Goal: Information Seeking & Learning: Learn about a topic

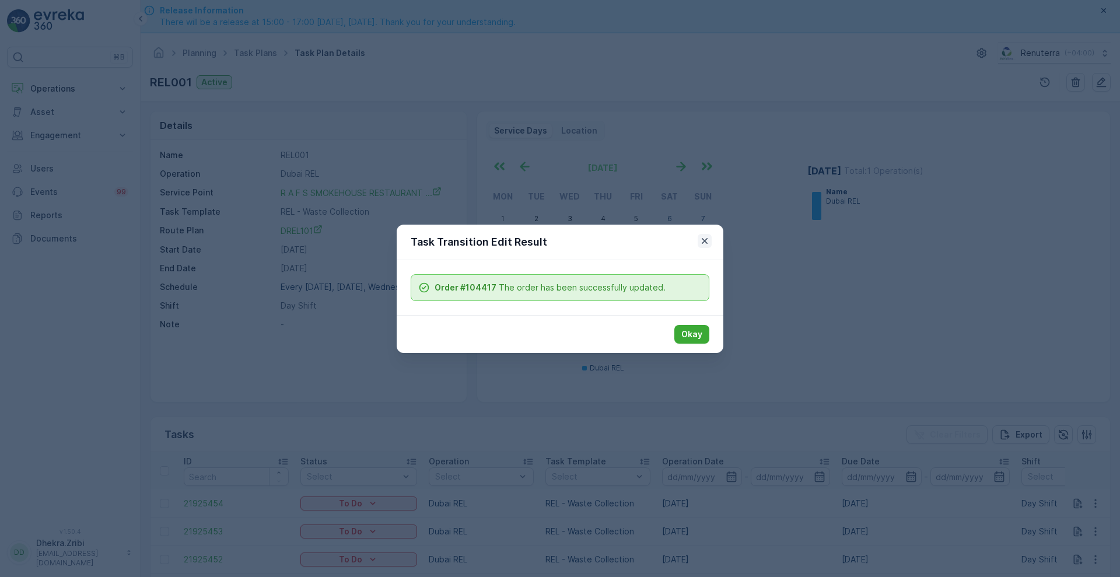
click at [702, 244] on icon "button" at bounding box center [705, 241] width 12 height 12
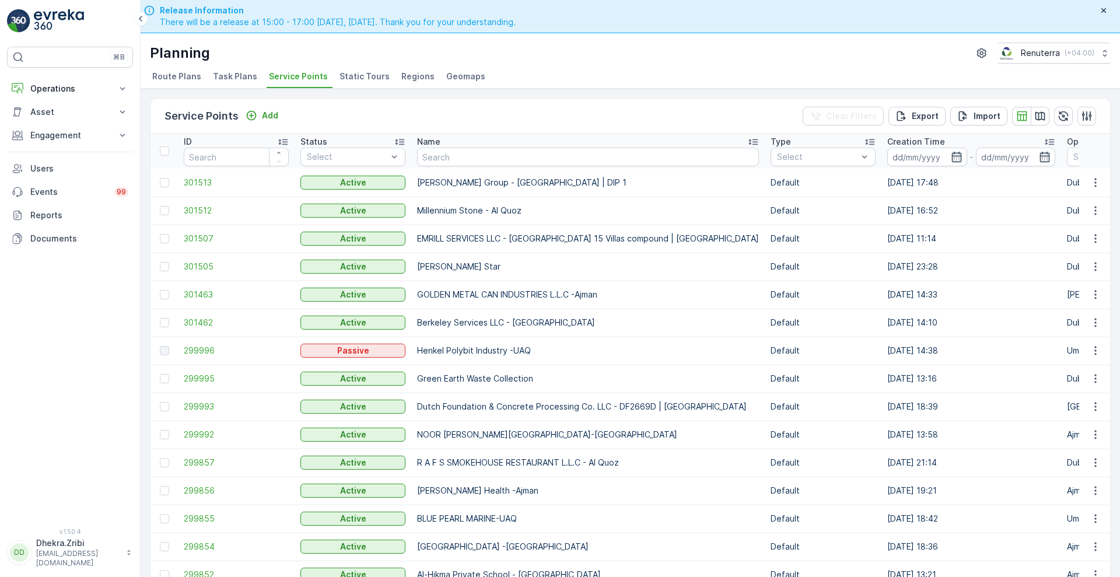
click at [178, 75] on span "Route Plans" at bounding box center [176, 77] width 49 height 12
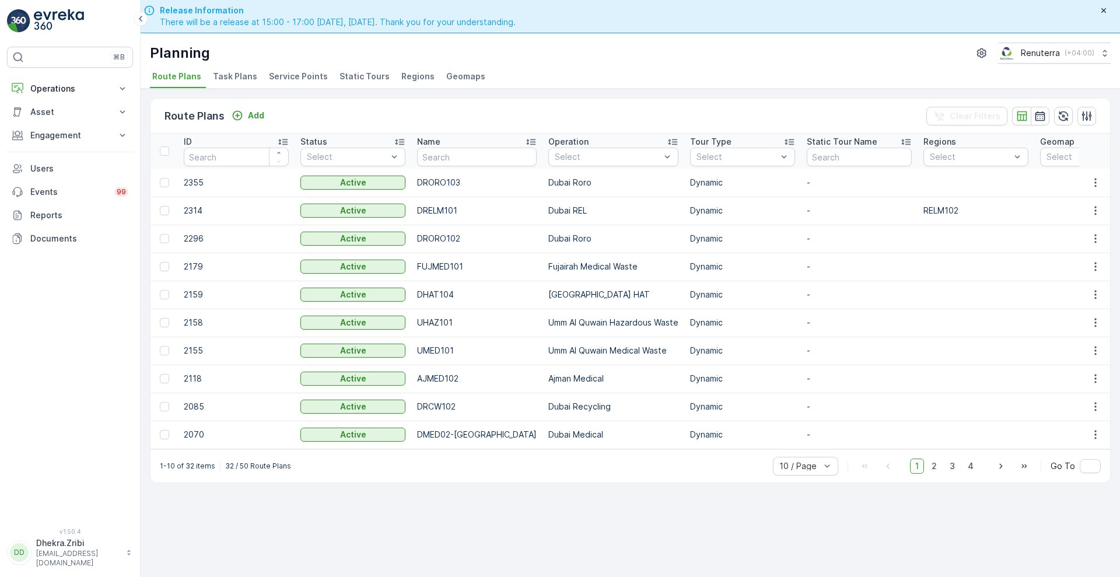
click at [232, 74] on span "Task Plans" at bounding box center [235, 77] width 44 height 12
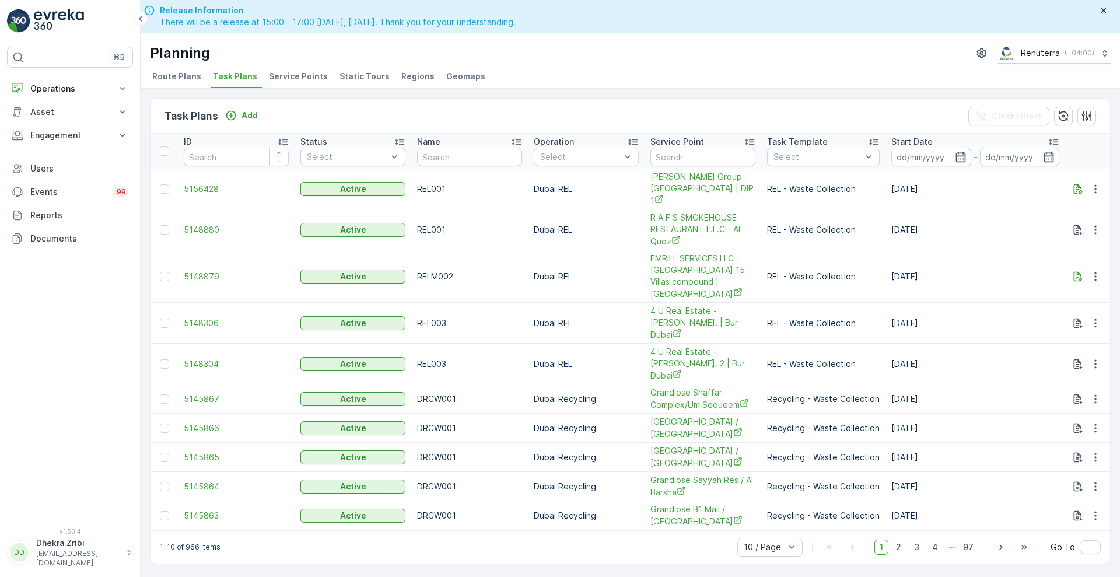
click at [198, 185] on span "5156428" at bounding box center [236, 189] width 105 height 12
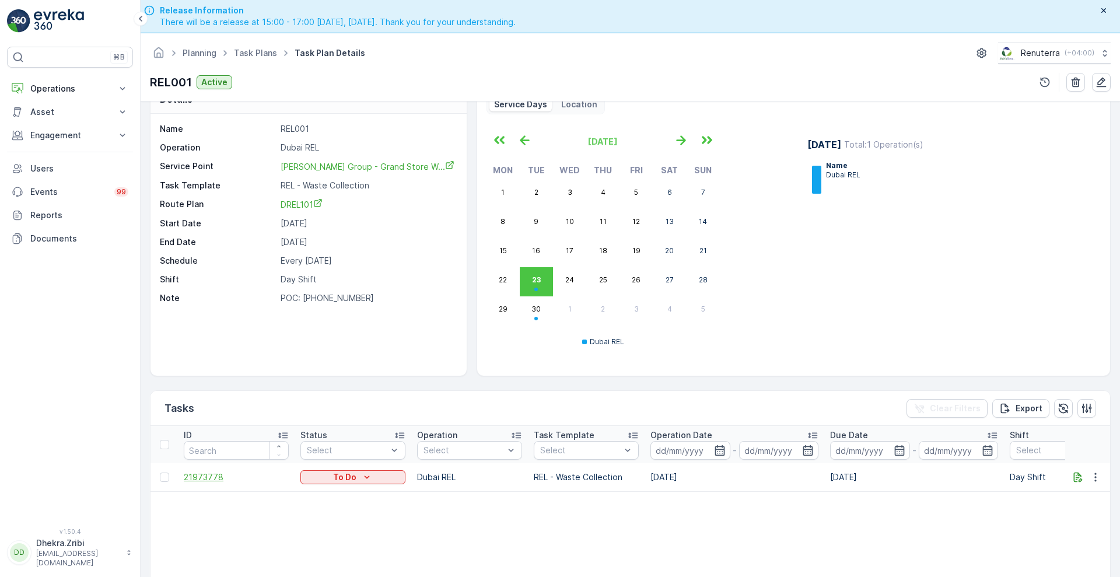
click at [207, 475] on span "21973778" at bounding box center [236, 477] width 105 height 12
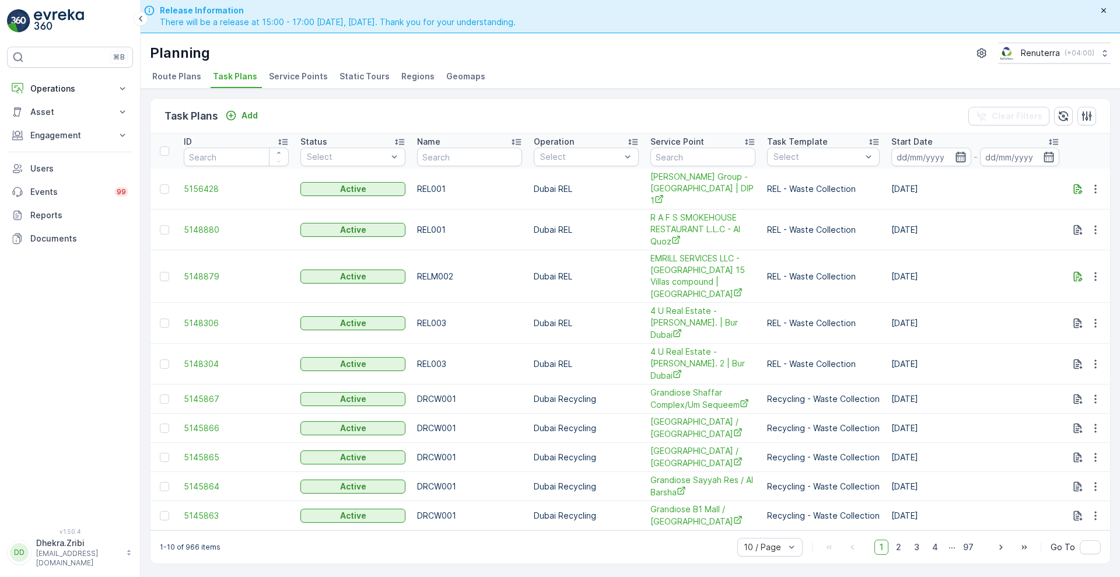
click at [960, 152] on icon "button" at bounding box center [960, 157] width 10 height 10
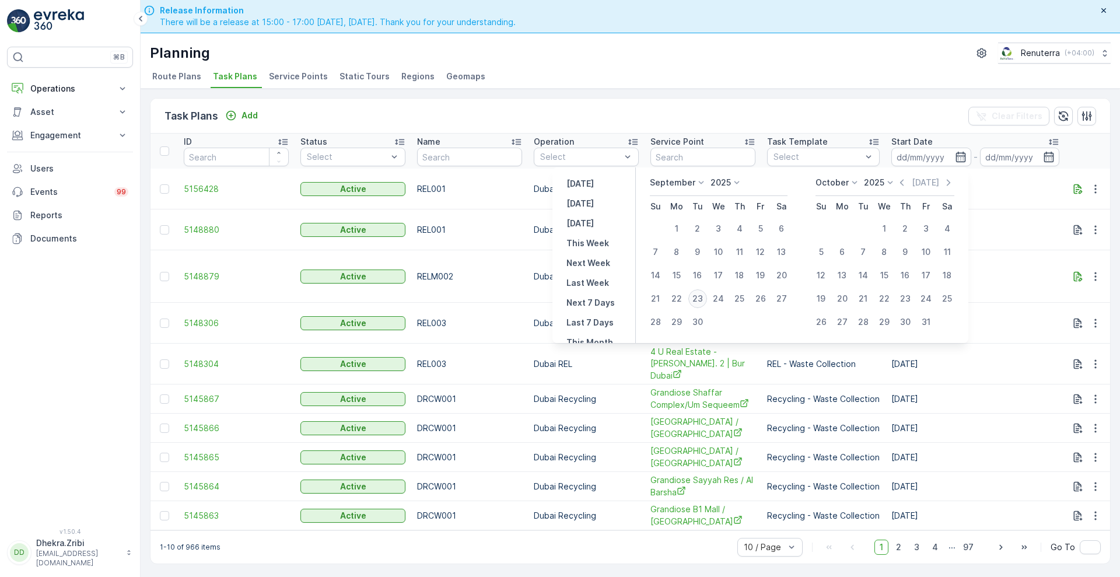
click at [696, 304] on div "23" at bounding box center [697, 298] width 19 height 19
type input "[DATE]"
click at [696, 304] on div "23" at bounding box center [697, 298] width 19 height 19
type input "[DATE]"
click at [696, 304] on div "23" at bounding box center [697, 298] width 19 height 19
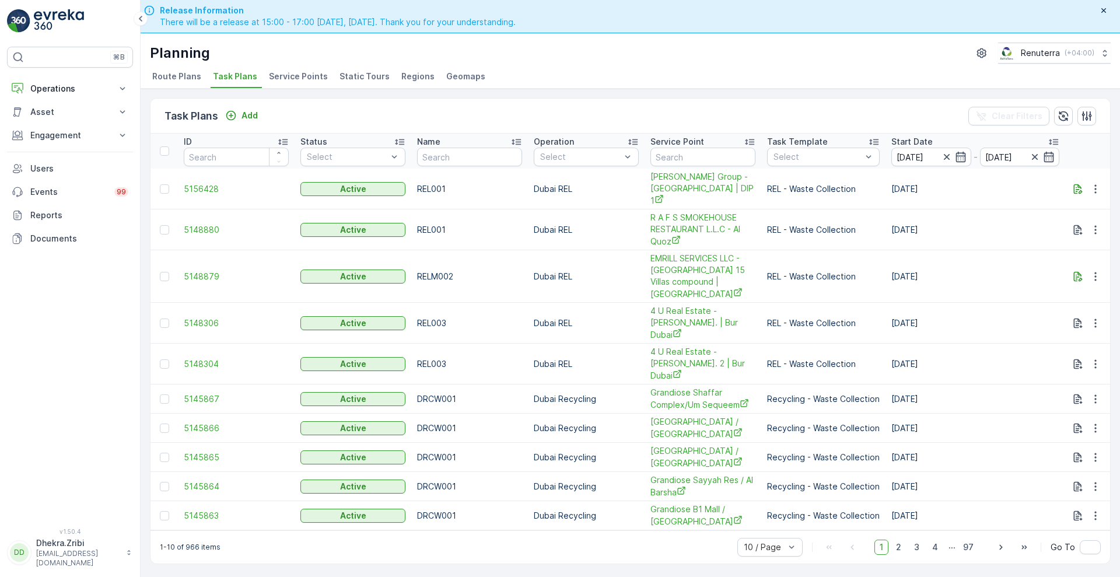
click at [696, 305] on span "4 U Real Estate - [PERSON_NAME]. | Bur Dubai" at bounding box center [702, 323] width 105 height 36
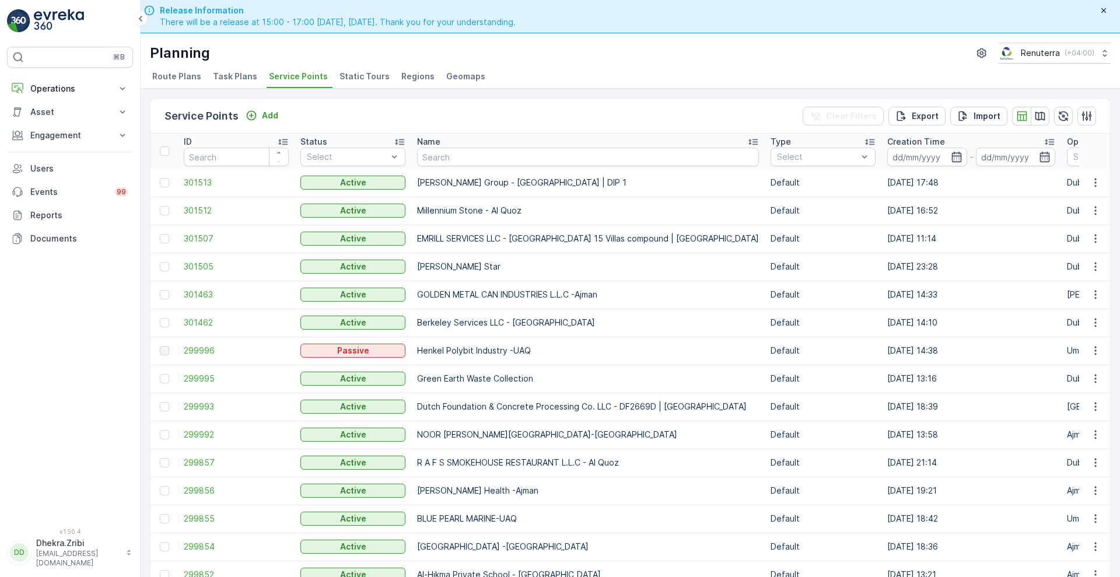
click at [195, 76] on span "Route Plans" at bounding box center [176, 77] width 49 height 12
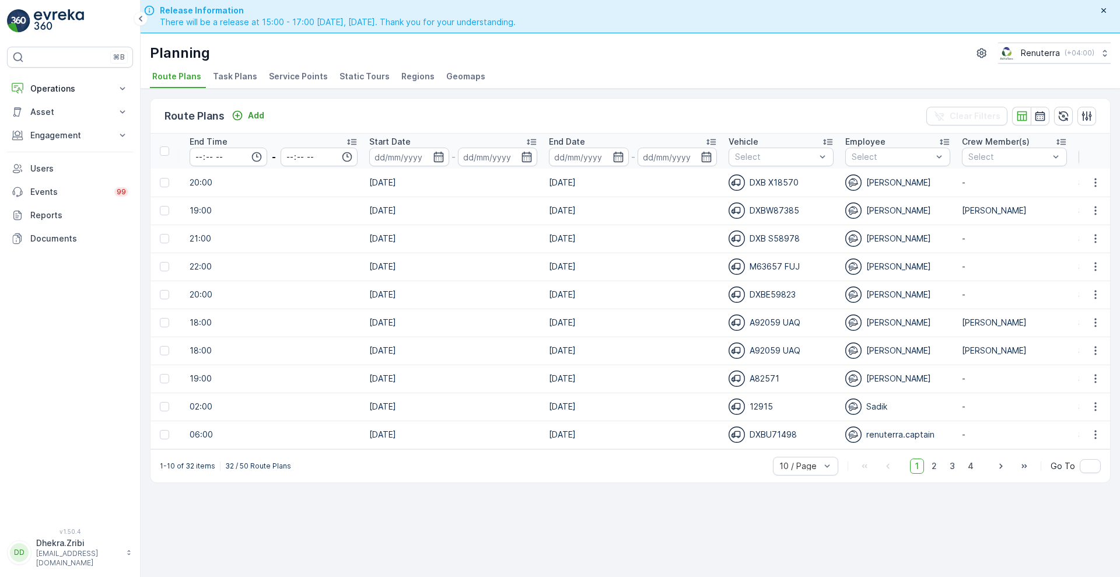
scroll to position [0, 1304]
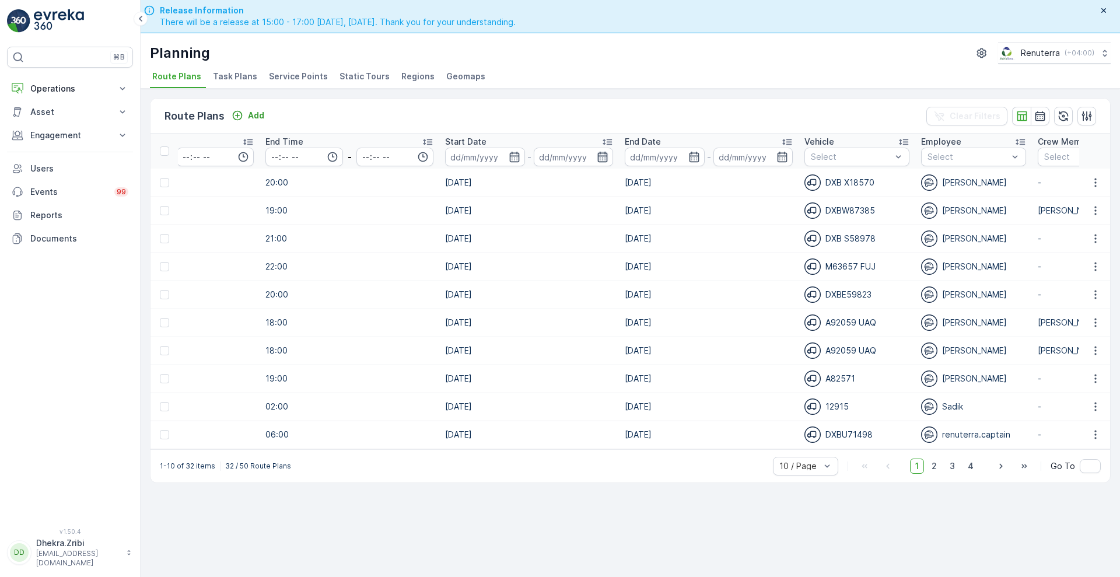
click at [597, 159] on icon "button" at bounding box center [603, 157] width 12 height 12
click at [360, 213] on p "19:00" at bounding box center [349, 211] width 168 height 12
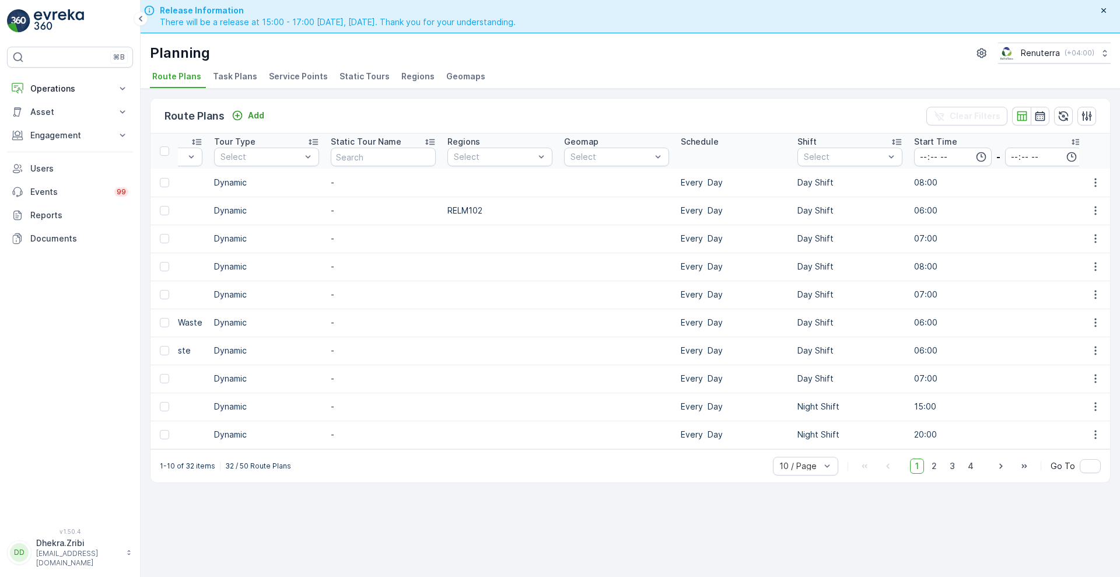
scroll to position [0, 475]
click at [415, 267] on p "-" at bounding box center [383, 267] width 105 height 12
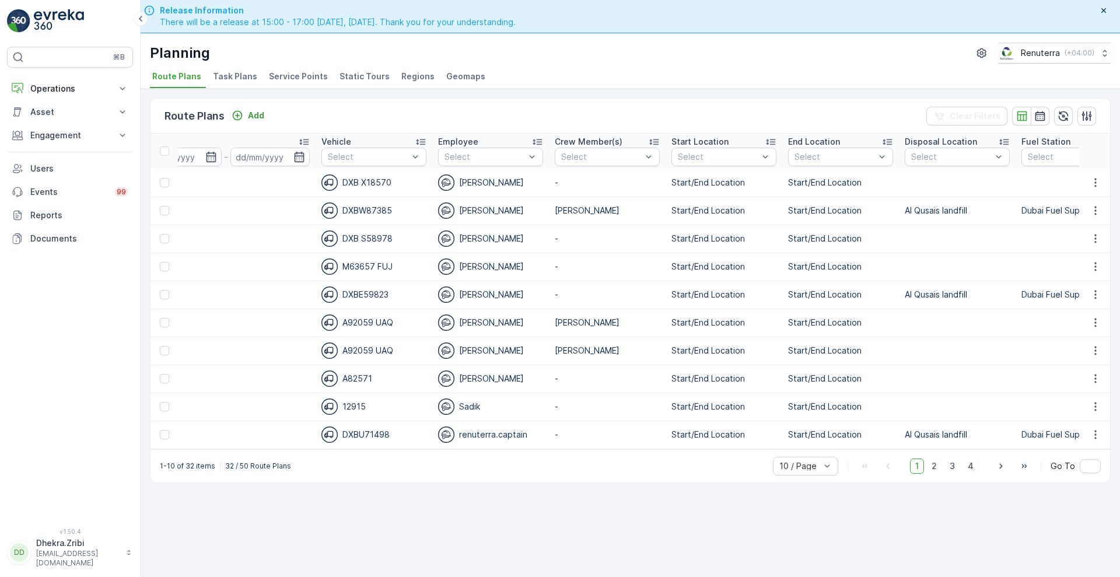
scroll to position [0, 1827]
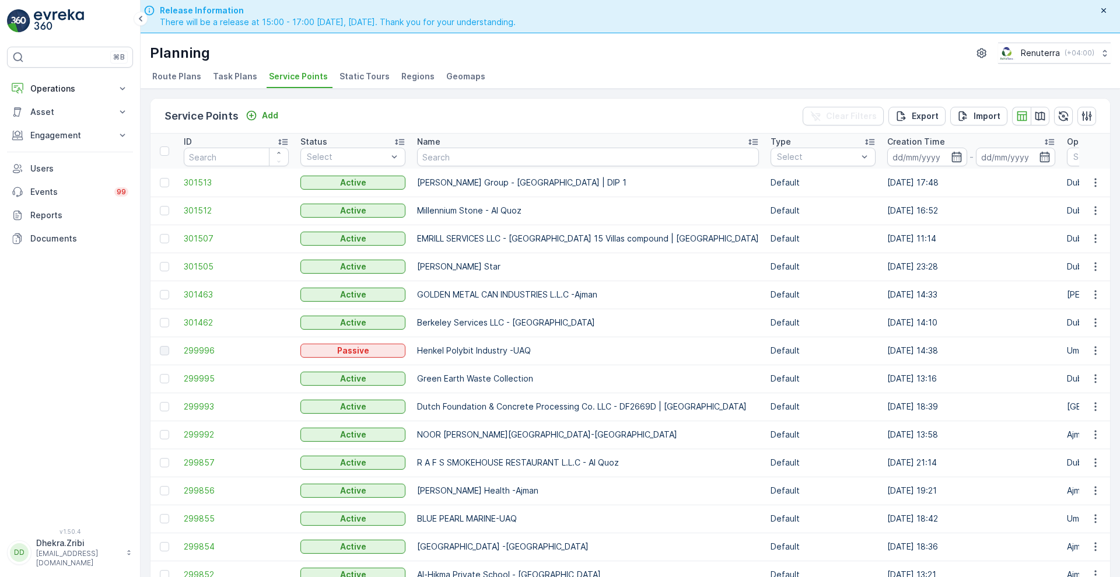
click at [230, 74] on span "Task Plans" at bounding box center [235, 77] width 44 height 12
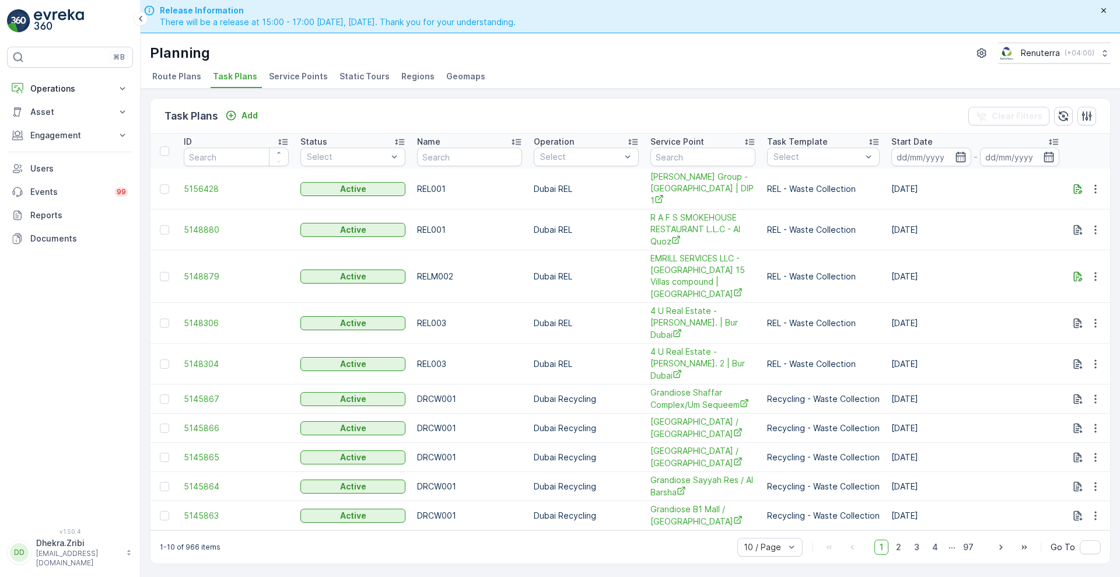
click at [213, 191] on td "5156428" at bounding box center [236, 189] width 117 height 41
click at [209, 186] on span "5156428" at bounding box center [236, 189] width 105 height 12
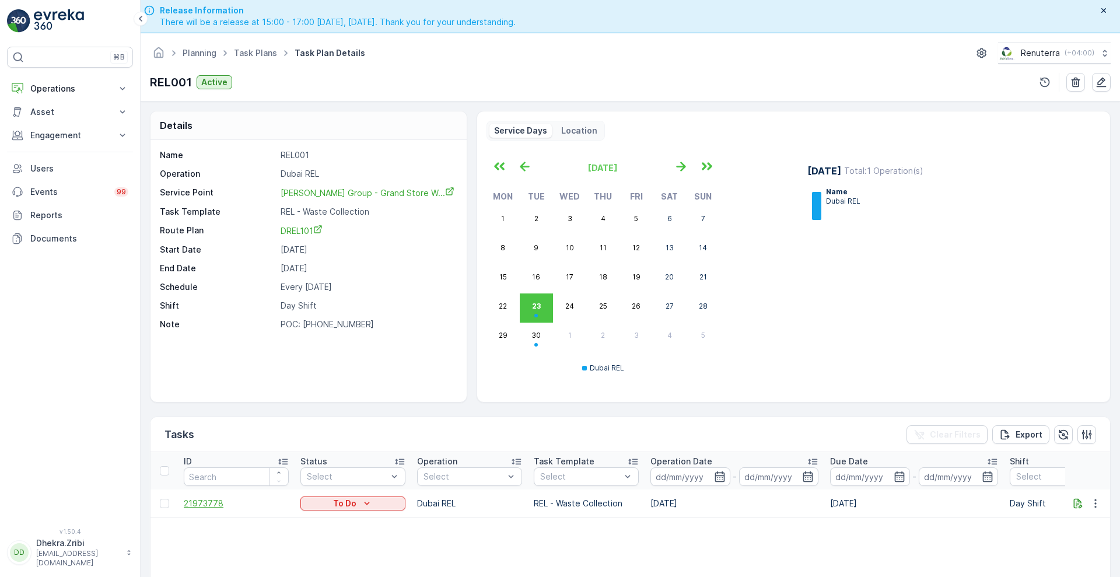
click at [198, 504] on span "21973778" at bounding box center [236, 503] width 105 height 12
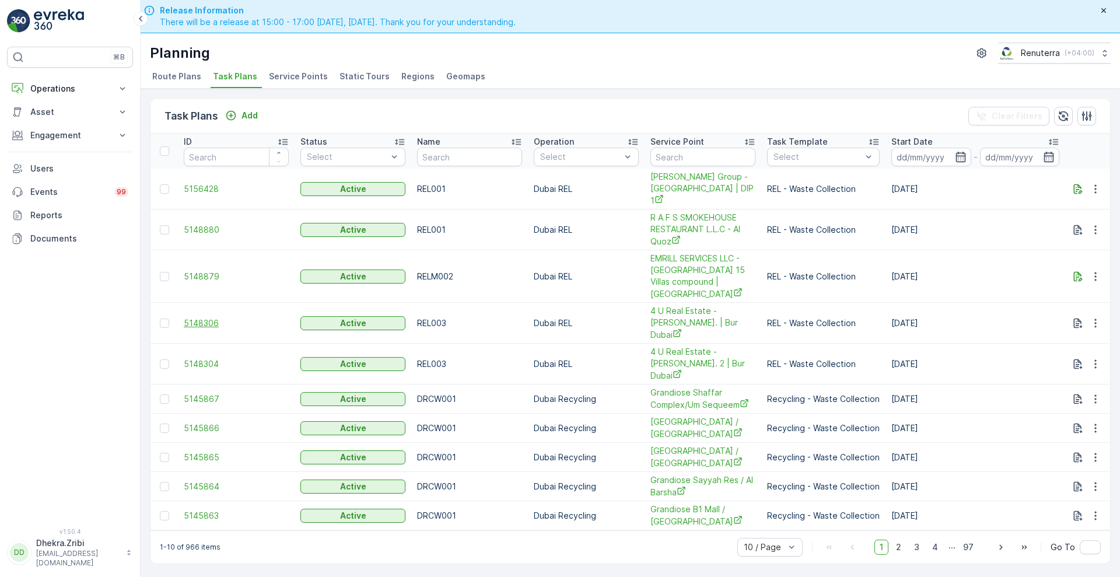
click at [190, 317] on span "5148306" at bounding box center [236, 323] width 105 height 12
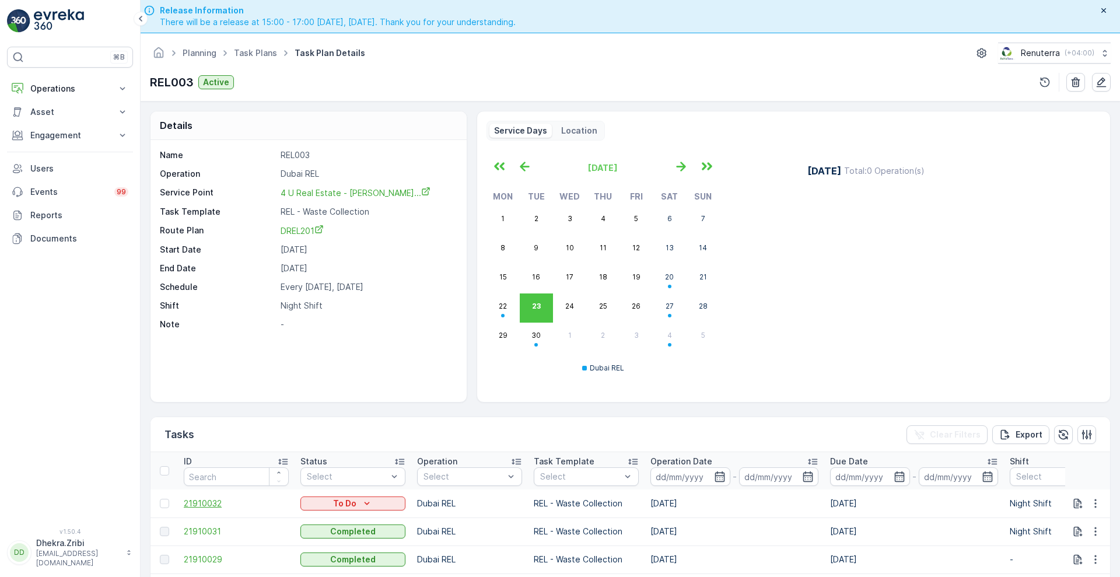
click at [201, 502] on span "21910032" at bounding box center [236, 503] width 105 height 12
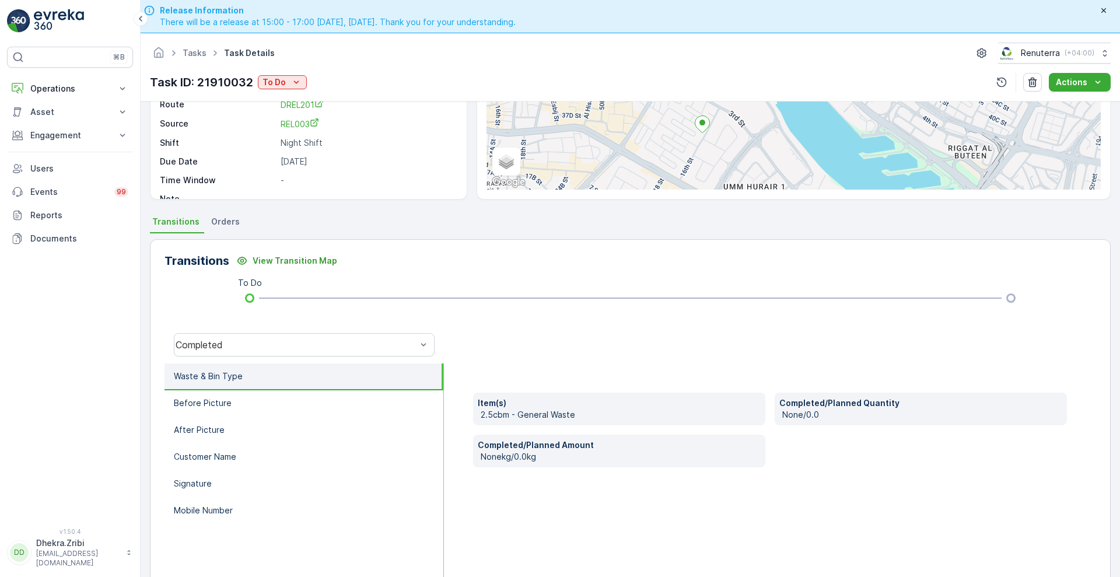
scroll to position [149, 0]
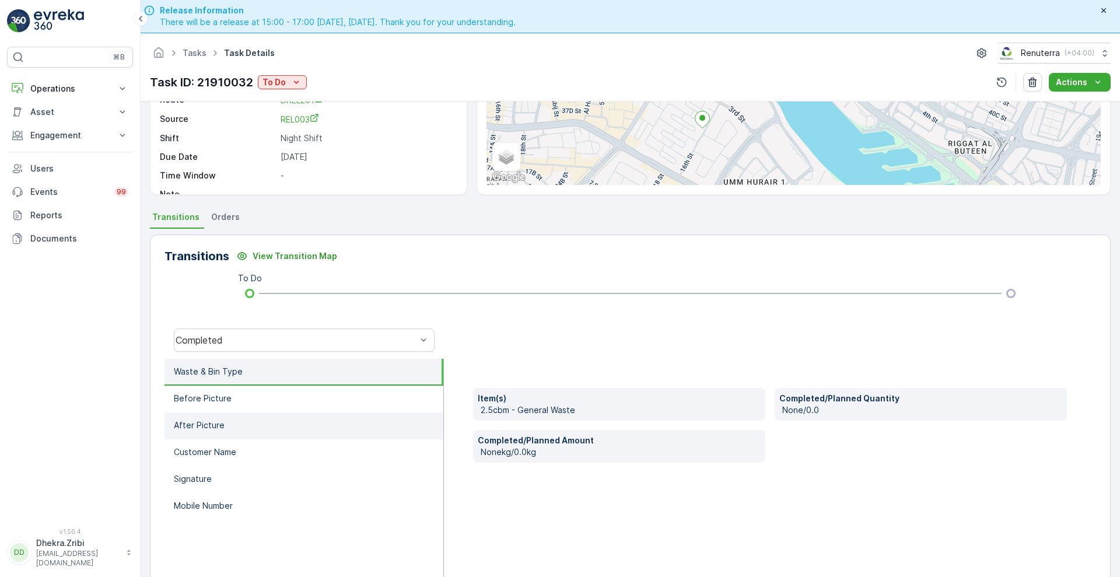
click at [198, 422] on p "After Picture" at bounding box center [199, 425] width 51 height 12
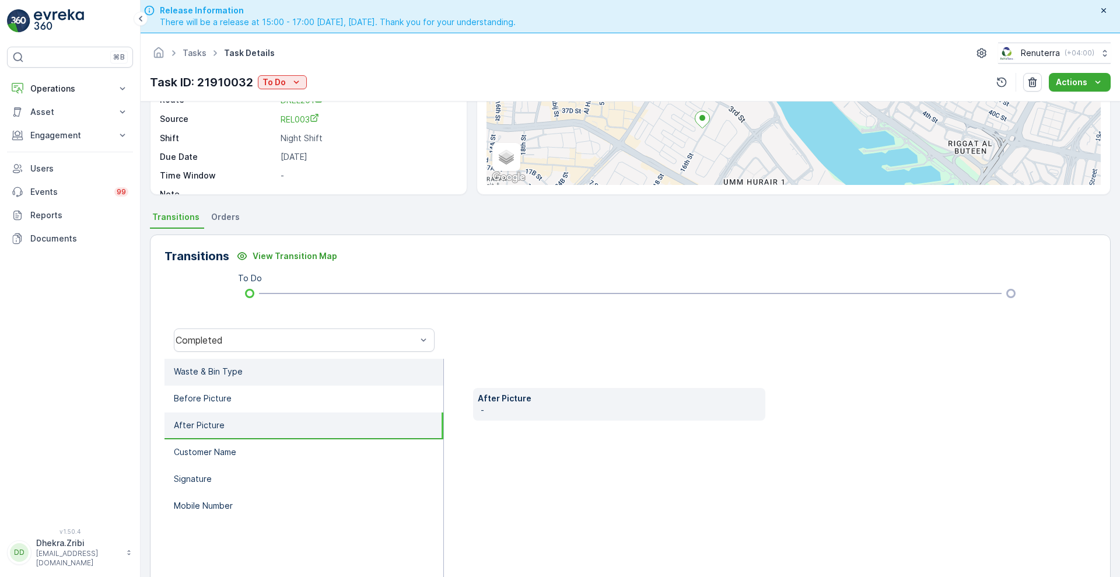
click at [227, 366] on p "Waste & Bin Type" at bounding box center [208, 372] width 69 height 12
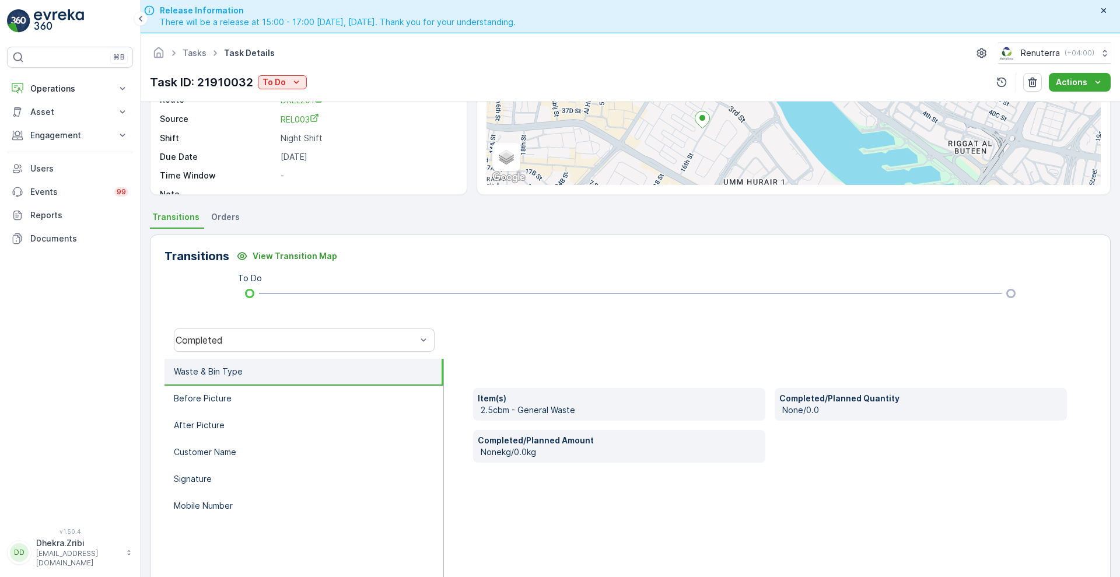
click at [441, 276] on div "Transitions View Transition Map To Do Completed Waste & Bin Type Before Picture…" at bounding box center [630, 419] width 960 height 370
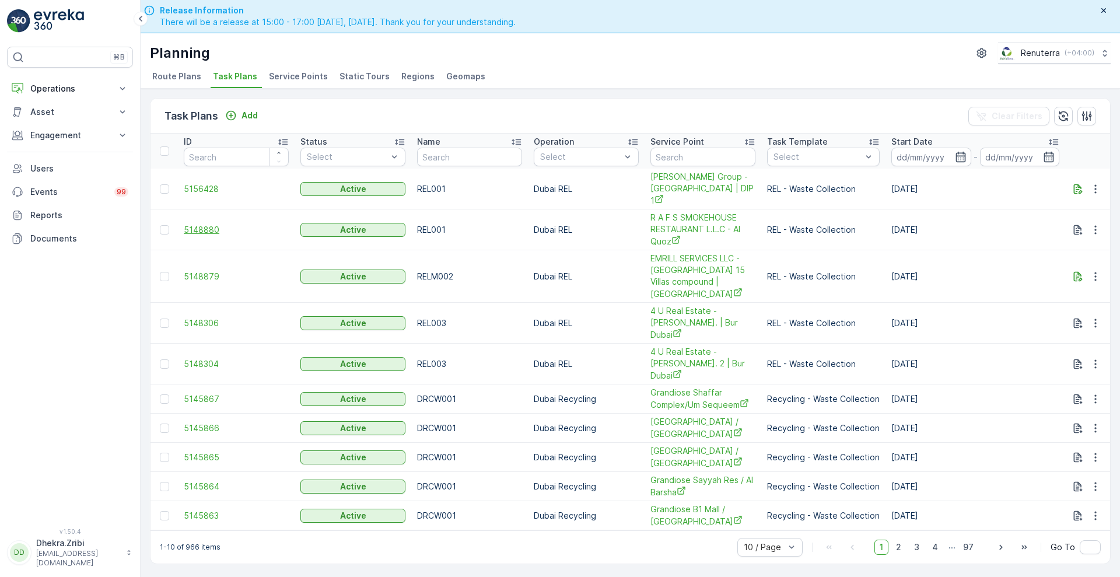
click at [205, 224] on span "5148880" at bounding box center [236, 230] width 105 height 12
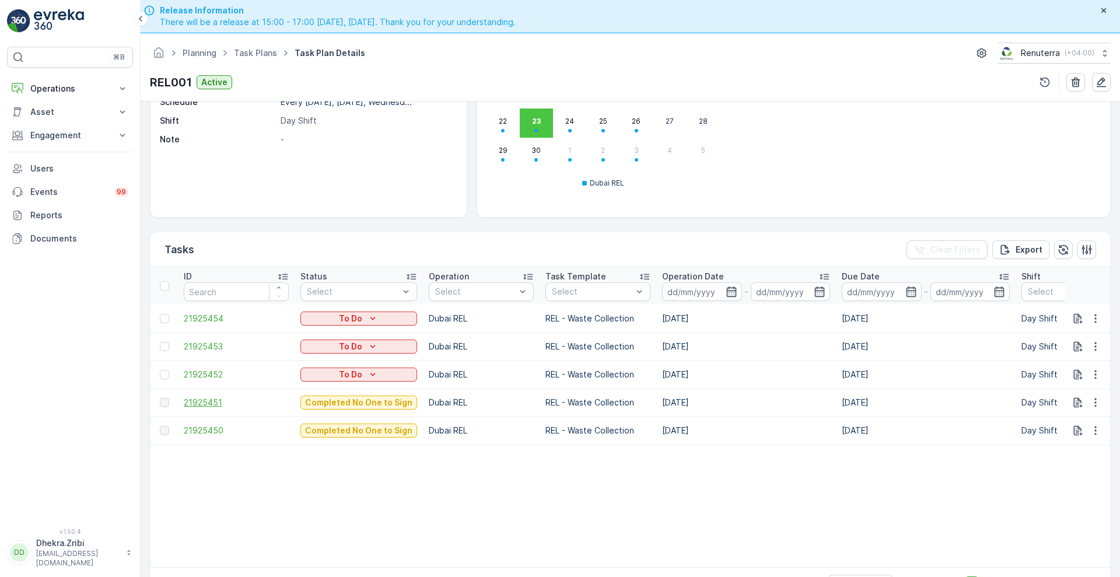
click at [201, 397] on span "21925451" at bounding box center [236, 403] width 105 height 12
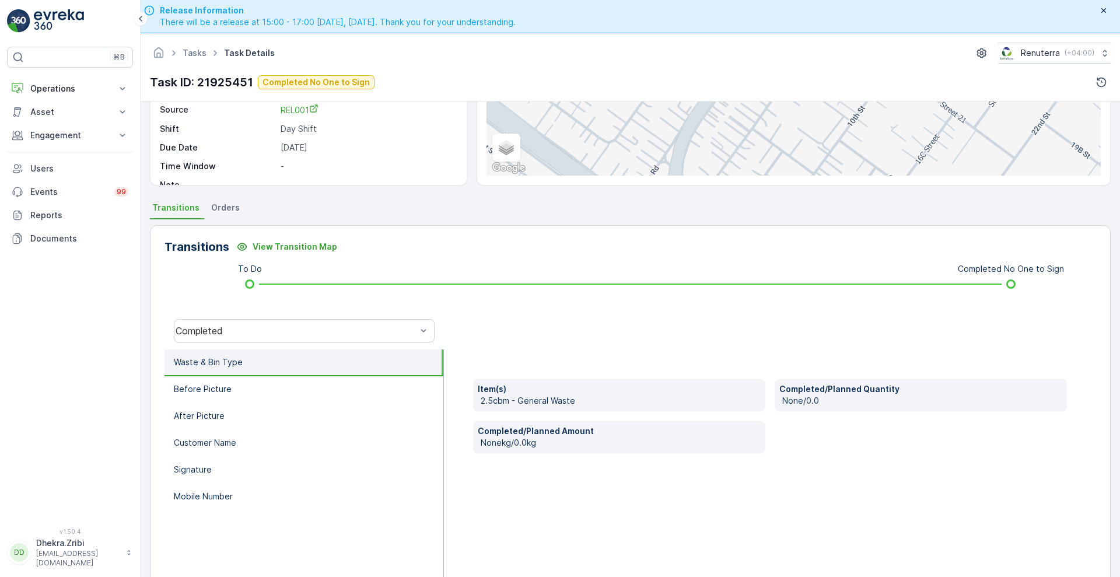
scroll to position [158, 0]
click at [222, 395] on li "Before Picture" at bounding box center [303, 390] width 279 height 27
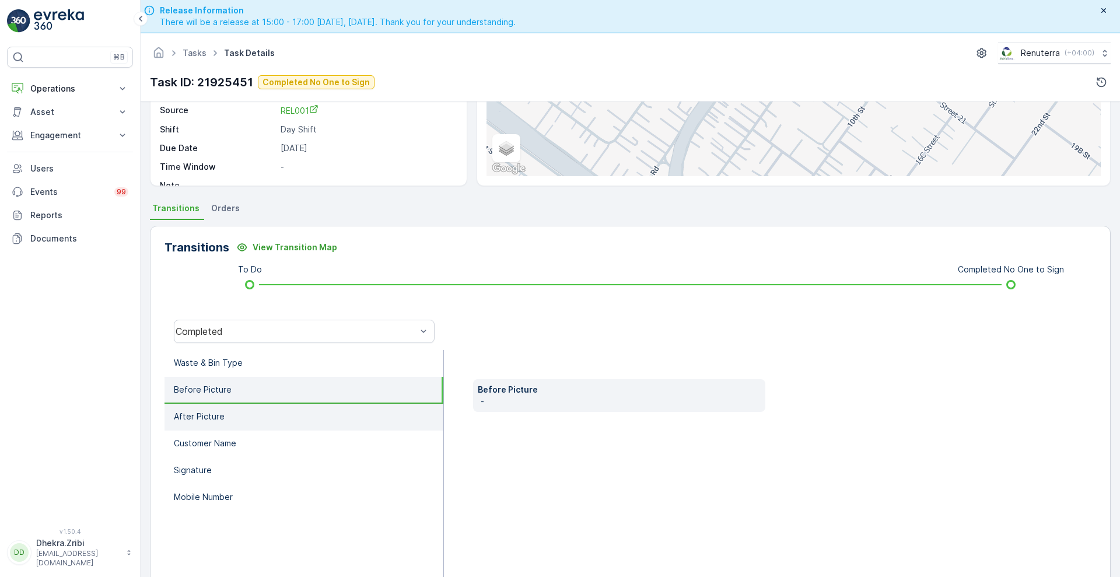
click at [229, 413] on li "After Picture" at bounding box center [303, 417] width 279 height 27
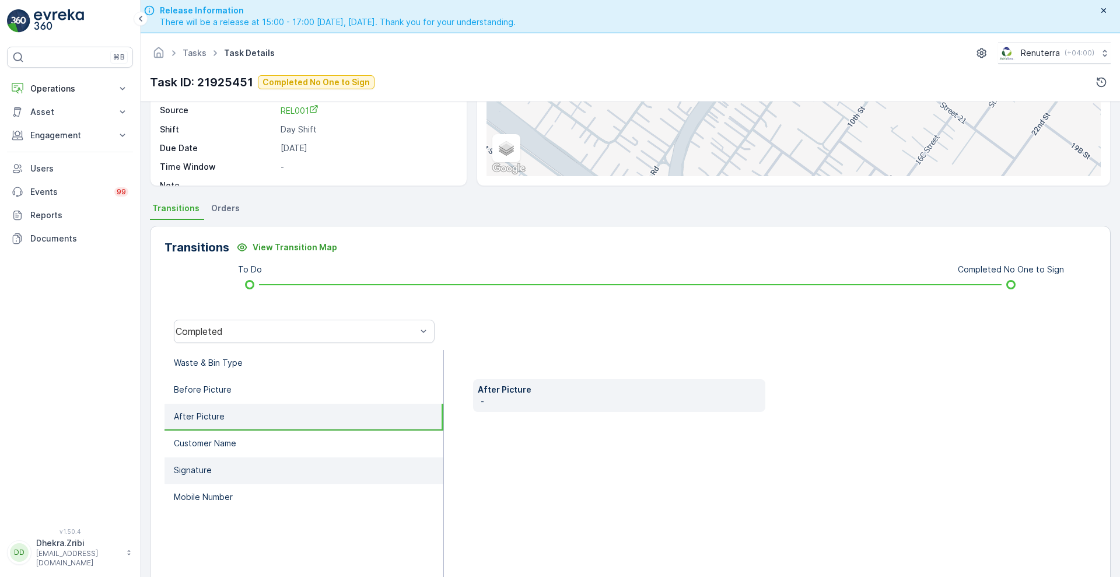
click at [208, 462] on li "Signature" at bounding box center [303, 470] width 279 height 27
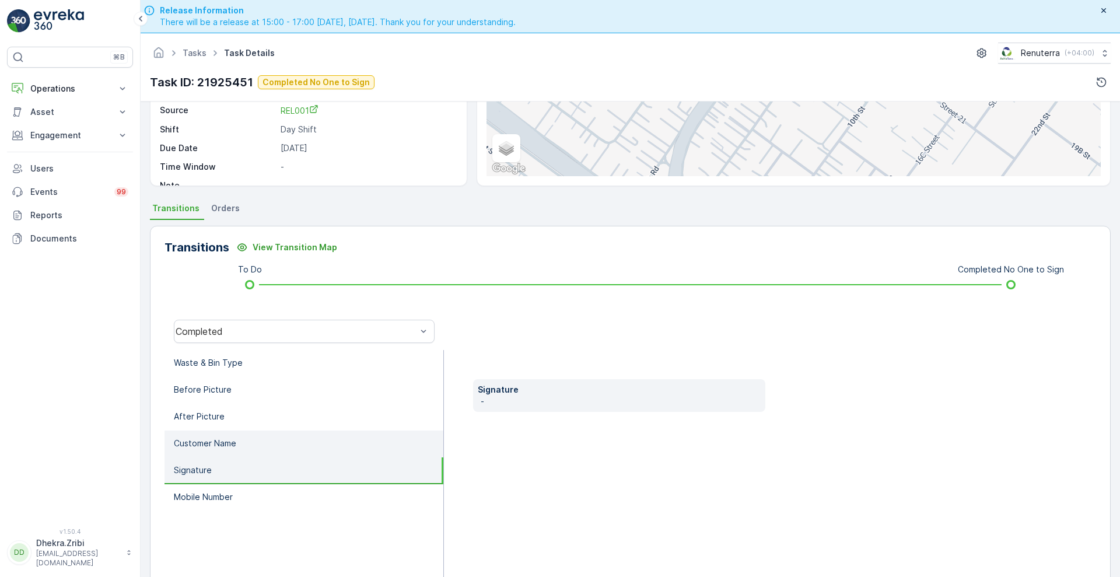
click at [213, 453] on li "Customer Name" at bounding box center [303, 443] width 279 height 27
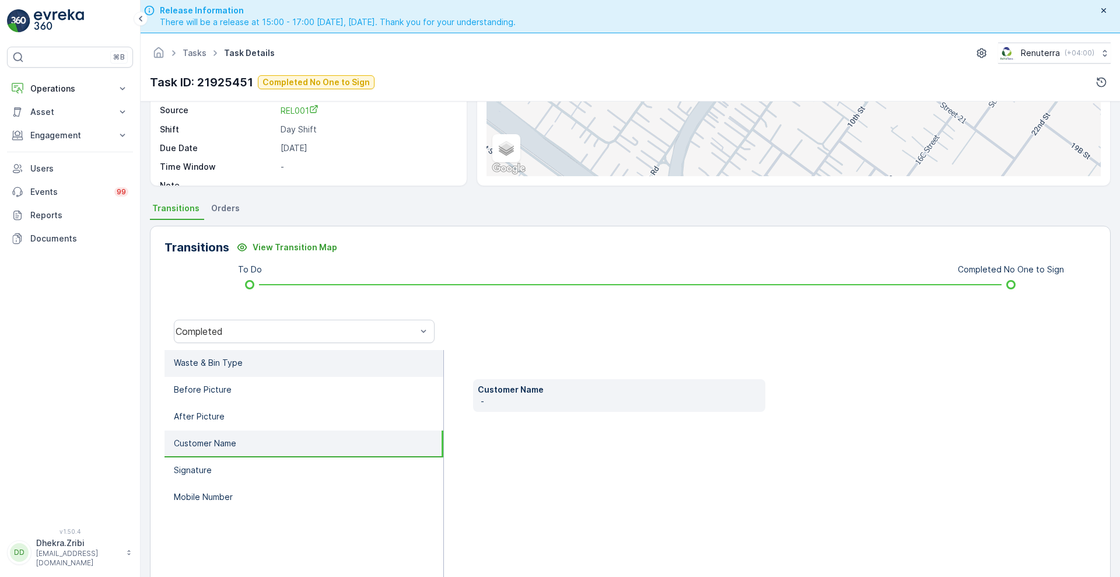
click at [259, 360] on li "Waste & Bin Type" at bounding box center [303, 363] width 279 height 27
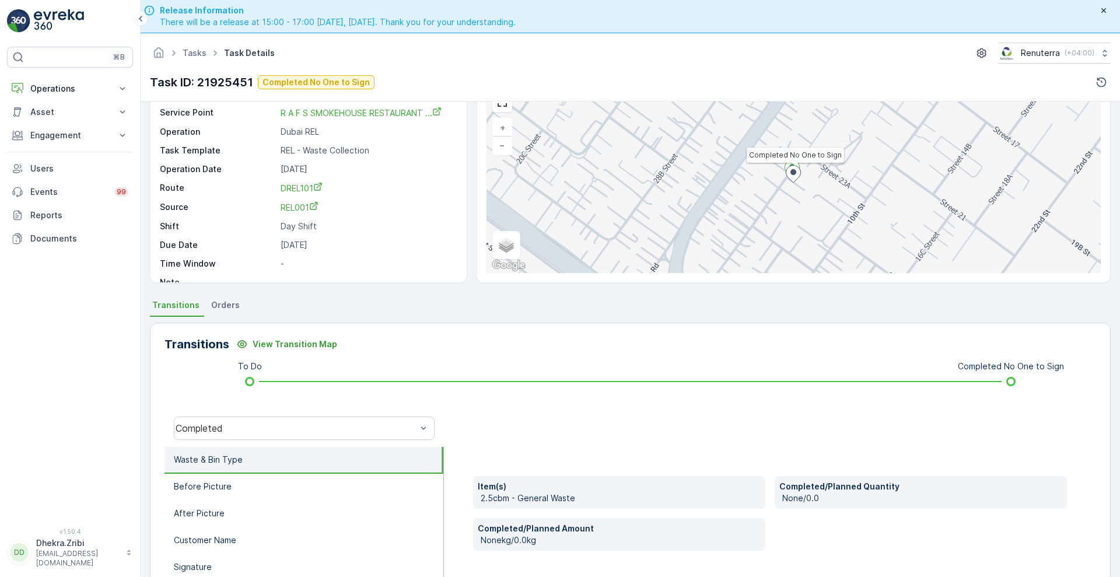
scroll to position [54, 0]
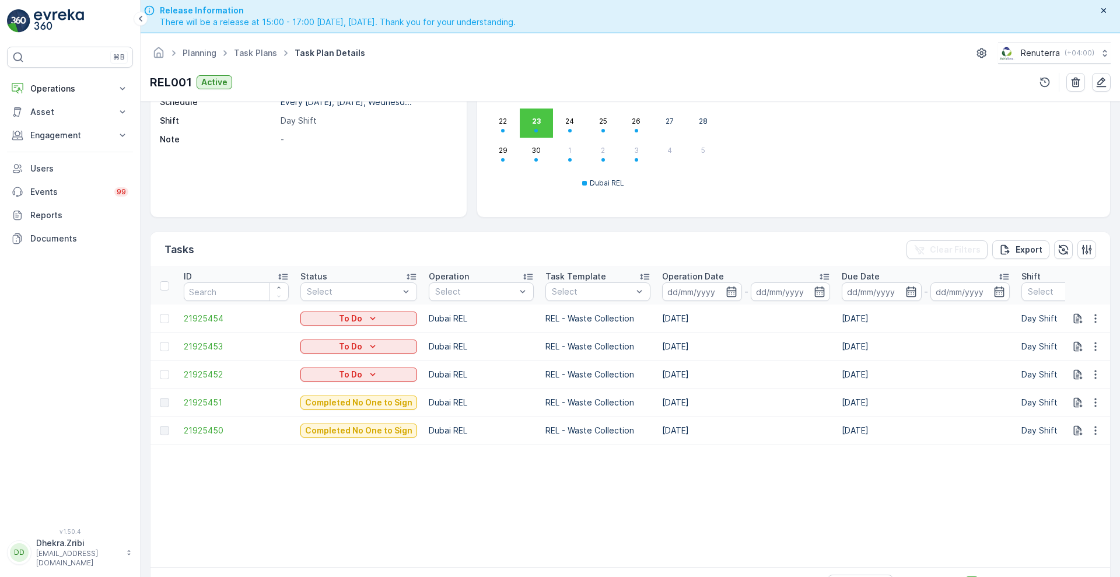
scroll to position [191, 0]
click at [220, 429] on span "21925450" at bounding box center [236, 431] width 105 height 12
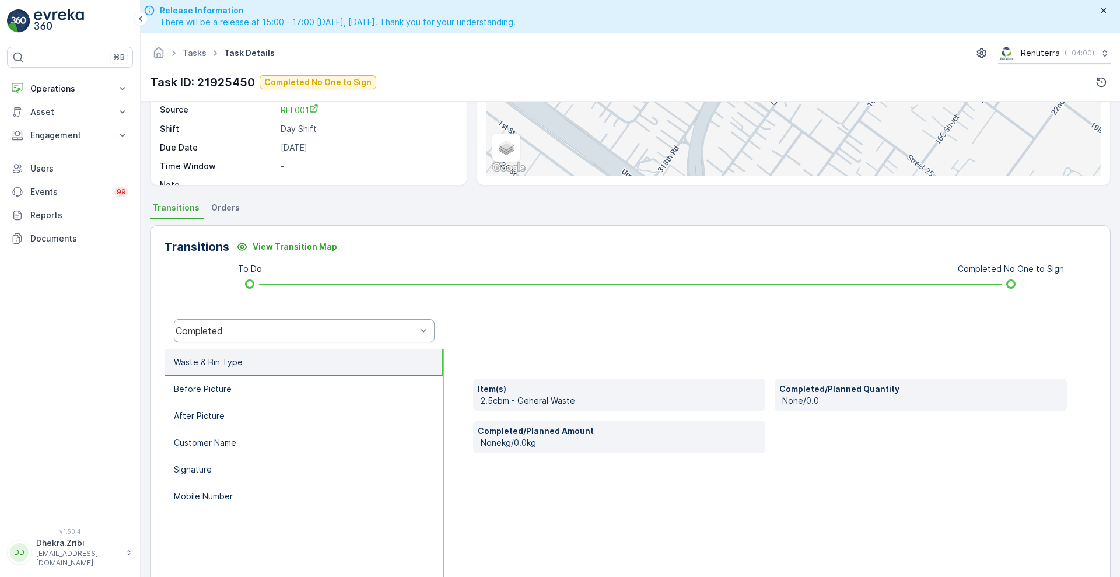
scroll to position [159, 0]
click at [267, 439] on li "Customer Name" at bounding box center [303, 443] width 279 height 27
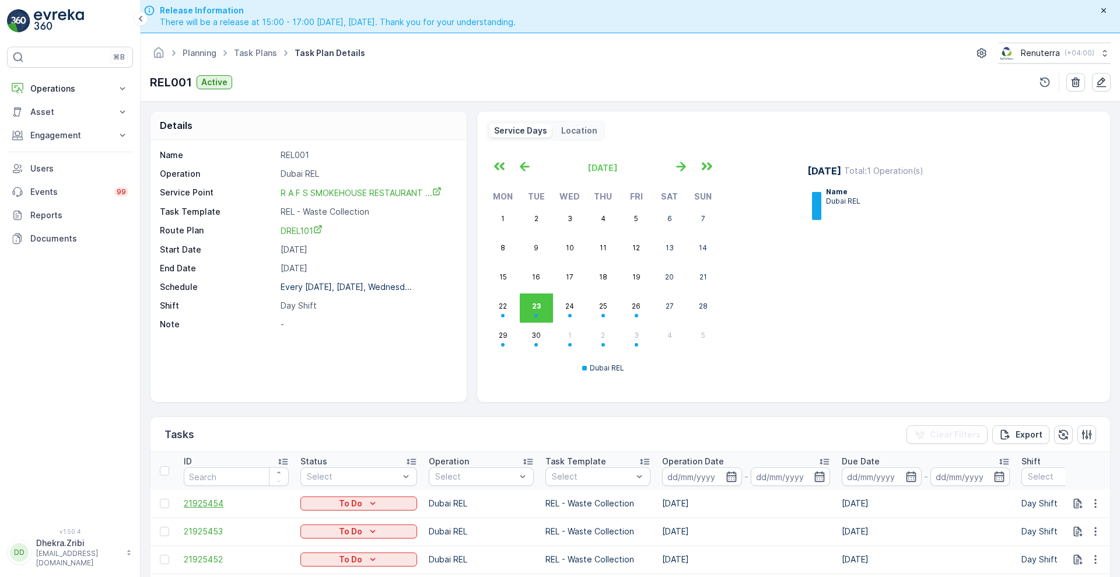
scroll to position [191, 0]
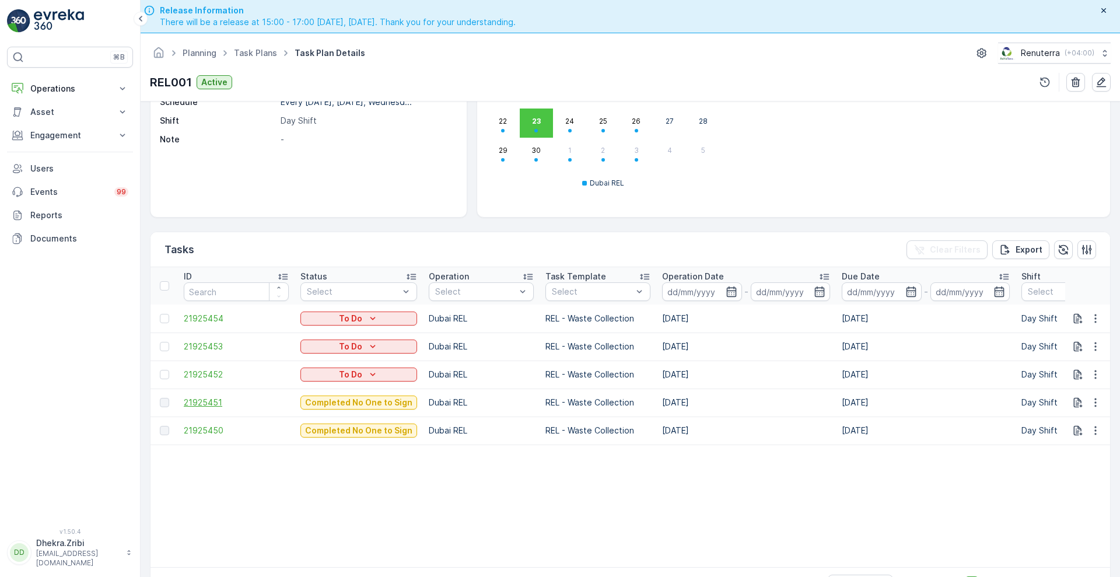
click at [206, 397] on span "21925451" at bounding box center [236, 403] width 105 height 12
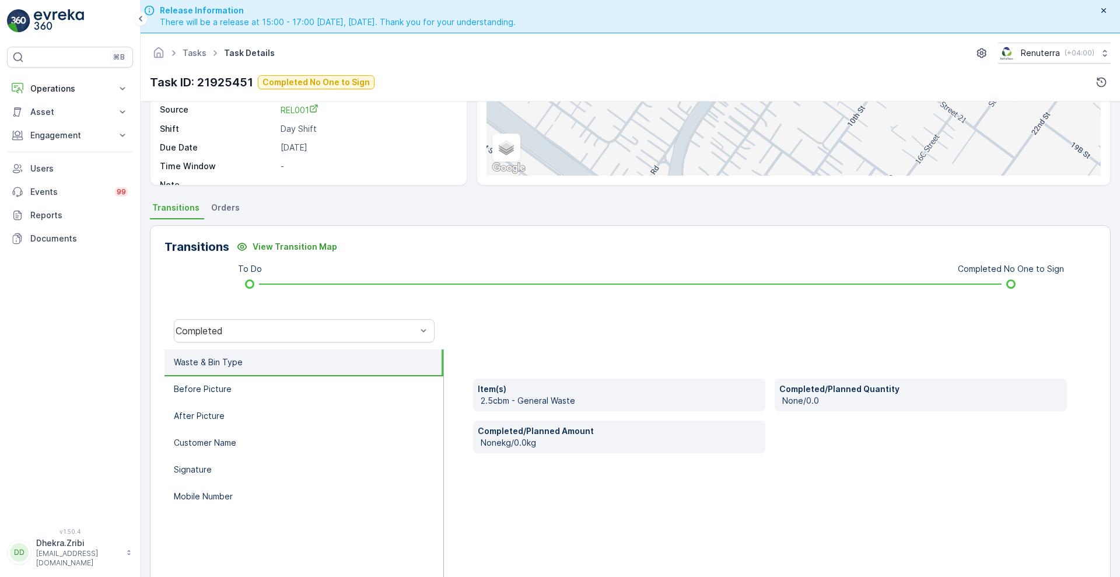
scroll to position [159, 0]
click at [200, 417] on p "After Picture" at bounding box center [199, 416] width 51 height 12
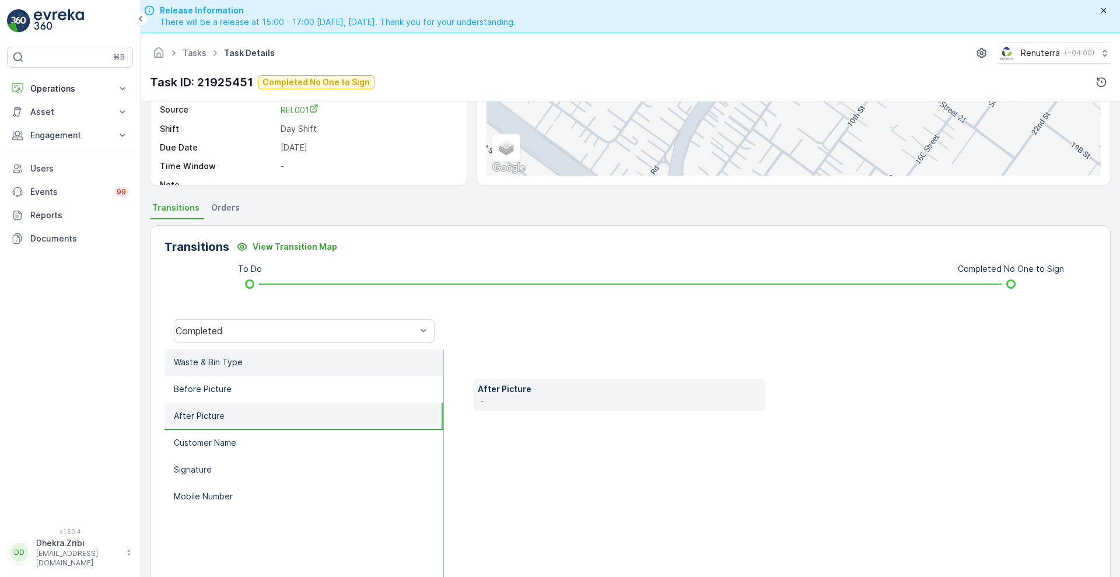
click at [240, 354] on li "Waste & Bin Type" at bounding box center [303, 362] width 279 height 27
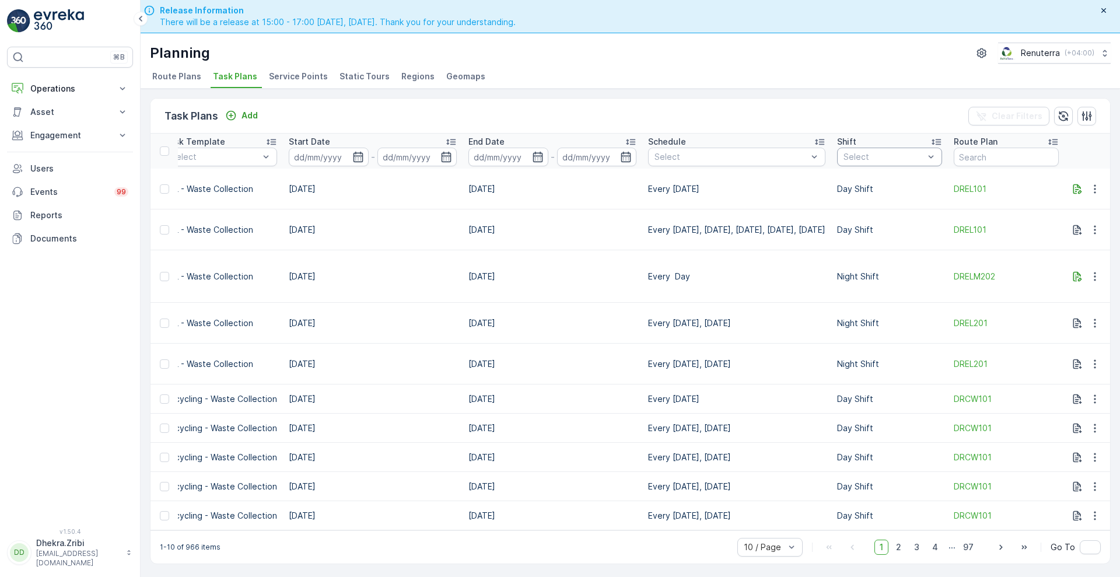
scroll to position [0, 631]
click at [882, 187] on div "Day Shift" at bounding box center [889, 182] width 105 height 19
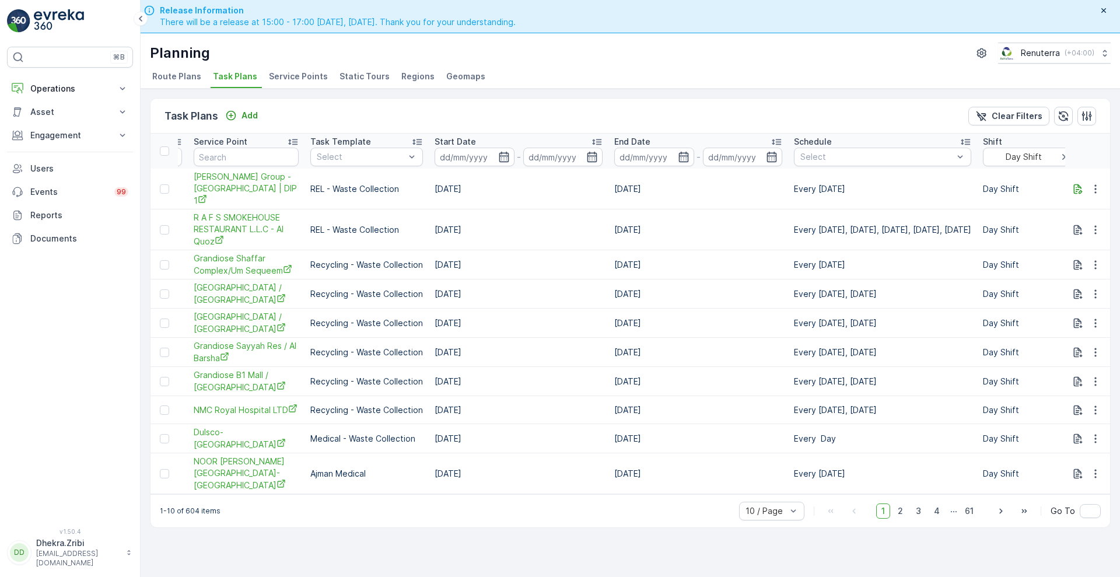
scroll to position [0, 632]
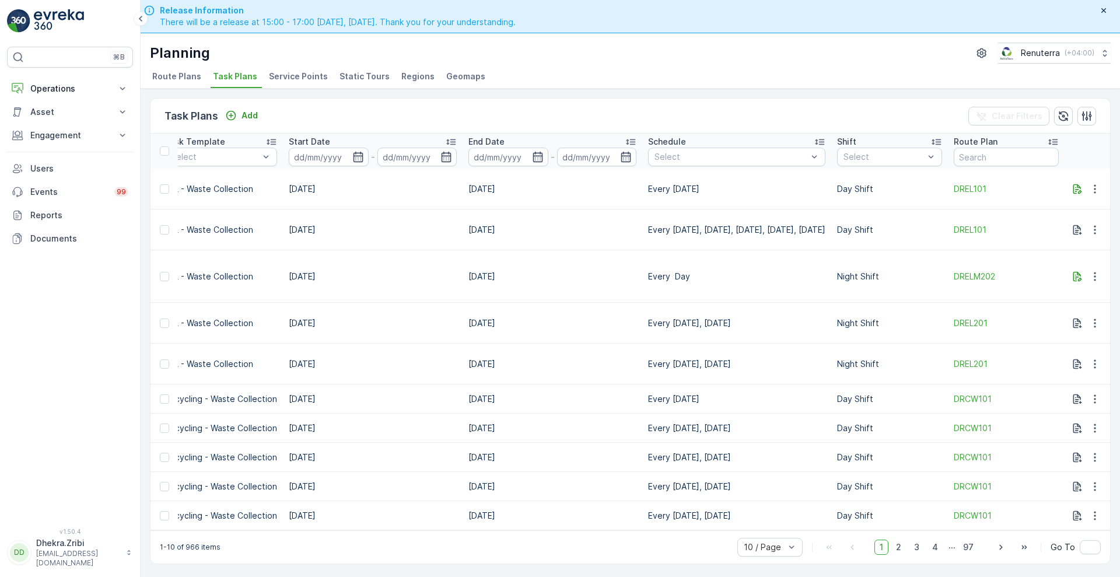
click at [579, 254] on td "31.12.2026" at bounding box center [552, 276] width 180 height 52
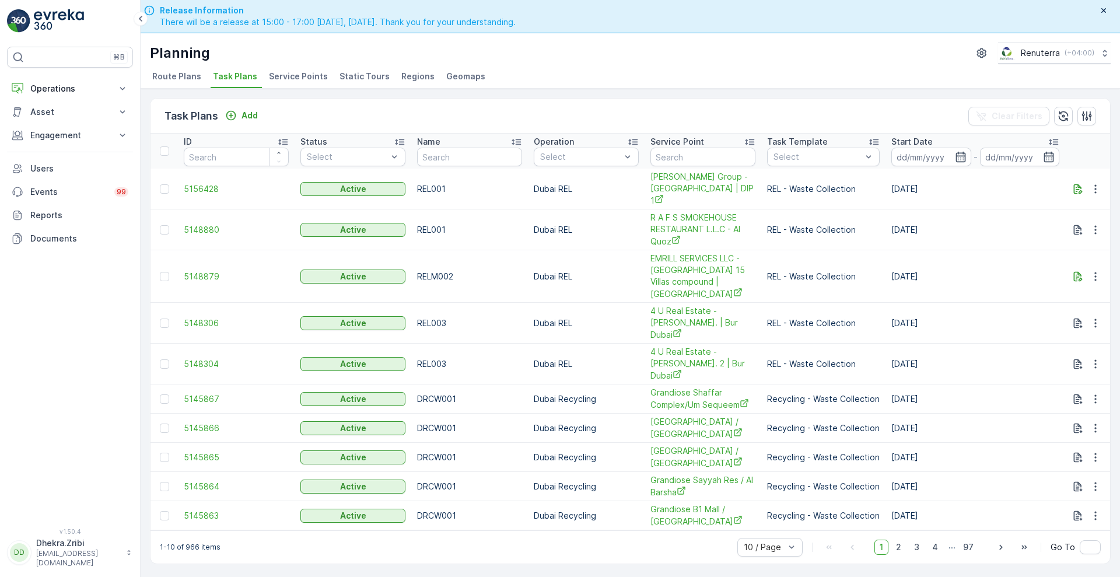
click at [286, 79] on span "Service Points" at bounding box center [298, 77] width 59 height 12
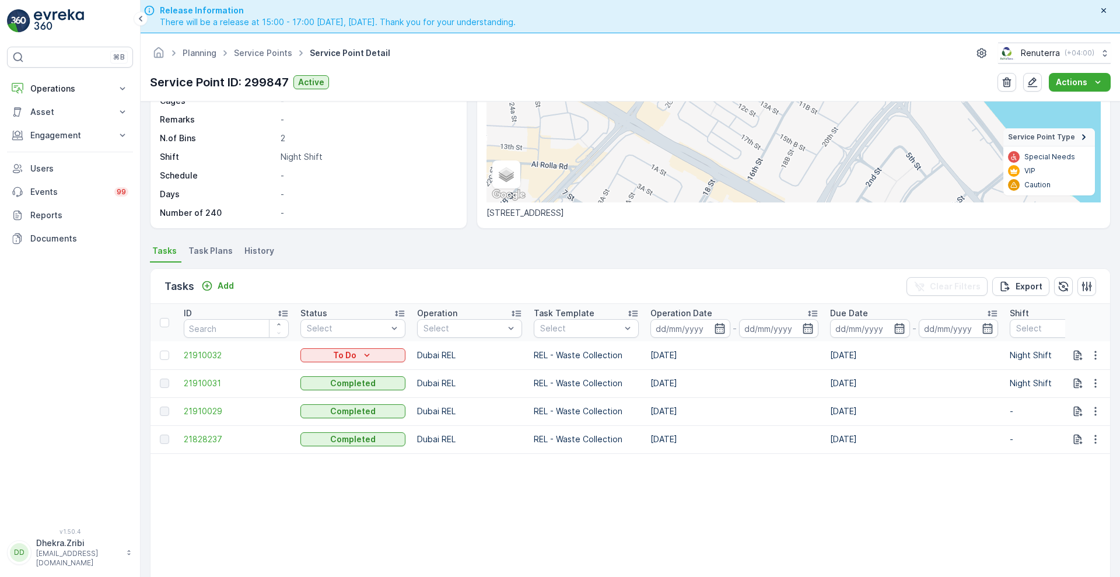
scroll to position [219, 0]
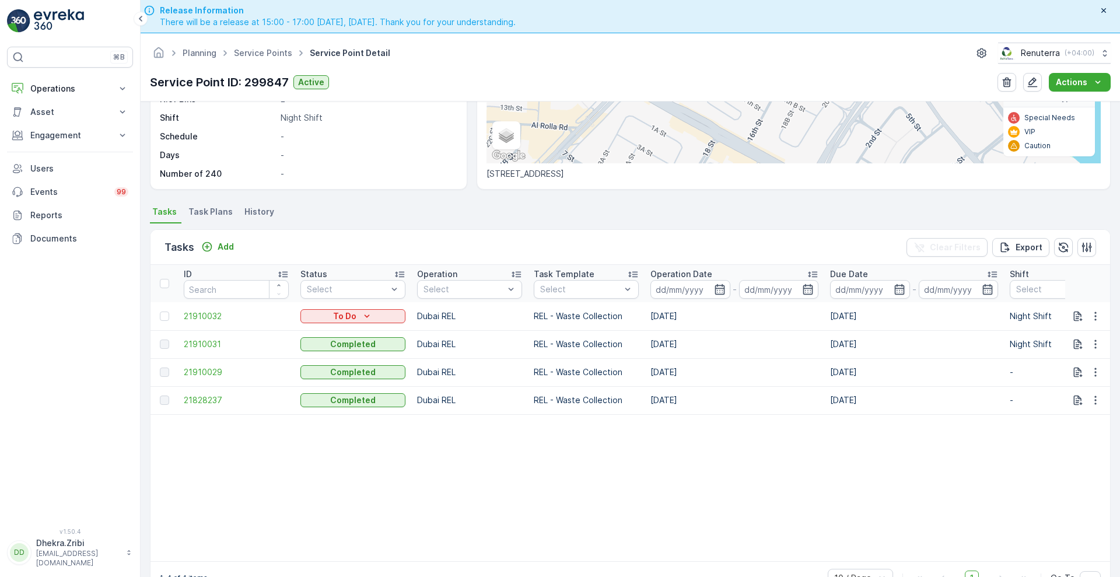
click at [206, 206] on span "Task Plans" at bounding box center [210, 212] width 44 height 12
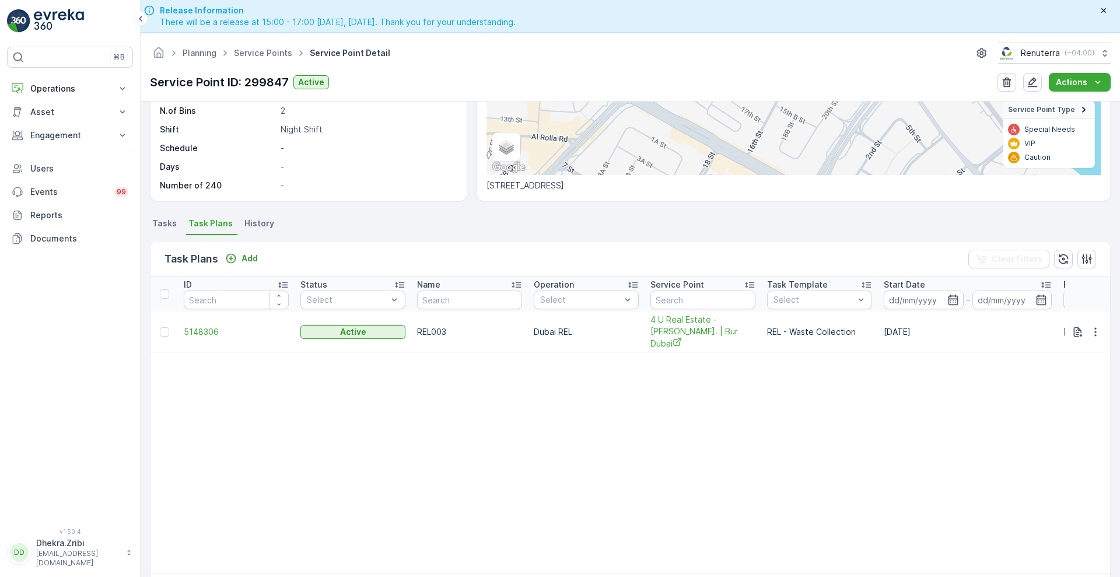
scroll to position [201, 0]
click at [169, 225] on span "Tasks" at bounding box center [164, 224] width 24 height 12
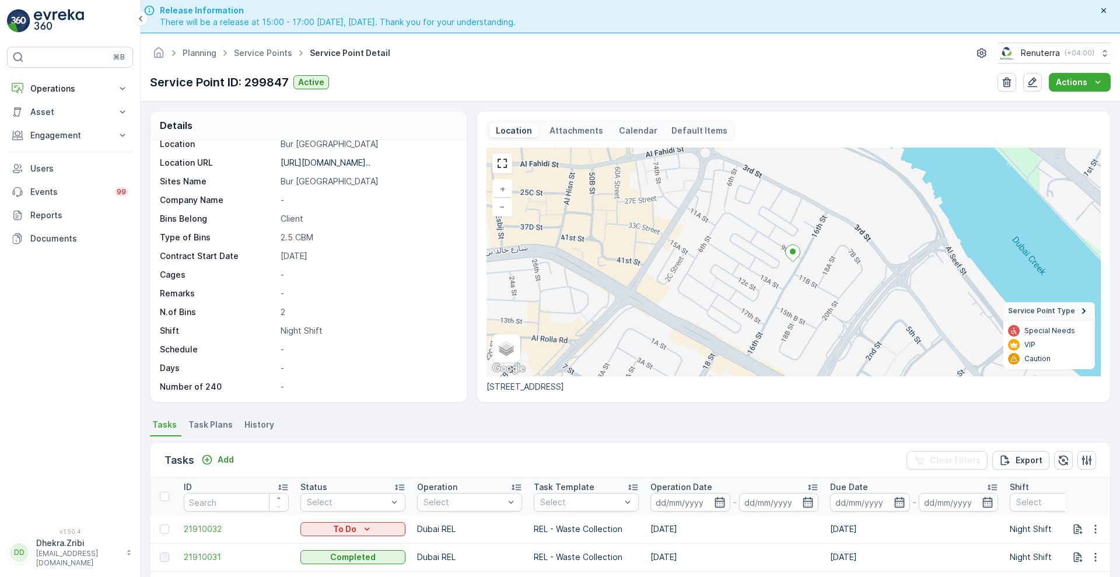
scroll to position [219, 0]
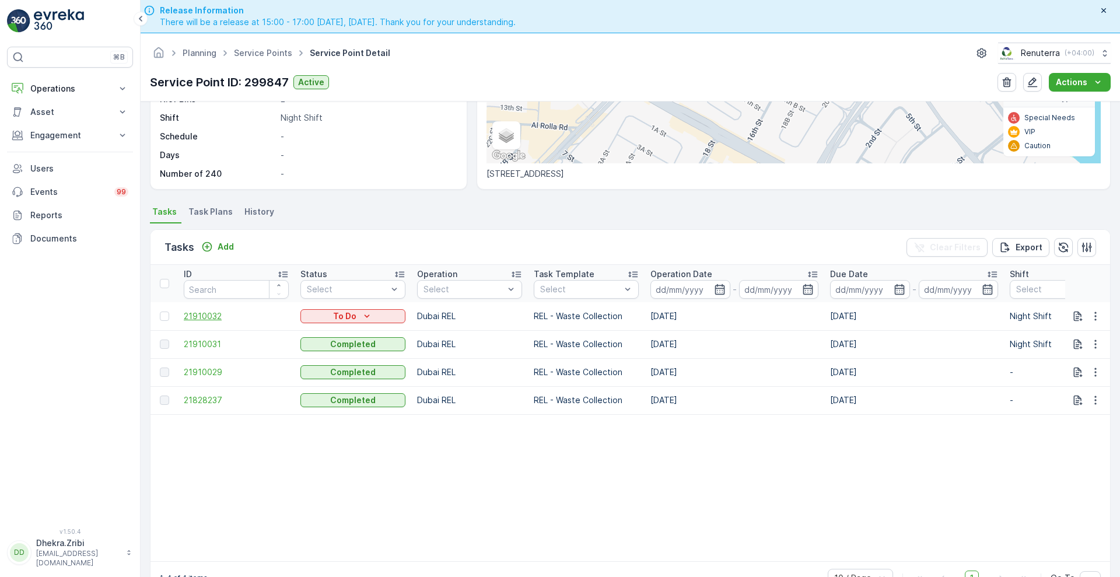
click at [215, 310] on span "21910032" at bounding box center [236, 316] width 105 height 12
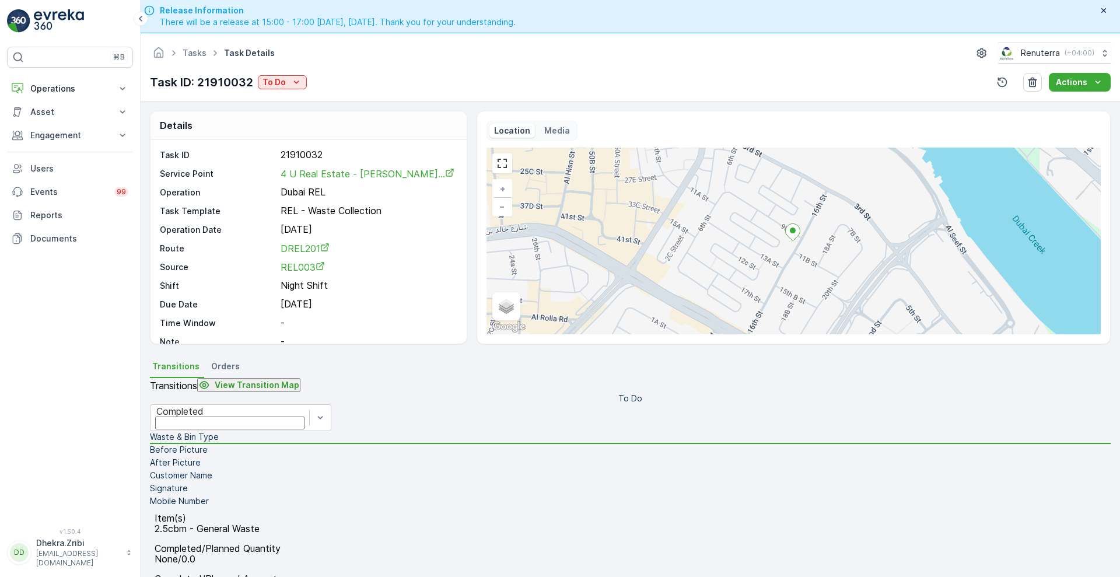
scroll to position [159, 0]
click at [243, 457] on li "After Picture" at bounding box center [630, 463] width 960 height 13
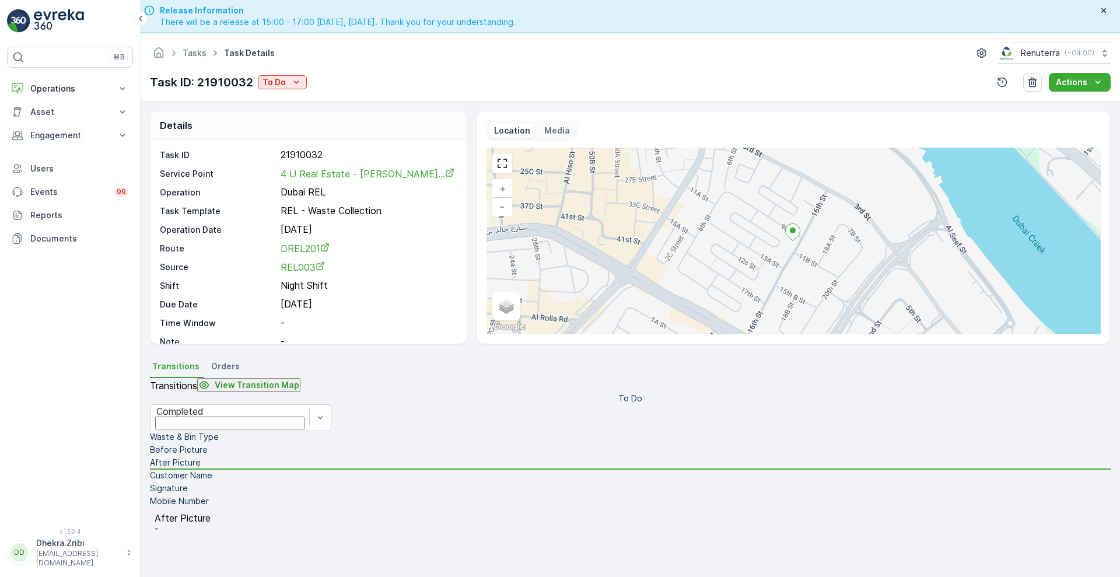
click at [241, 431] on li "Waste & Bin Type" at bounding box center [630, 437] width 960 height 13
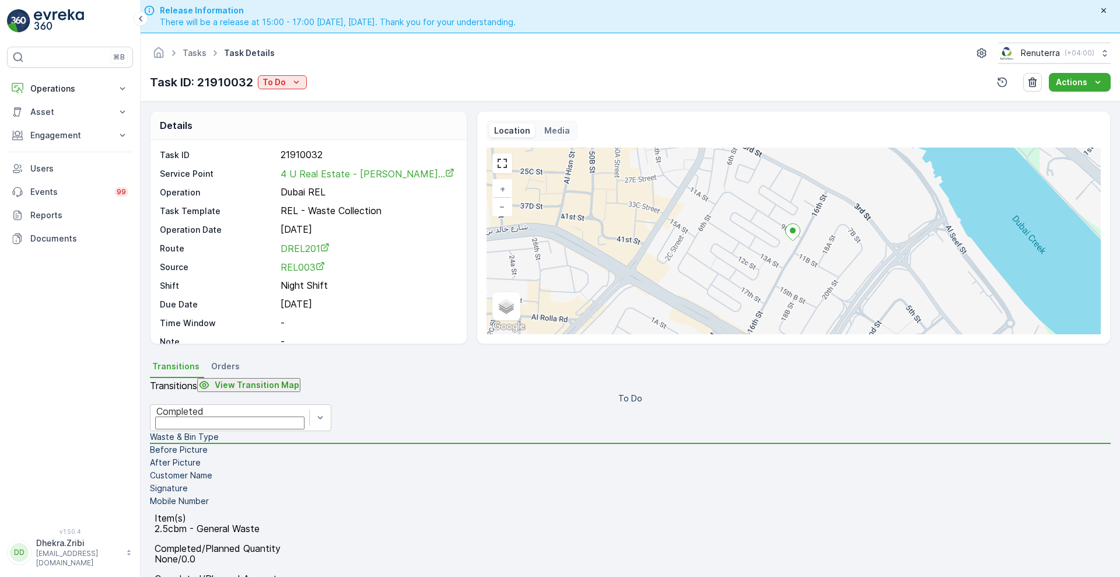
scroll to position [0, 0]
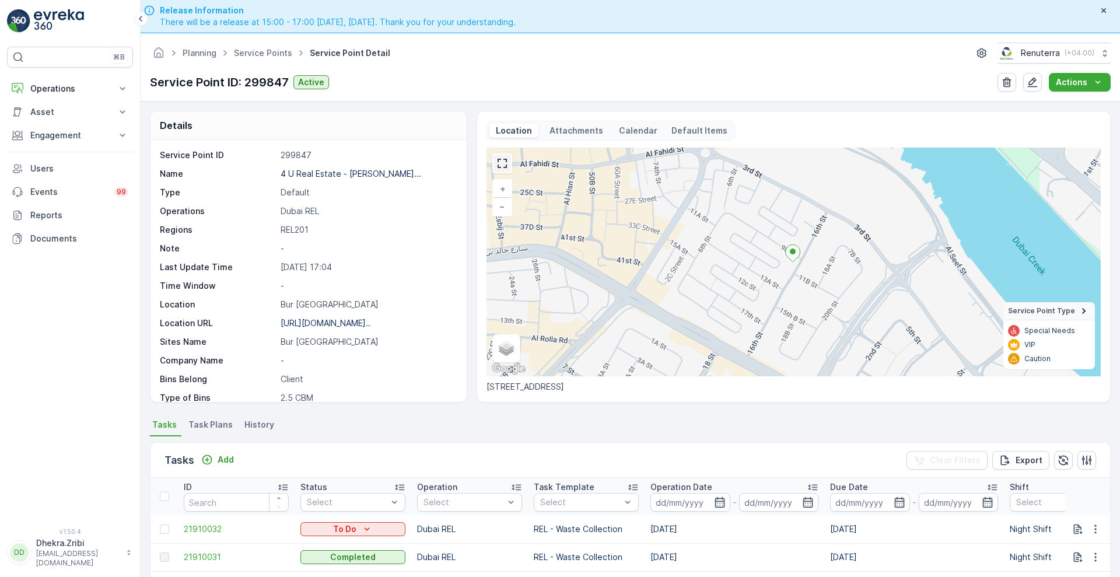
click at [505, 167] on link at bounding box center [501, 163] width 17 height 17
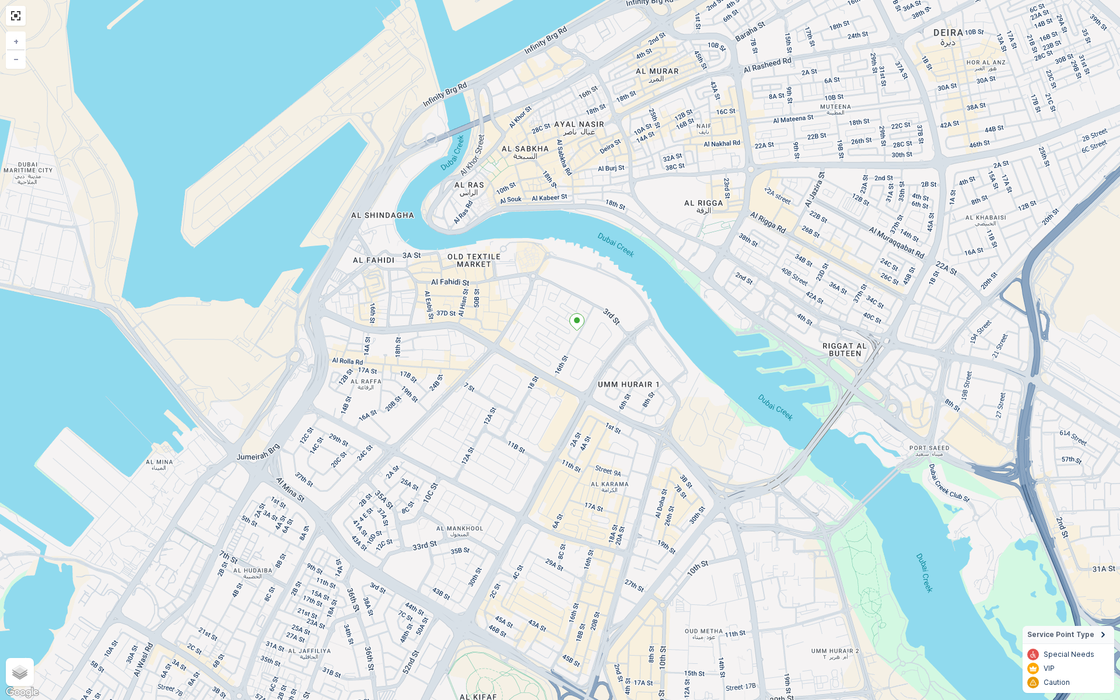
click at [578, 317] on icon at bounding box center [577, 322] width 15 height 17
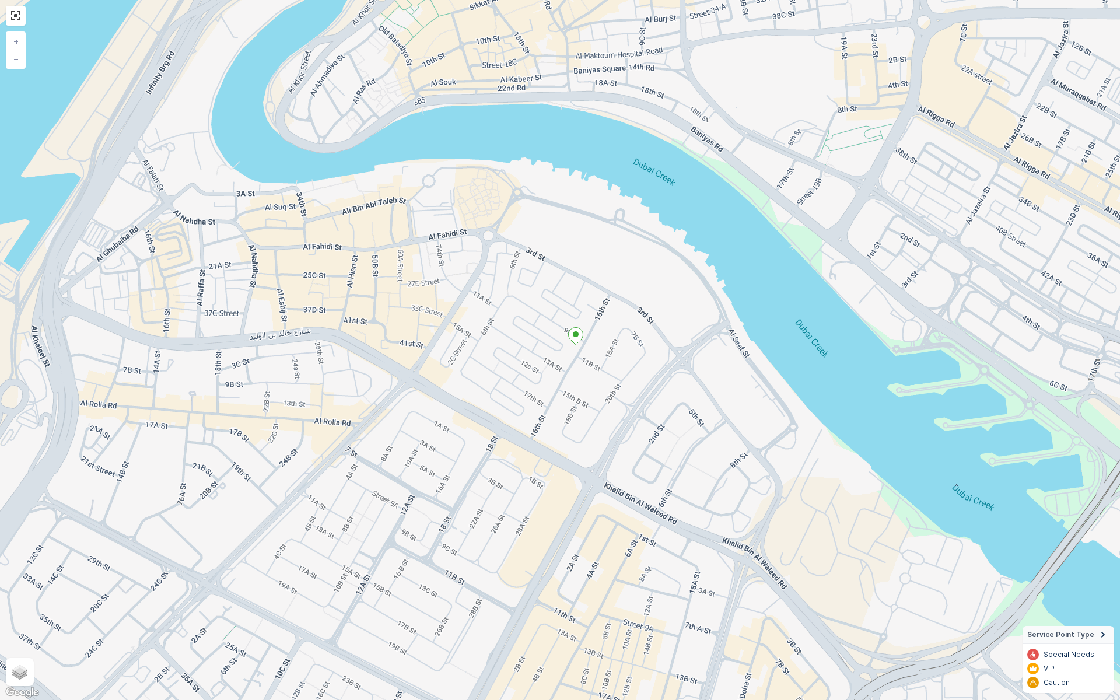
click at [579, 340] on icon at bounding box center [576, 336] width 15 height 17
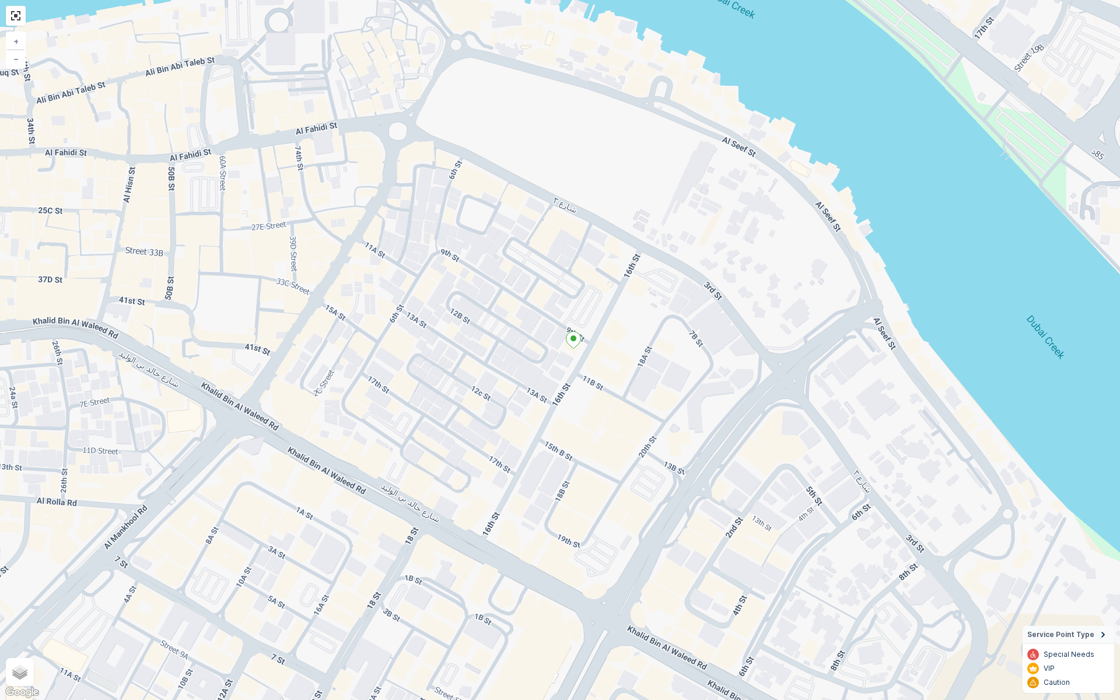
click at [574, 341] on ellipse at bounding box center [573, 338] width 6 height 6
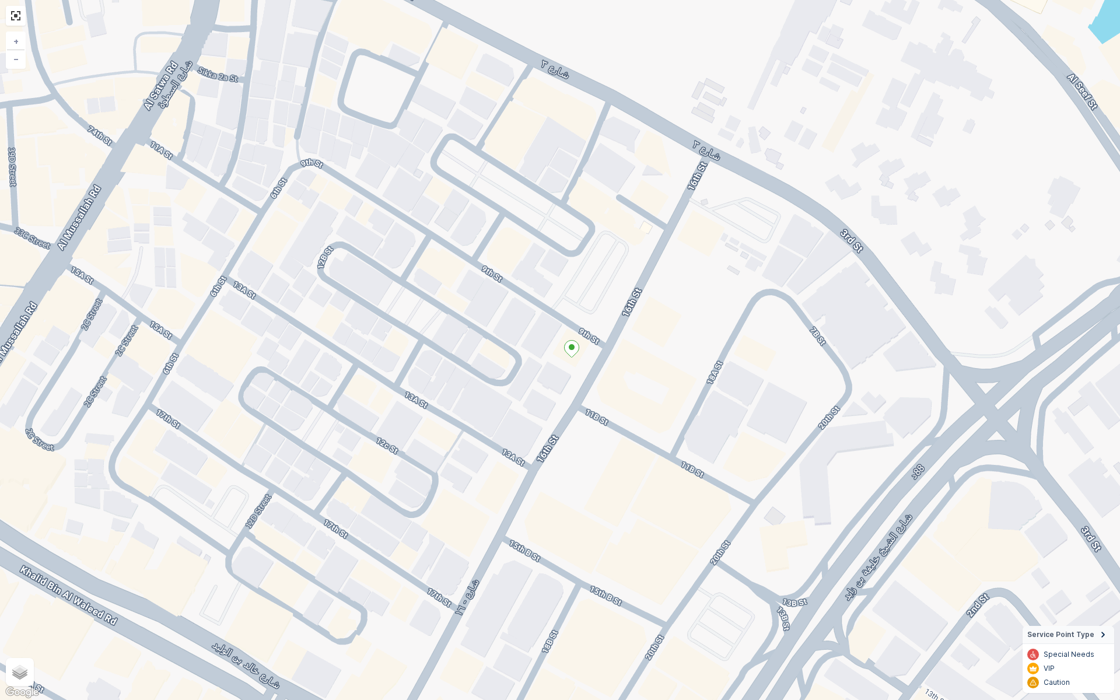
click at [574, 350] on icon at bounding box center [572, 349] width 15 height 17
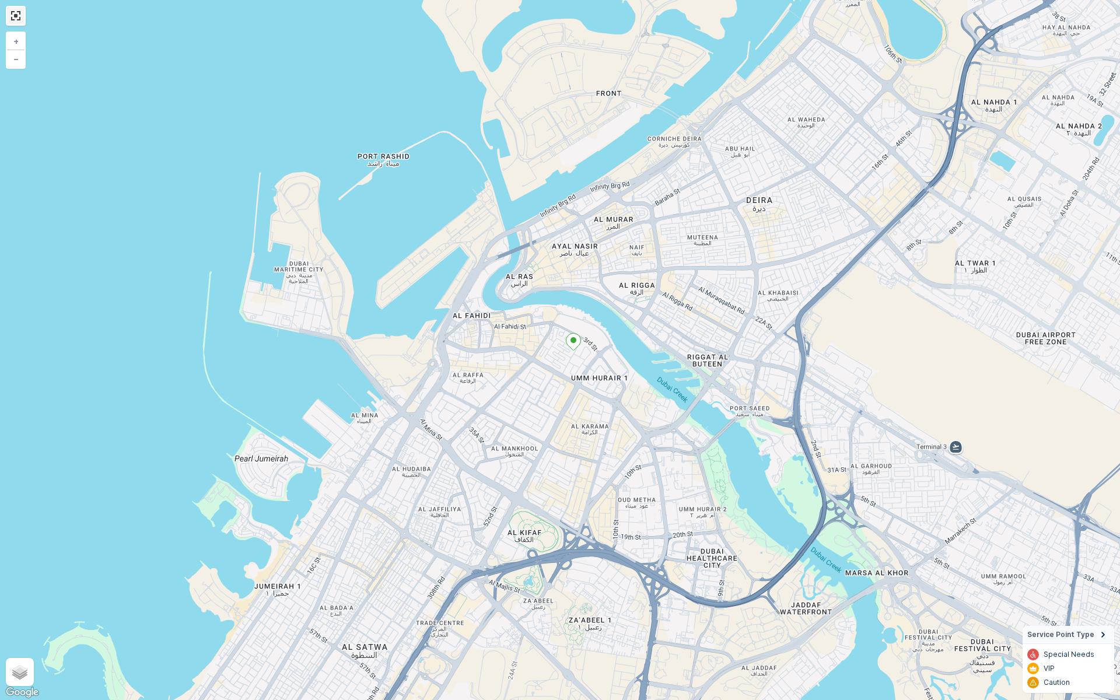
click at [17, 16] on link at bounding box center [15, 15] width 17 height 17
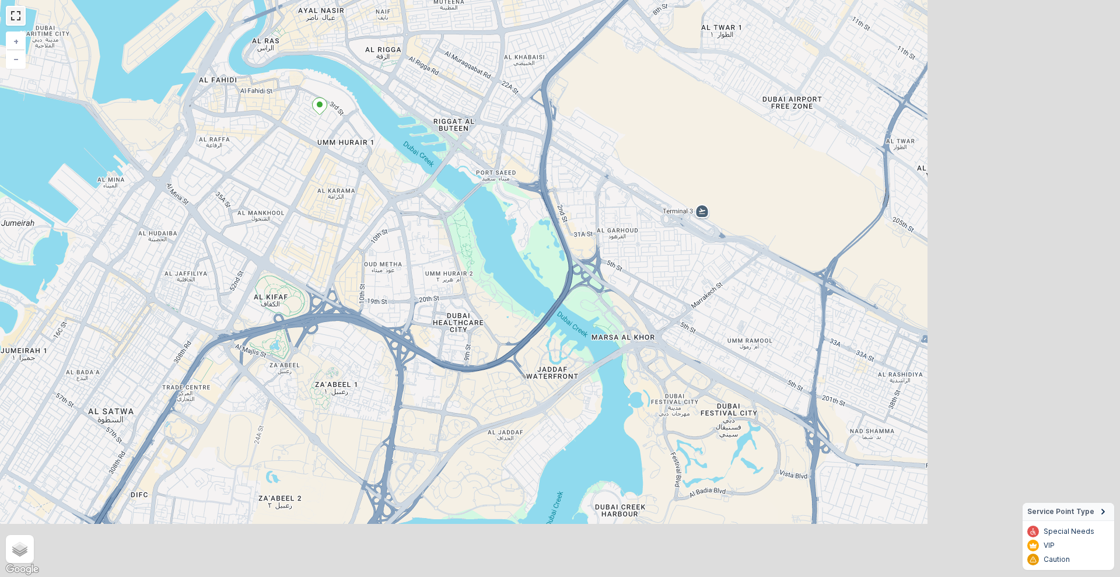
scroll to position [170, 0]
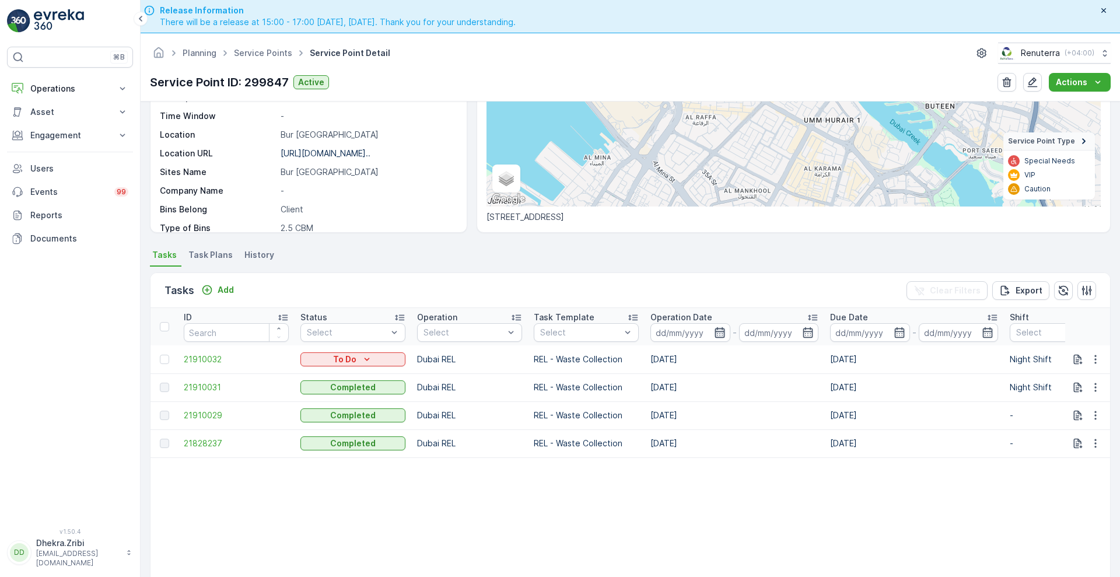
click at [723, 333] on icon "button" at bounding box center [719, 332] width 10 height 10
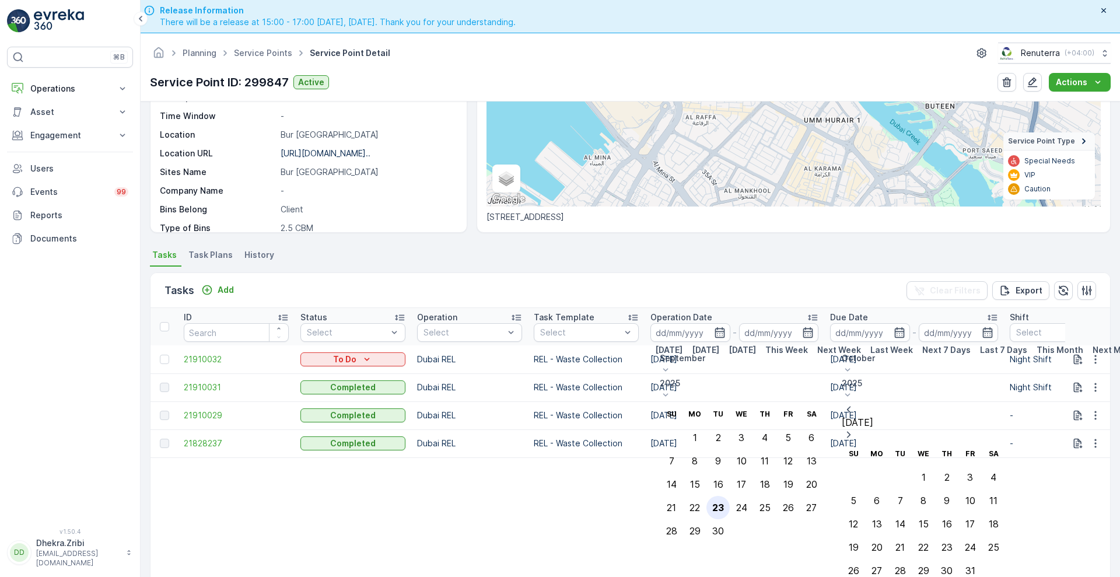
click at [724, 502] on div "23" at bounding box center [718, 507] width 12 height 10
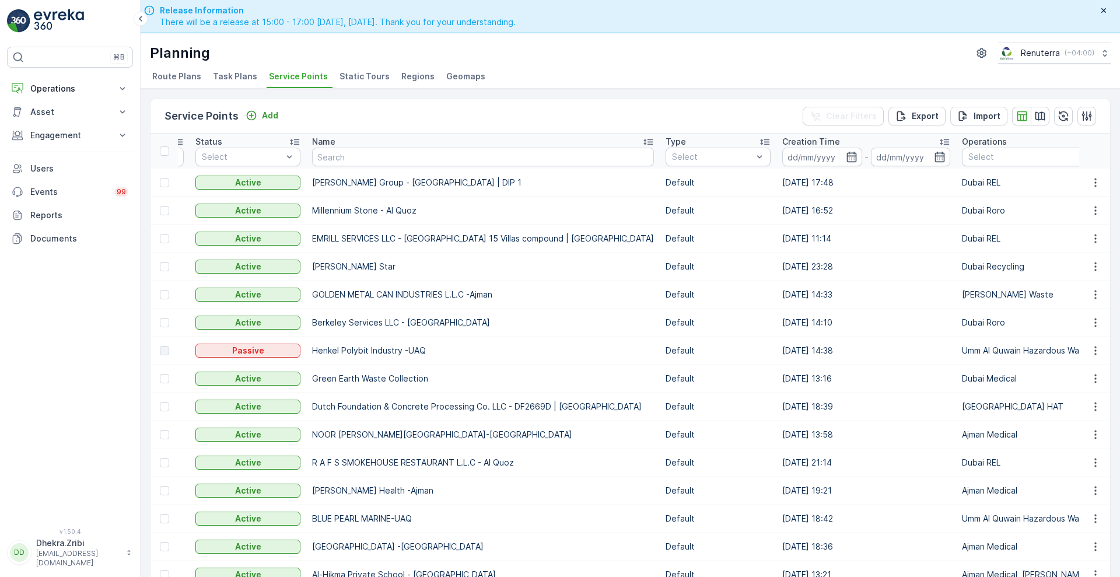
scroll to position [0, 128]
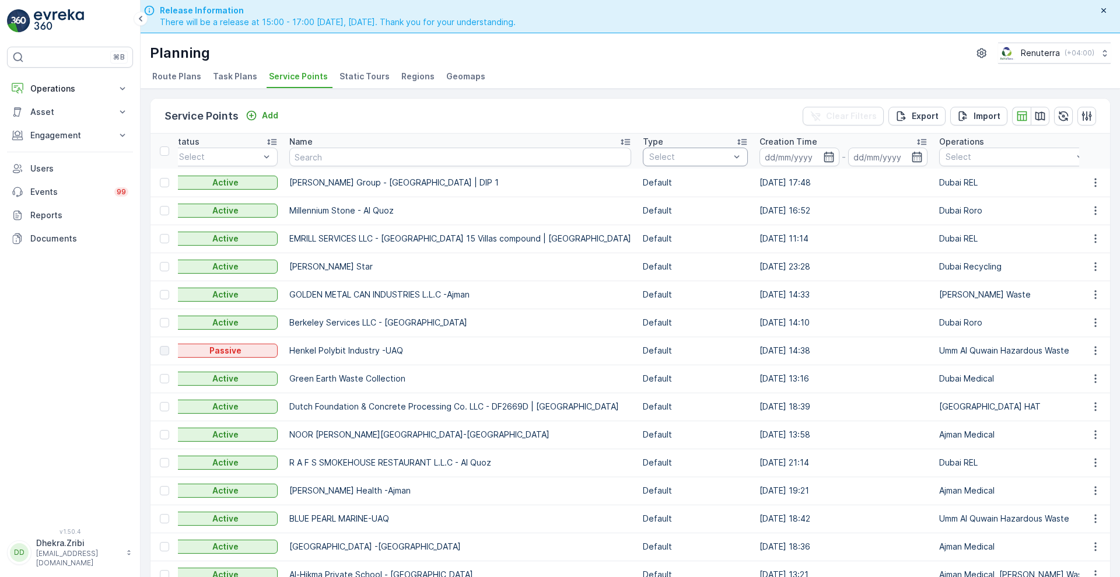
click at [672, 274] on td "Default" at bounding box center [695, 267] width 117 height 28
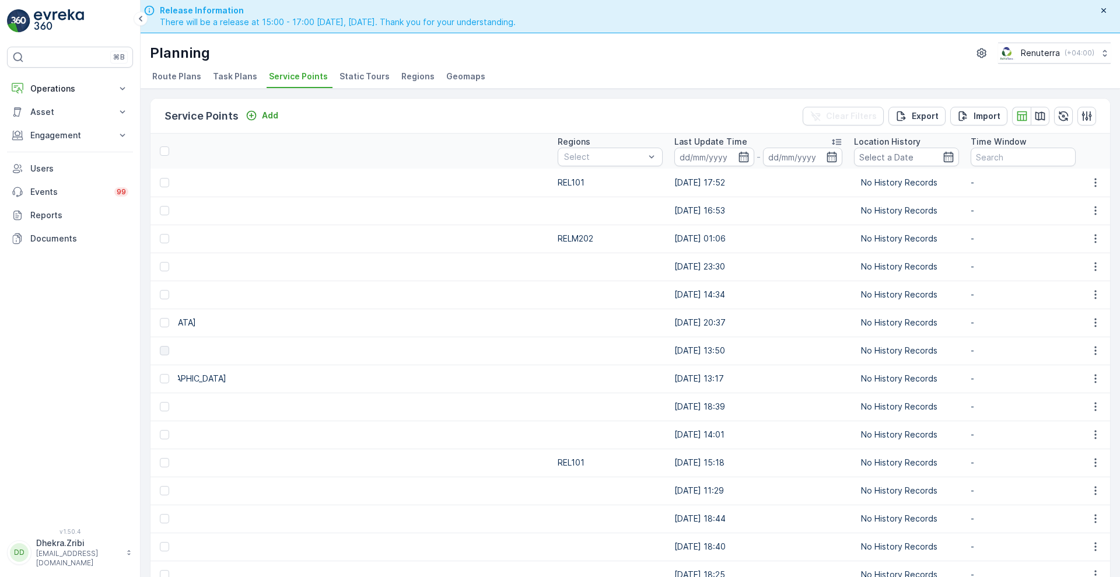
scroll to position [0, 1569]
click at [1088, 201] on button "1 Default Item(s)" at bounding box center [1134, 210] width 93 height 19
click at [972, 216] on p "-" at bounding box center [1024, 211] width 105 height 12
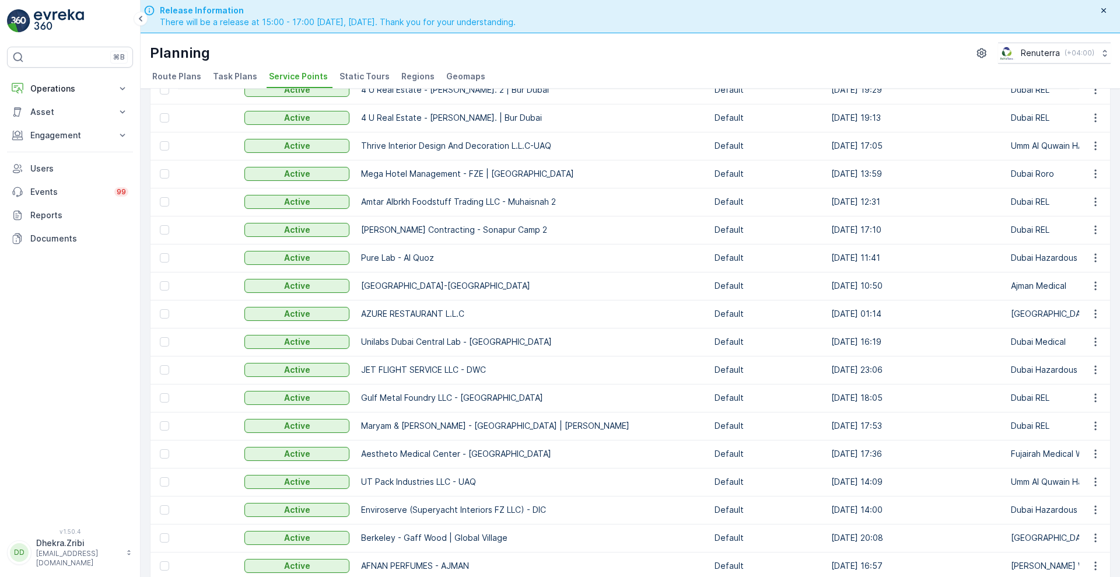
scroll to position [0, 0]
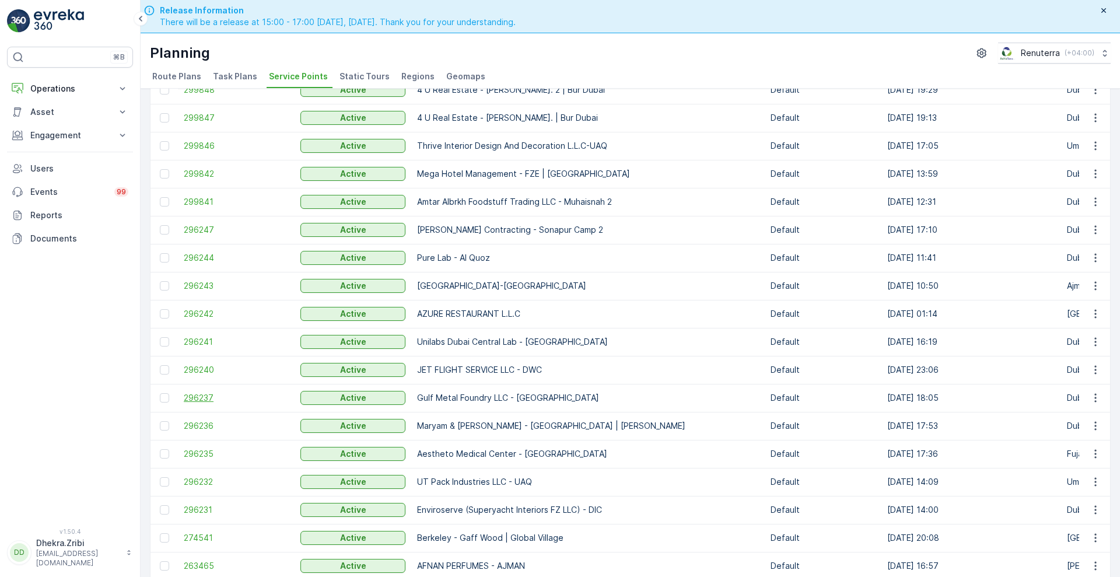
click at [207, 398] on span "296237" at bounding box center [236, 398] width 105 height 12
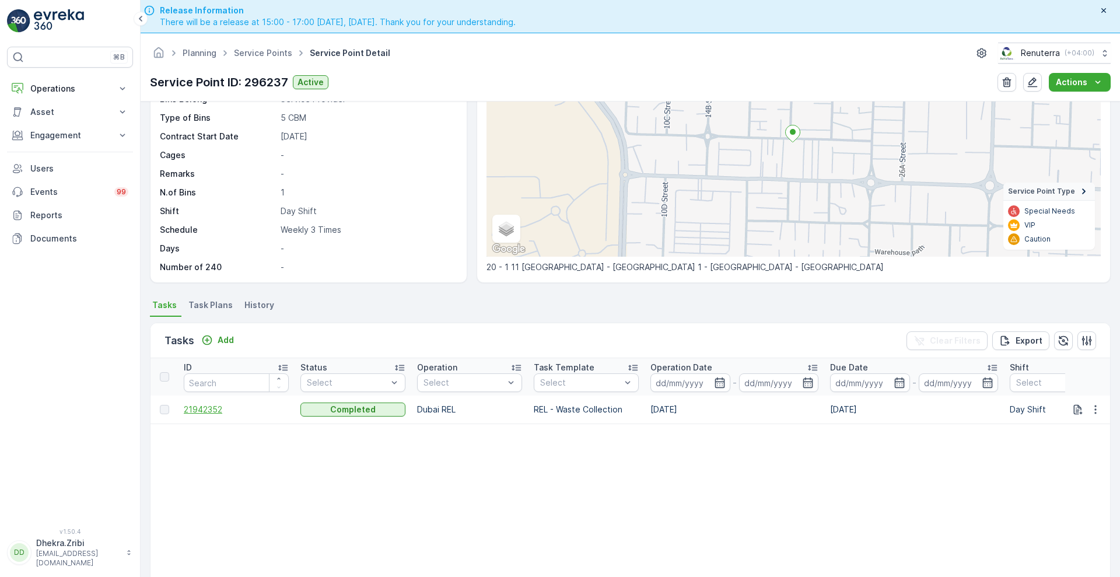
click at [199, 405] on span "21942352" at bounding box center [236, 410] width 105 height 12
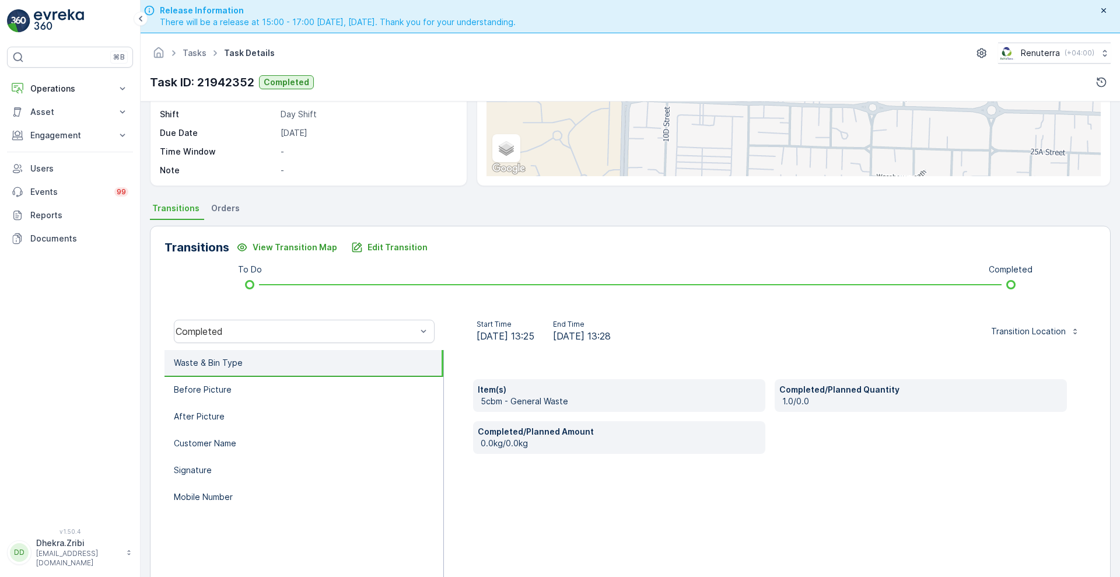
scroll to position [157, 0]
click at [218, 394] on p "Before Picture" at bounding box center [203, 390] width 58 height 12
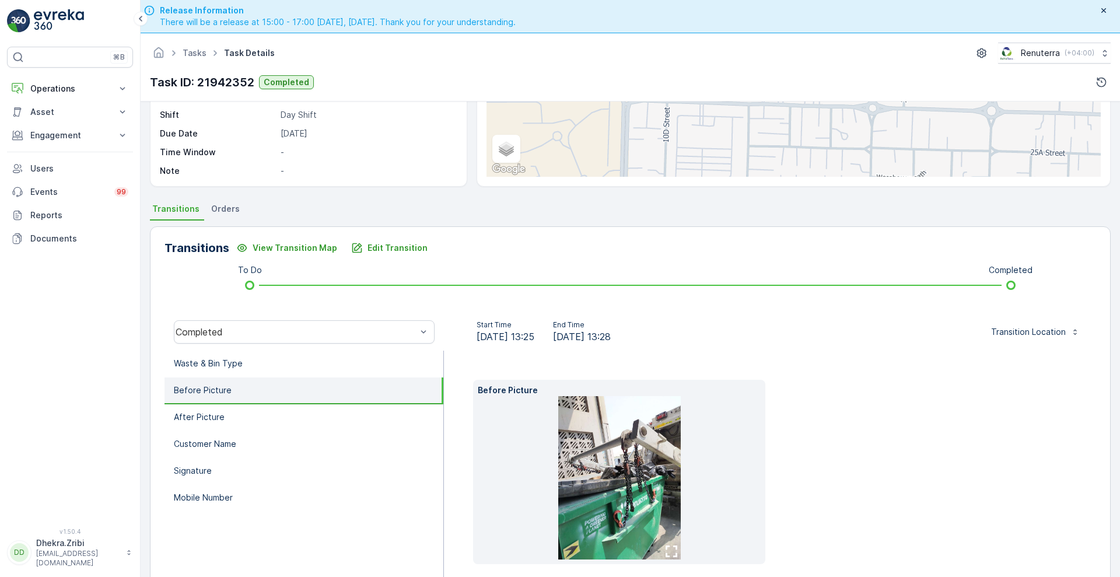
scroll to position [177, 0]
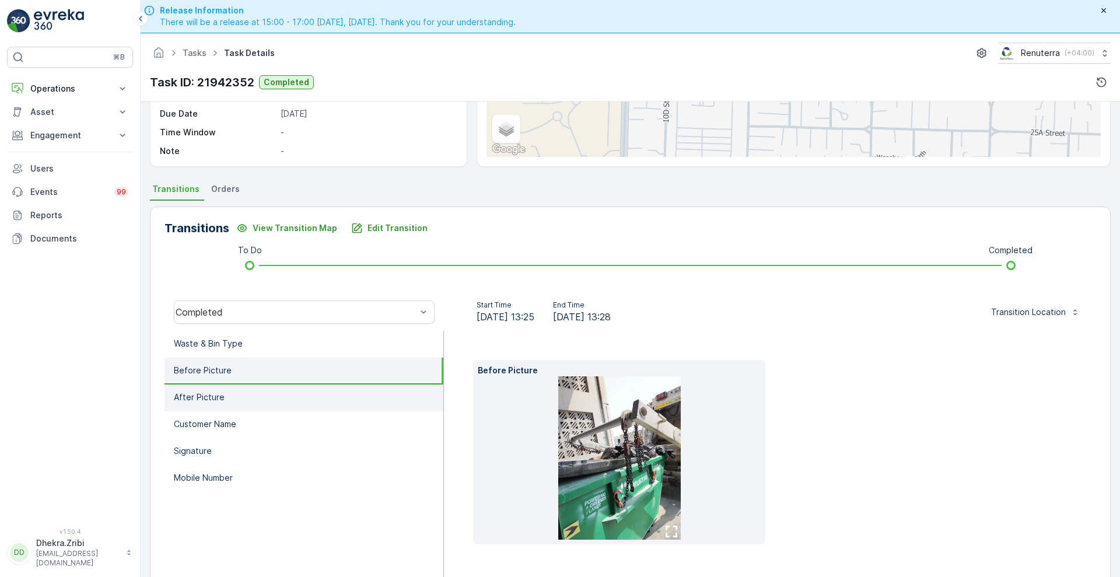
click at [271, 409] on li "After Picture" at bounding box center [303, 397] width 279 height 27
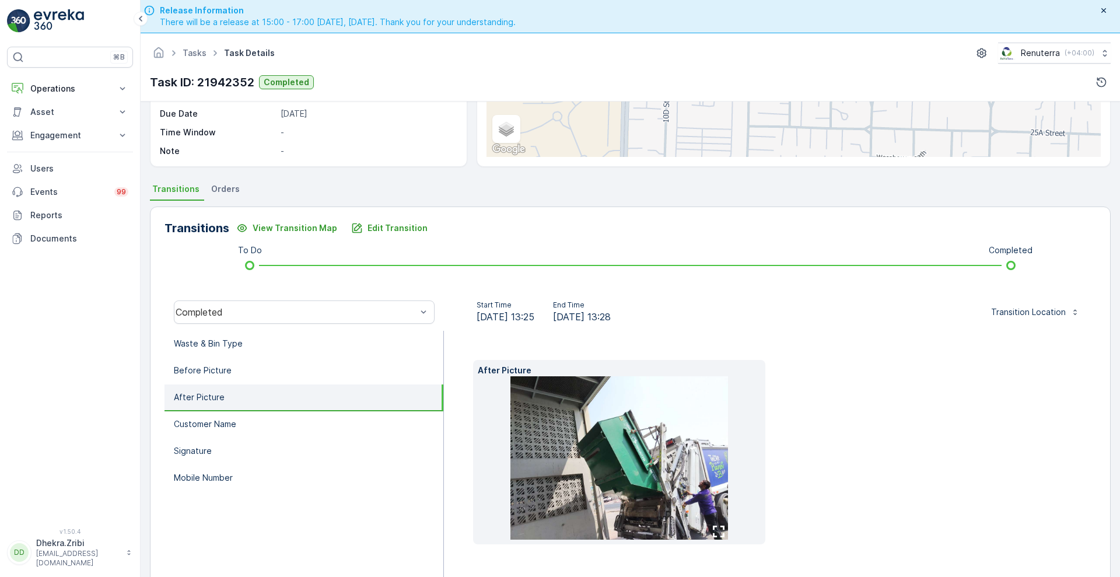
click at [718, 536] on icon "button" at bounding box center [719, 531] width 12 height 12
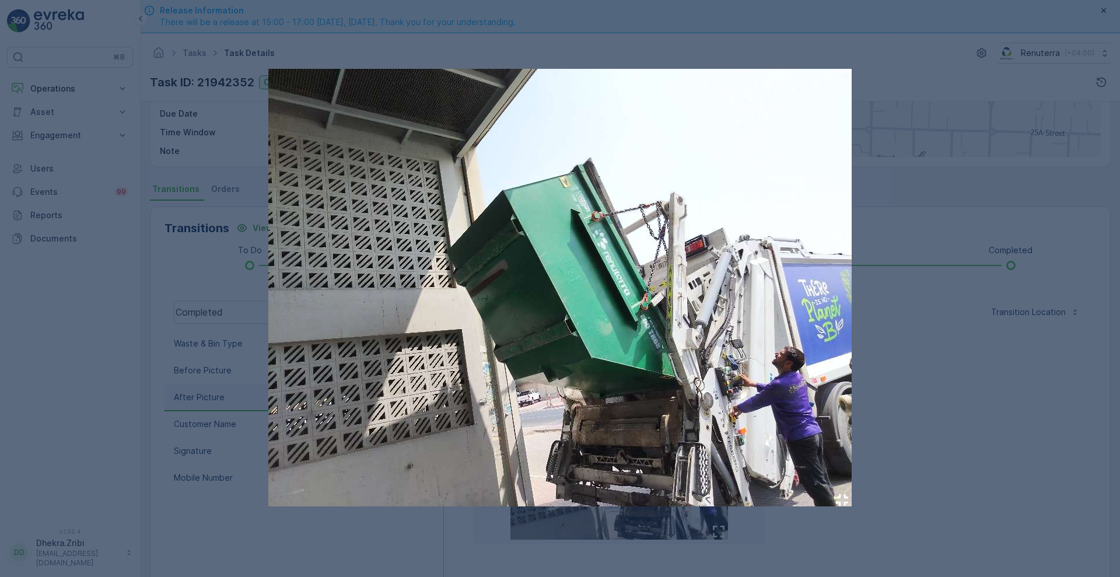
click at [843, 496] on icon "button" at bounding box center [842, 500] width 12 height 12
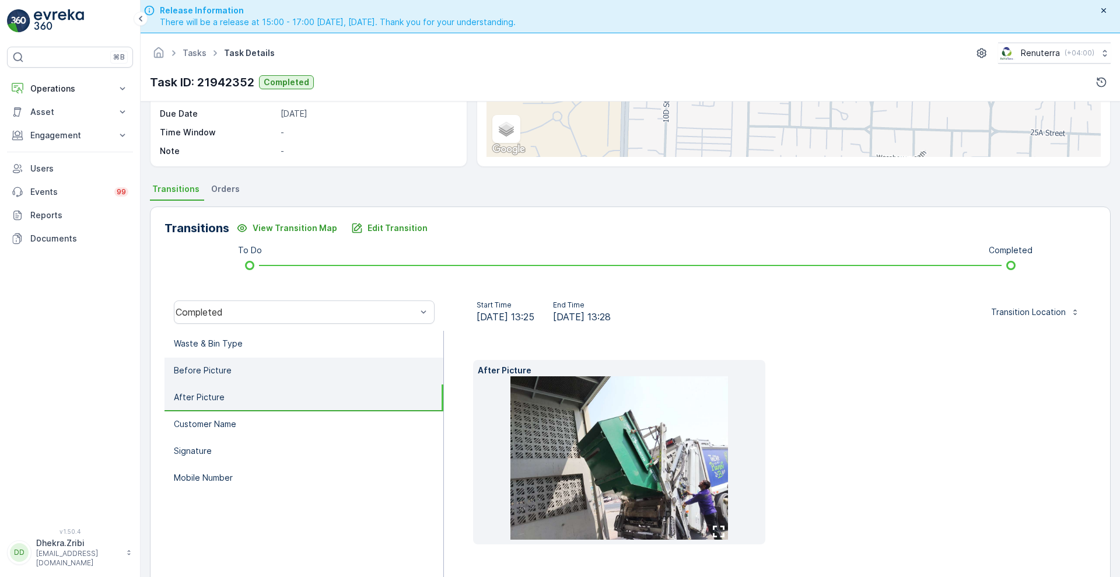
click at [201, 377] on li "Before Picture" at bounding box center [303, 370] width 279 height 27
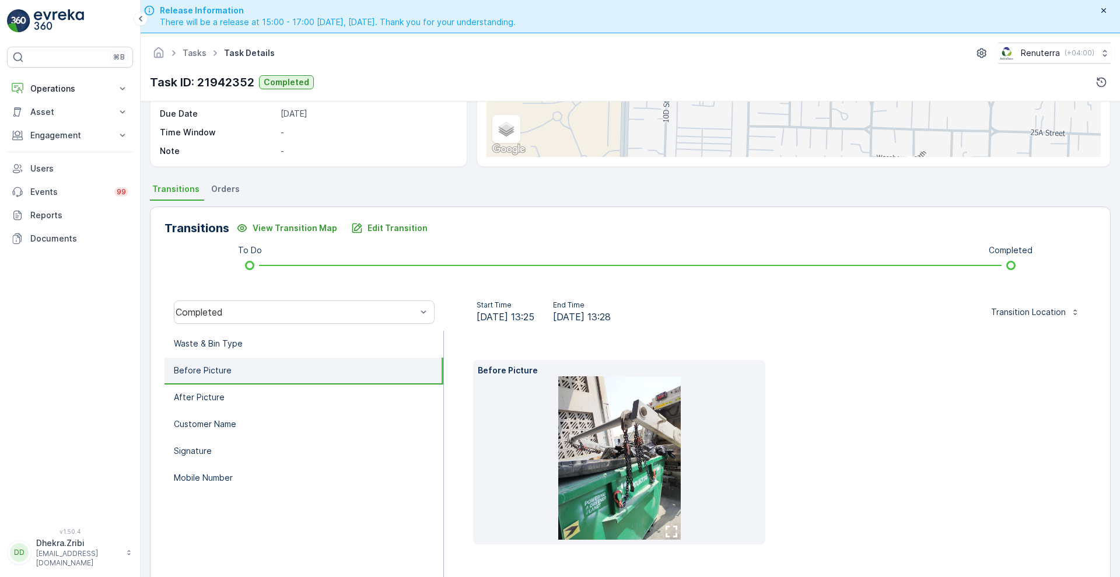
scroll to position [159, 0]
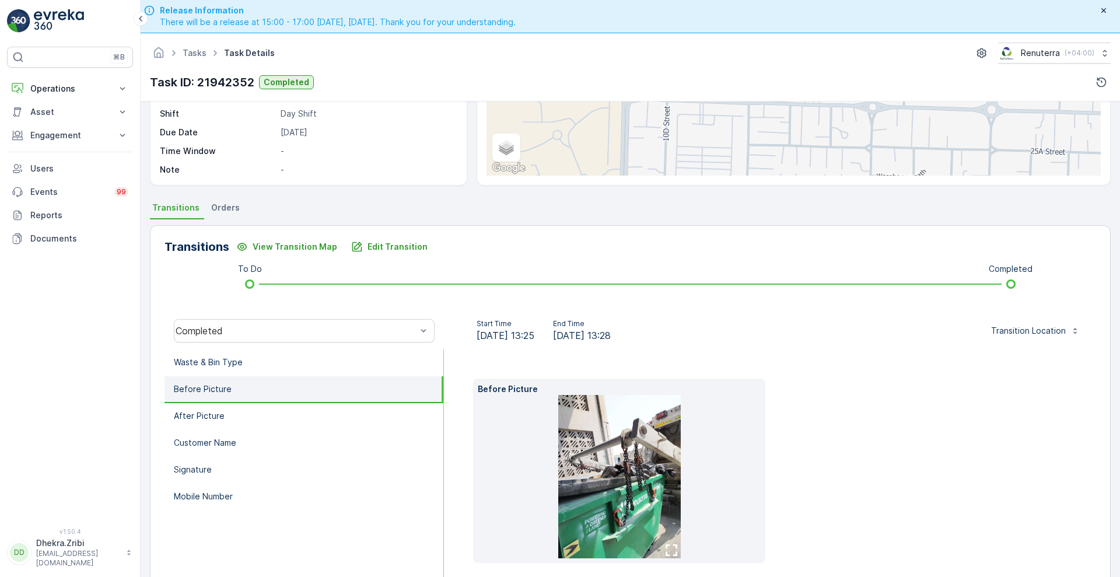
click at [666, 544] on icon "button" at bounding box center [671, 550] width 12 height 12
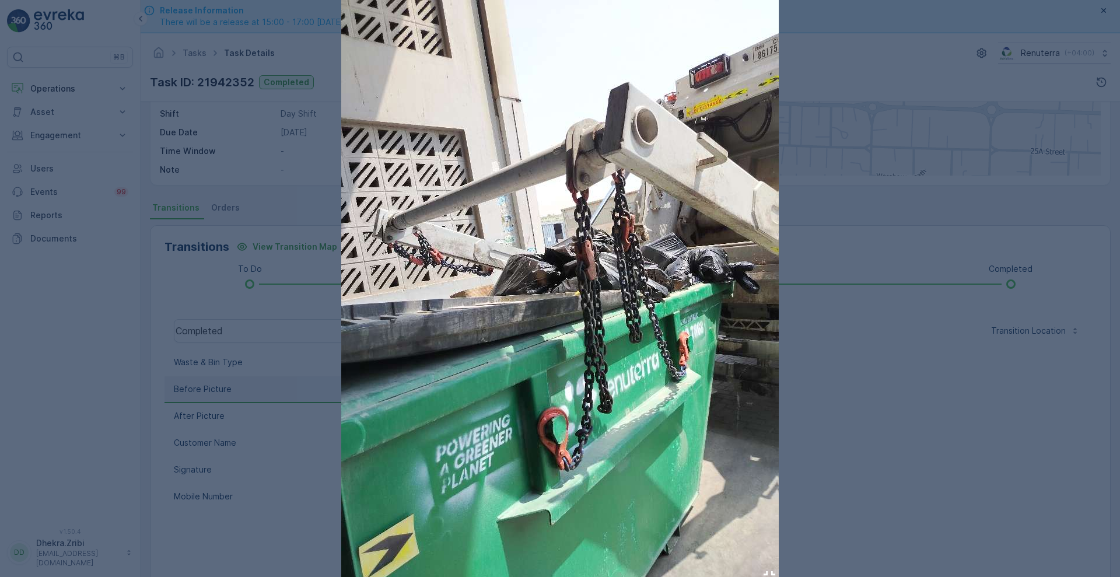
click at [766, 574] on icon "button" at bounding box center [769, 577] width 12 height 12
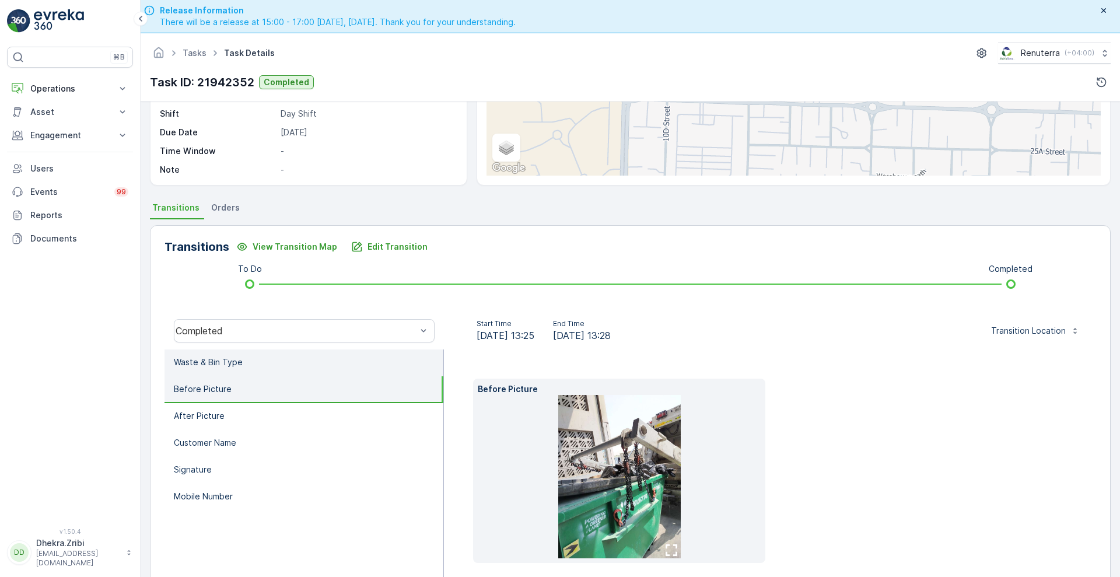
click at [289, 365] on li "Waste & Bin Type" at bounding box center [303, 362] width 279 height 27
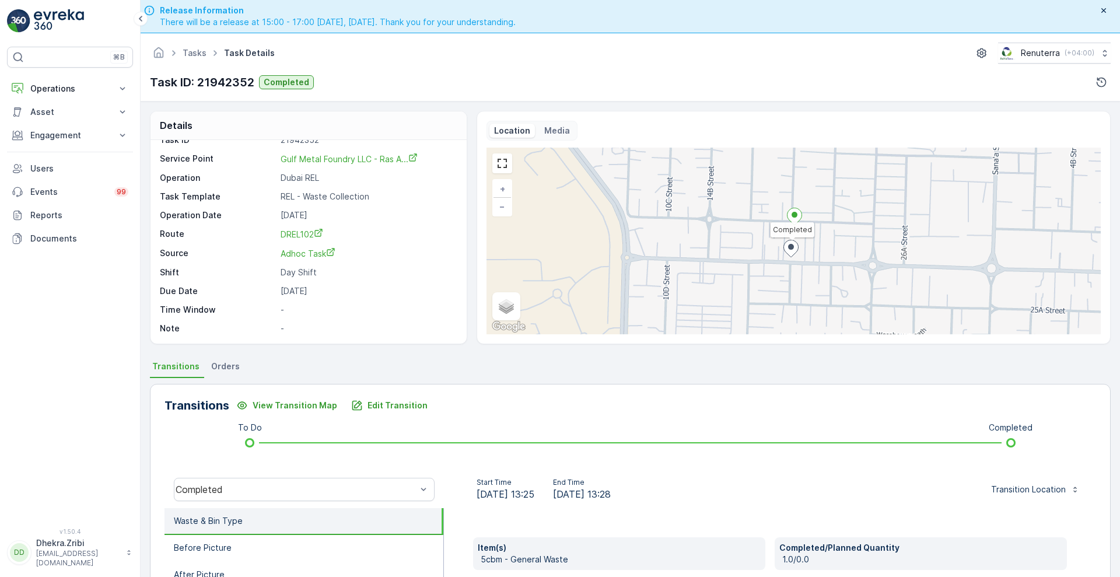
scroll to position [0, 0]
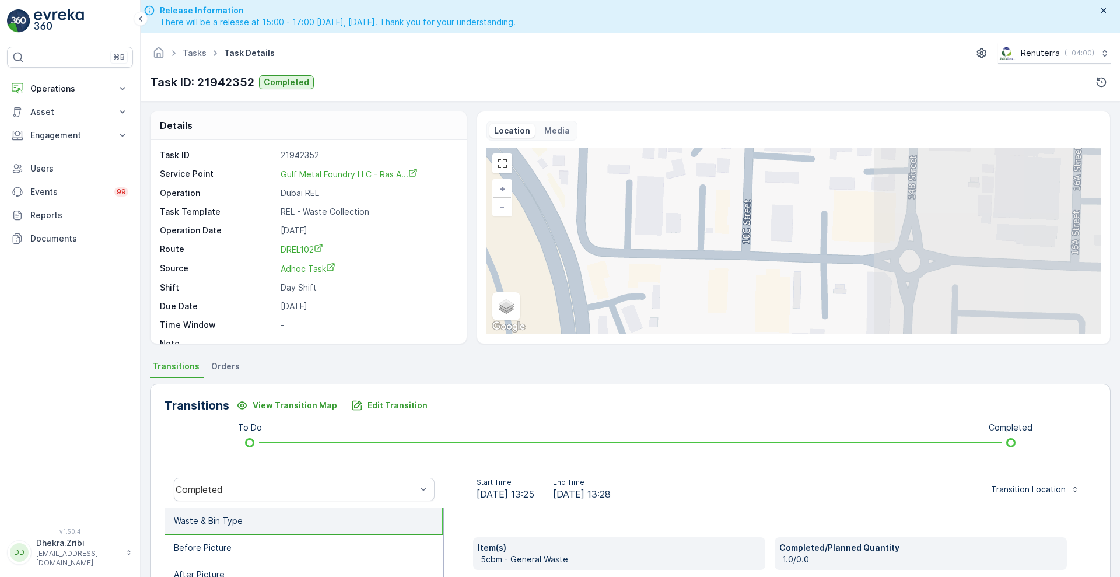
drag, startPoint x: 898, startPoint y: 231, endPoint x: 621, endPoint y: 220, distance: 277.2
click at [621, 220] on div "Completed + − Satellite Roadmap Terrain Hybrid Leaflet Keyboard shortcuts Map D…" at bounding box center [793, 241] width 614 height 187
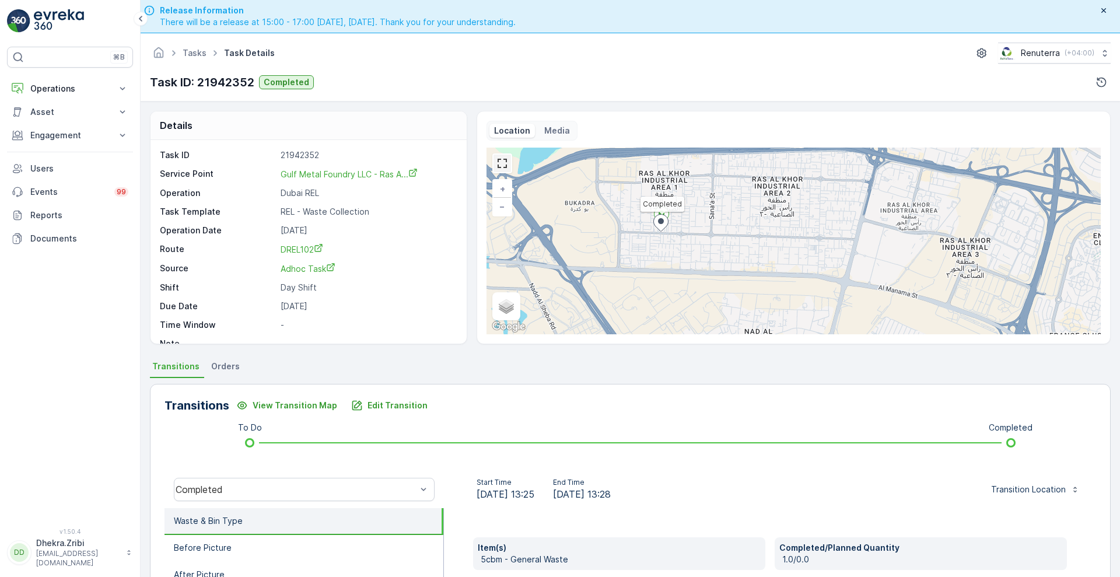
click at [506, 159] on link at bounding box center [501, 163] width 17 height 17
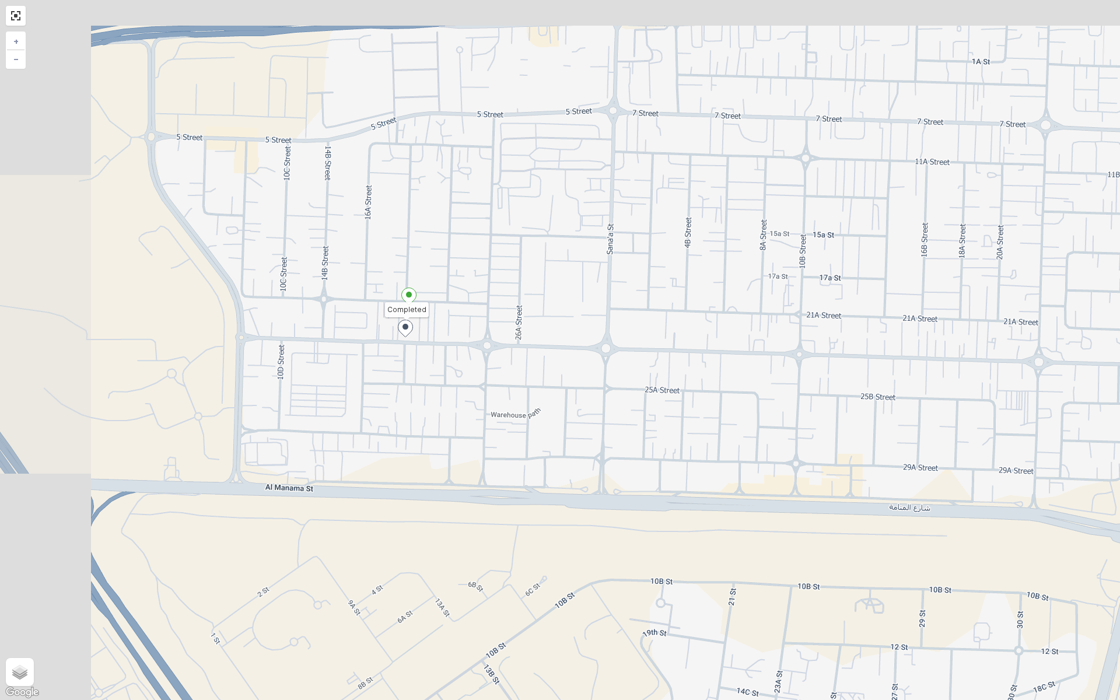
drag, startPoint x: 315, startPoint y: 183, endPoint x: 432, endPoint y: 354, distance: 207.2
click at [432, 354] on div "Completed + − Satellite Roadmap Terrain Hybrid Leaflet Keyboard shortcuts Map D…" at bounding box center [560, 350] width 1120 height 700
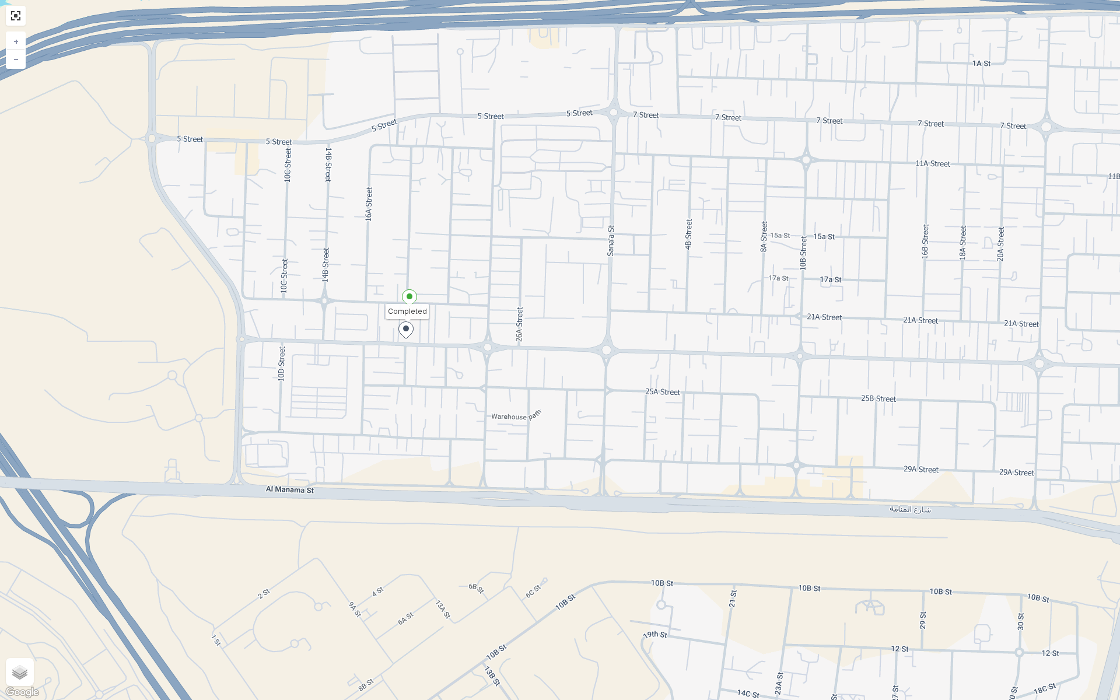
click at [404, 327] on ellipse at bounding box center [406, 328] width 6 height 6
click at [407, 332] on icon at bounding box center [406, 330] width 15 height 17
click at [405, 334] on icon at bounding box center [406, 330] width 15 height 17
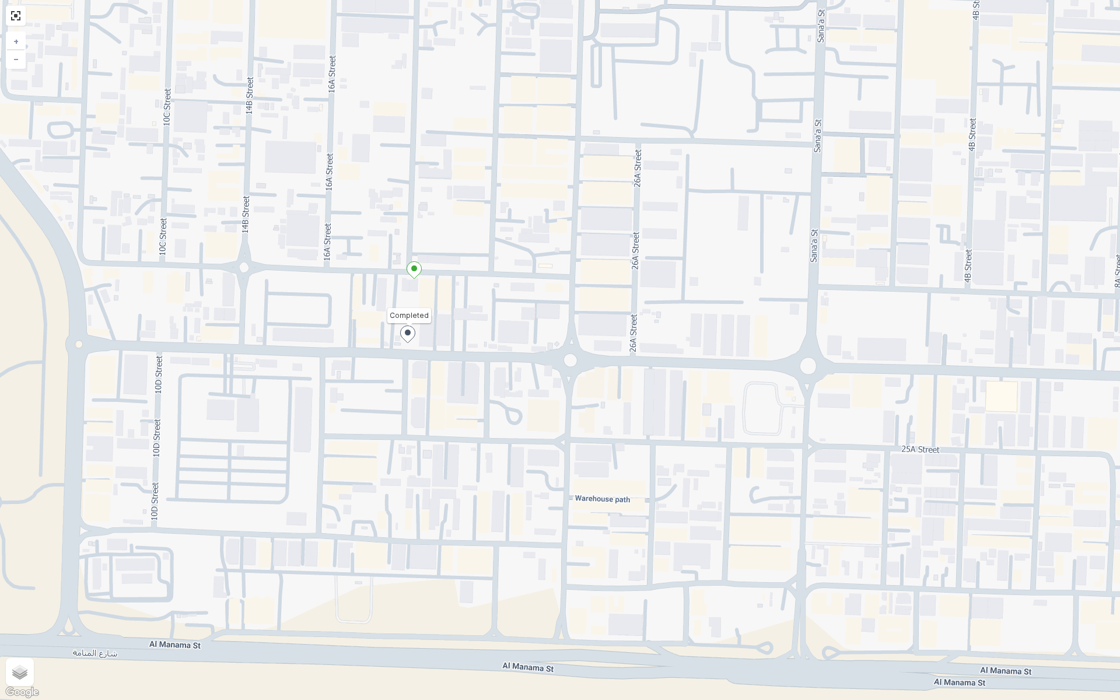
click at [418, 268] on icon at bounding box center [414, 270] width 15 height 17
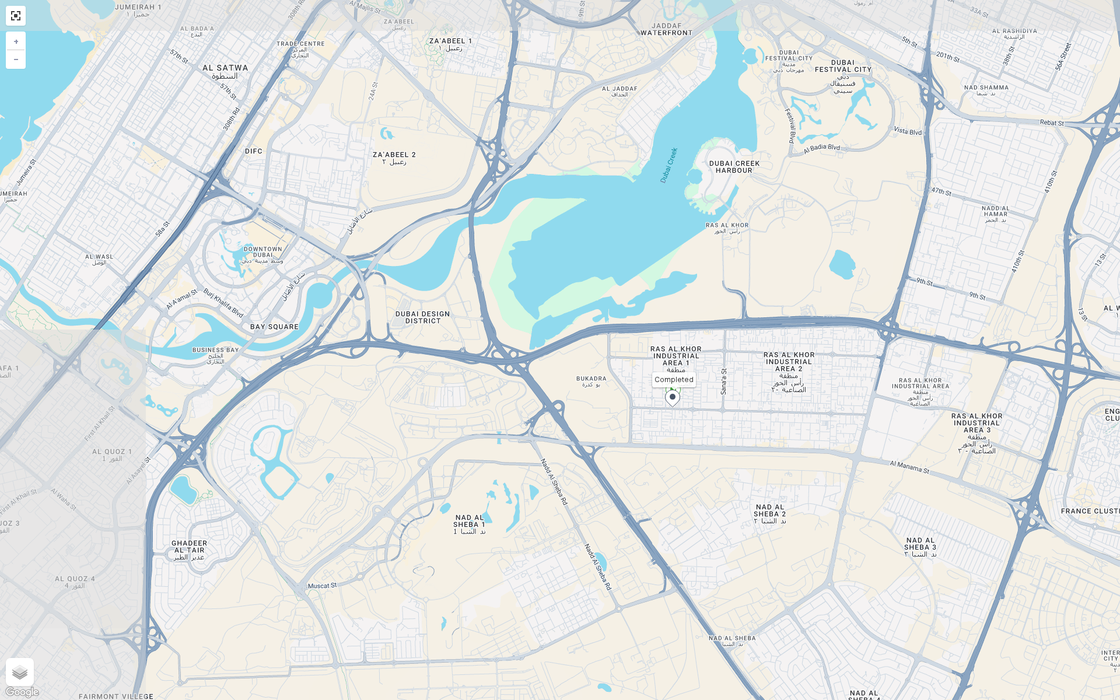
drag, startPoint x: 292, startPoint y: 342, endPoint x: 548, endPoint y: 472, distance: 287.1
click at [548, 472] on div "Completed + − Satellite Roadmap Terrain Hybrid Leaflet Keyboard shortcuts Map D…" at bounding box center [560, 350] width 1120 height 700
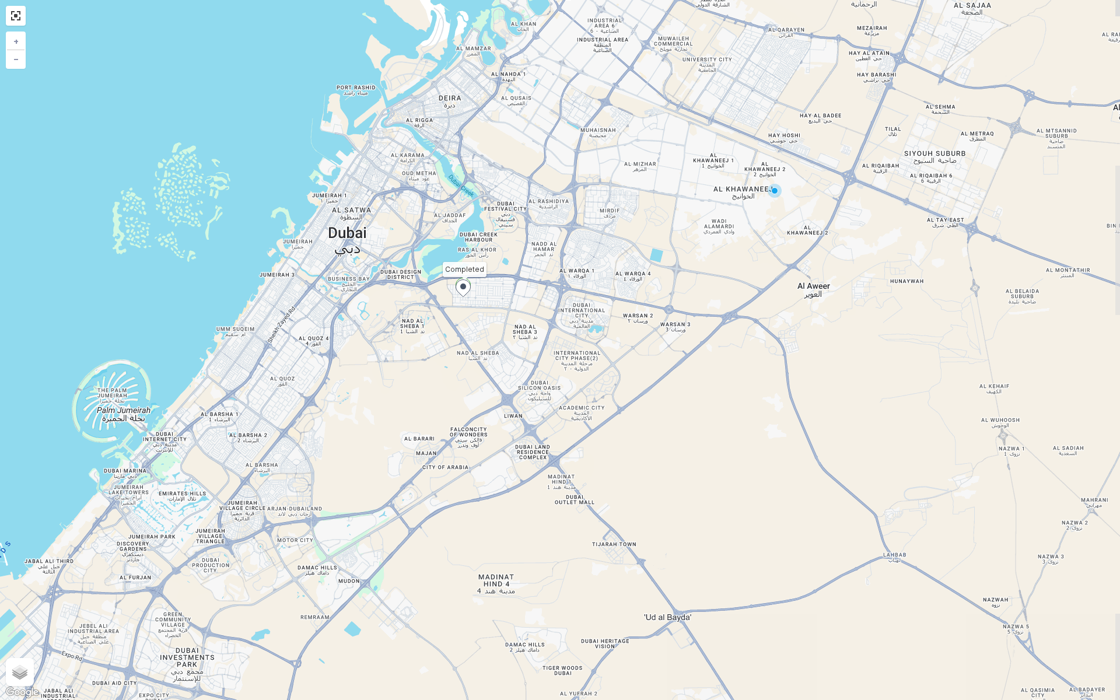
drag, startPoint x: 613, startPoint y: 569, endPoint x: 500, endPoint y: 418, distance: 188.6
click at [500, 418] on div "Completed + − Satellite Roadmap Terrain Hybrid Leaflet Keyboard shortcuts Map D…" at bounding box center [560, 350] width 1120 height 700
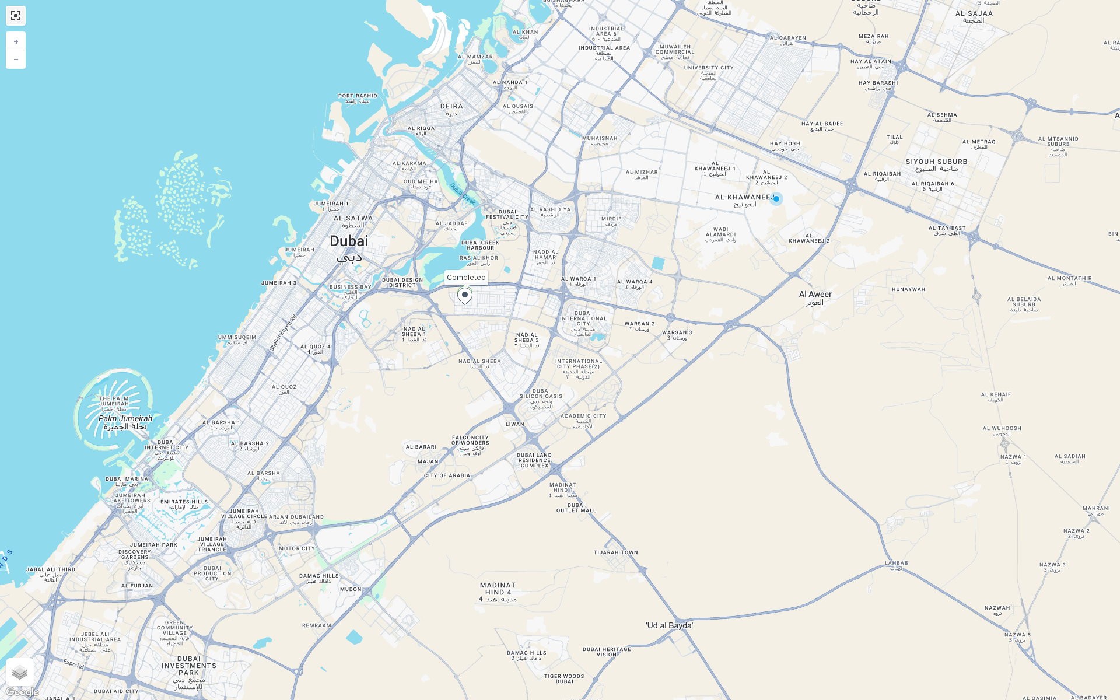
click at [11, 14] on link at bounding box center [15, 15] width 17 height 17
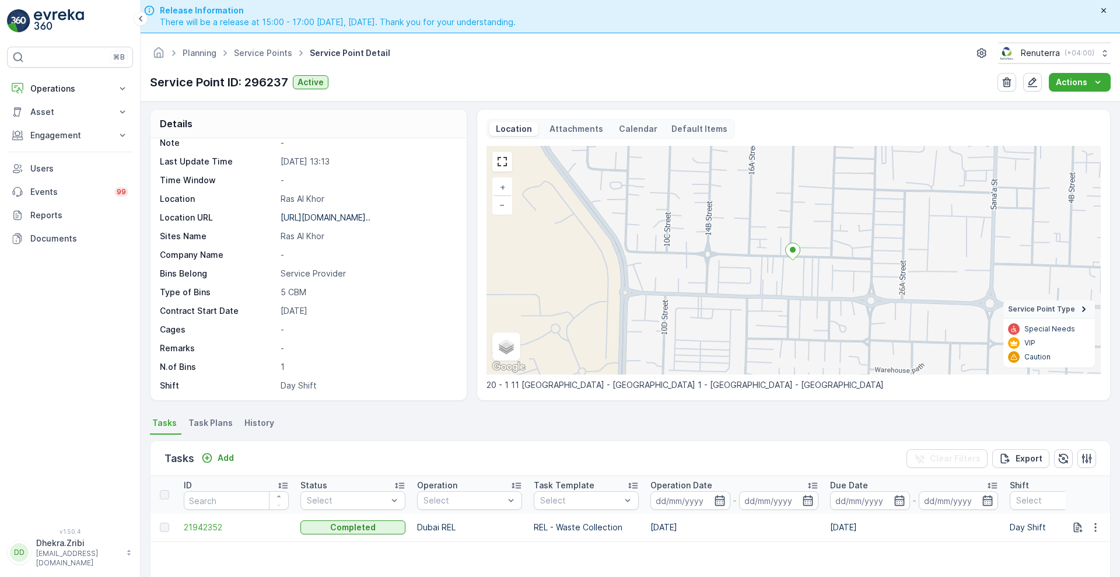
scroll to position [3, 0]
click at [629, 127] on p "Calendar" at bounding box center [638, 128] width 38 height 12
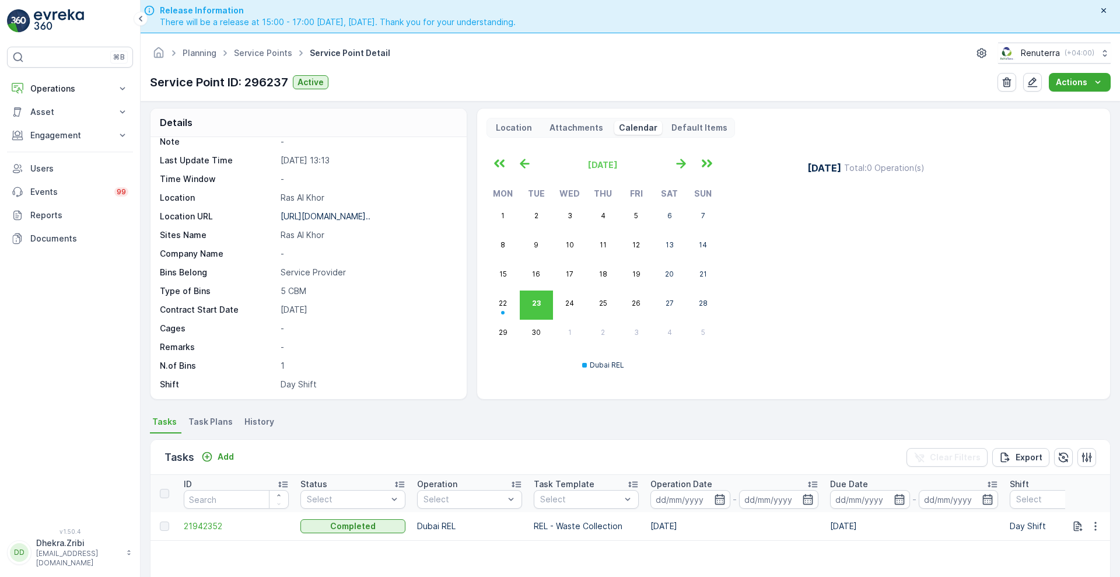
click at [584, 129] on p "Attachments" at bounding box center [576, 128] width 57 height 12
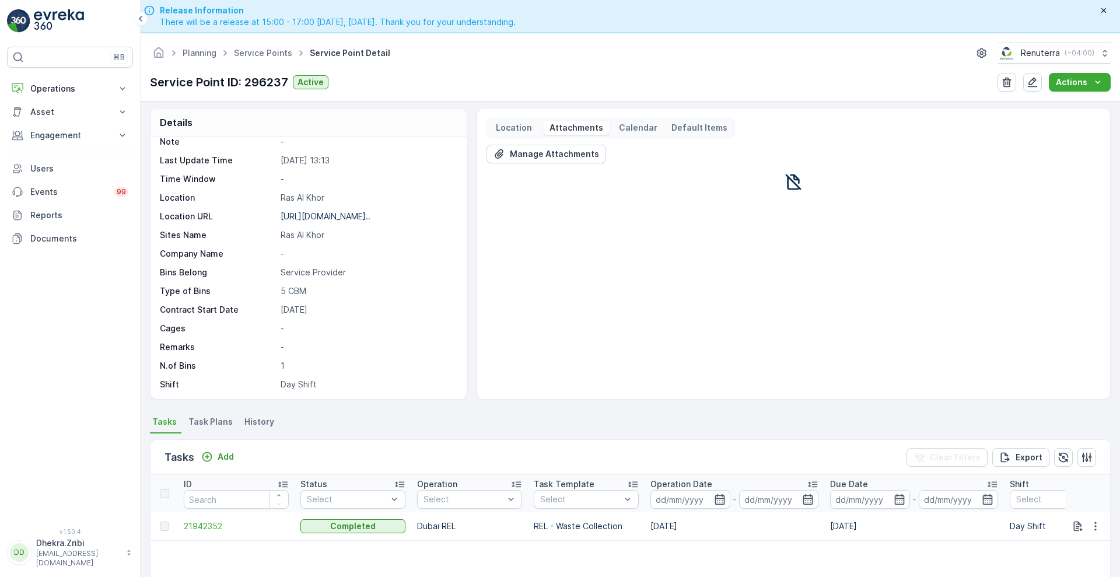
click at [523, 123] on p "Location" at bounding box center [514, 128] width 40 height 12
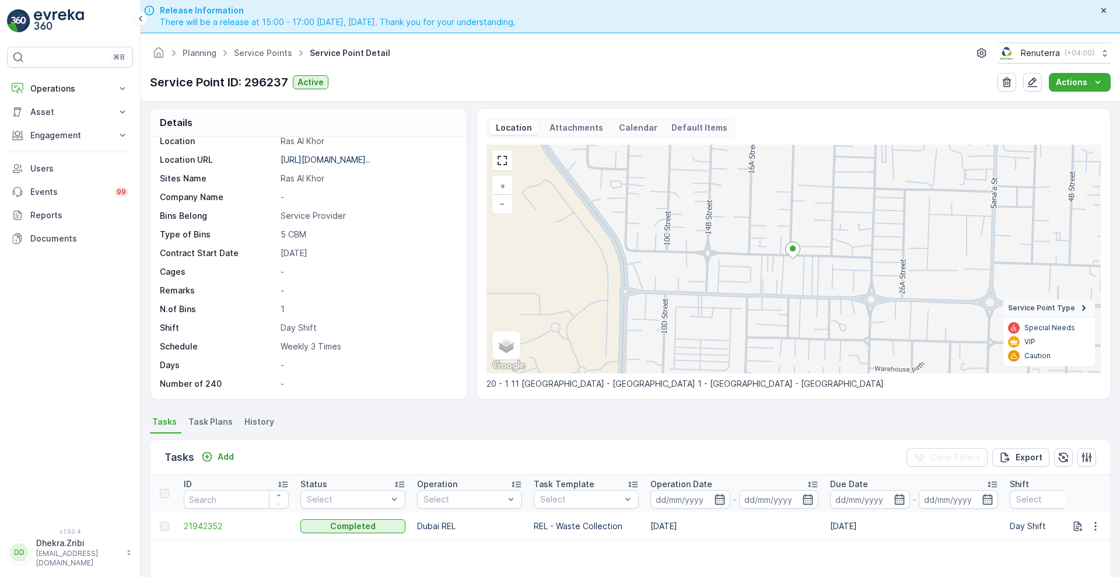
scroll to position [0, 0]
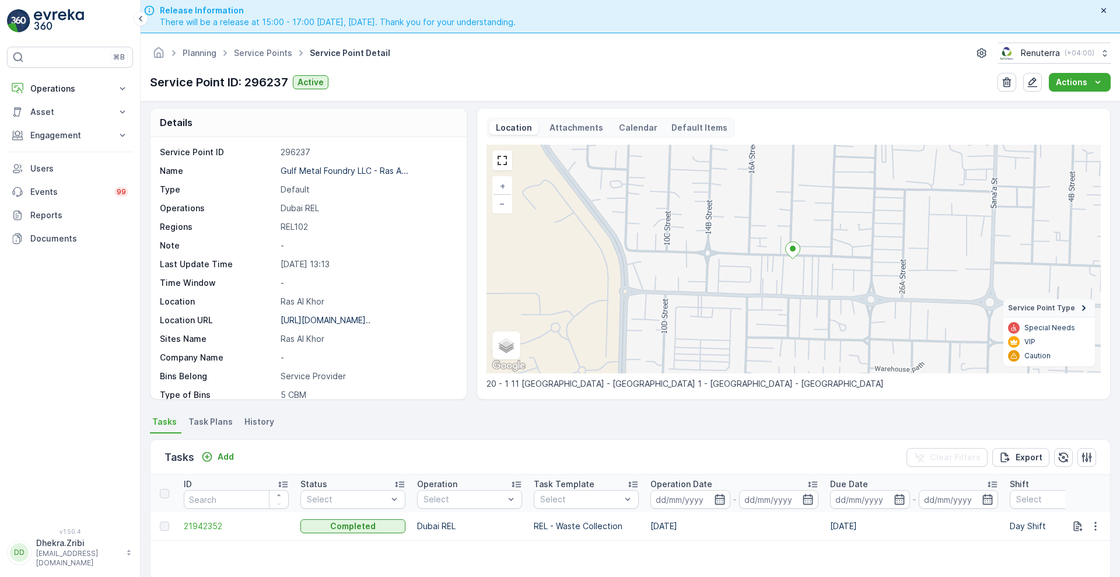
click at [573, 129] on p "Attachments" at bounding box center [576, 128] width 57 height 12
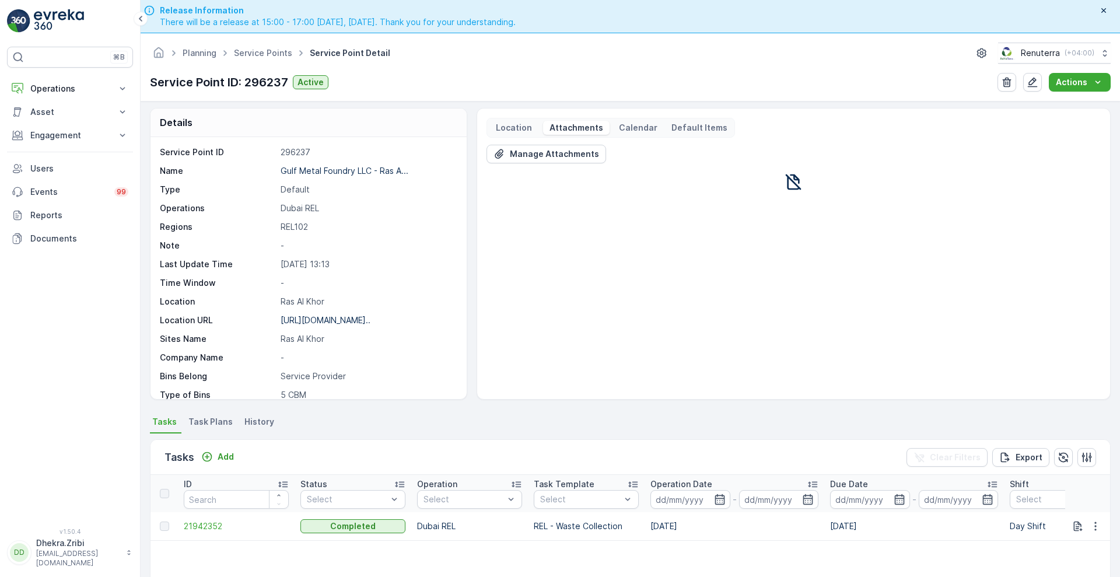
click at [500, 125] on p "Location" at bounding box center [514, 128] width 40 height 12
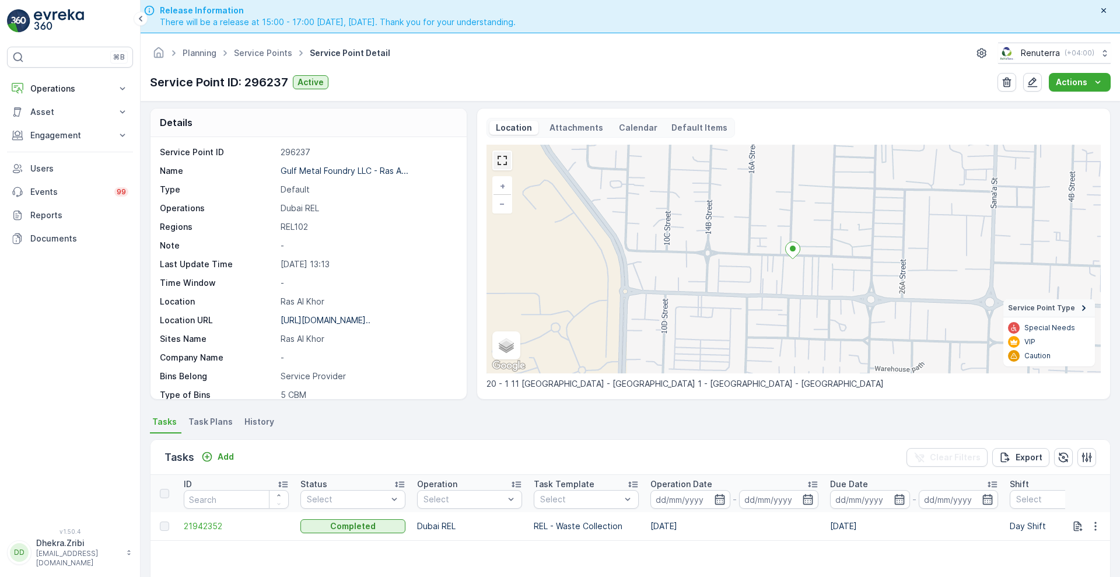
click at [497, 159] on link at bounding box center [501, 160] width 17 height 17
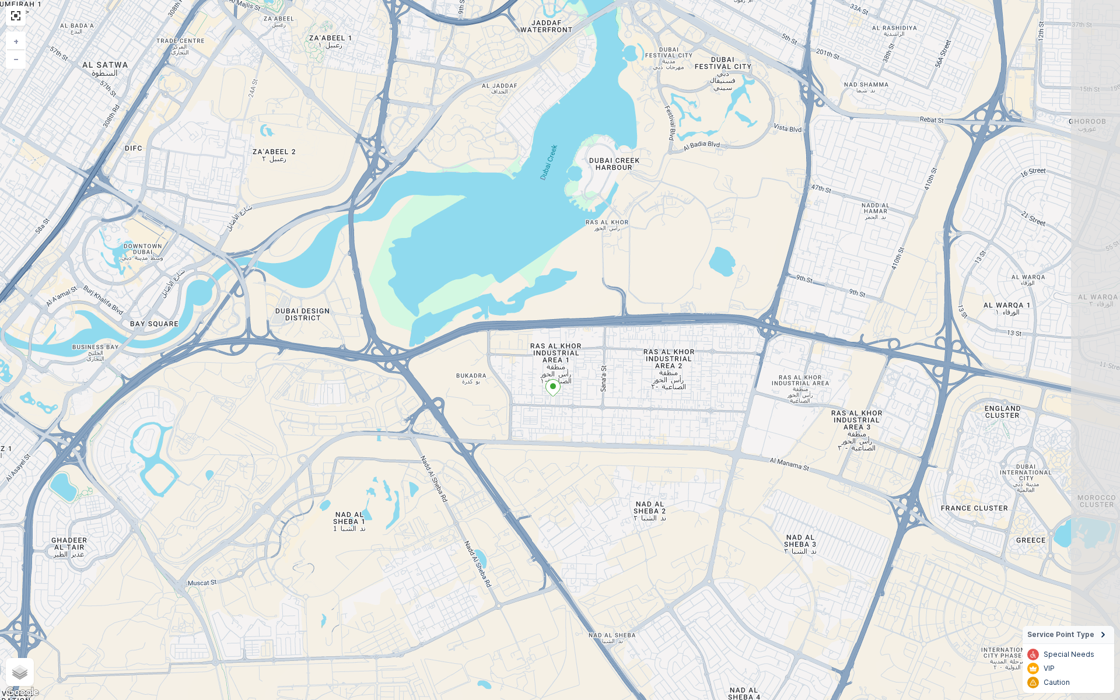
drag, startPoint x: 753, startPoint y: 341, endPoint x: 576, endPoint y: 435, distance: 200.9
click at [576, 435] on div "+ − Satellite Roadmap Terrain Hybrid Leaflet Keyboard shortcuts Map Data Map da…" at bounding box center [560, 350] width 1120 height 700
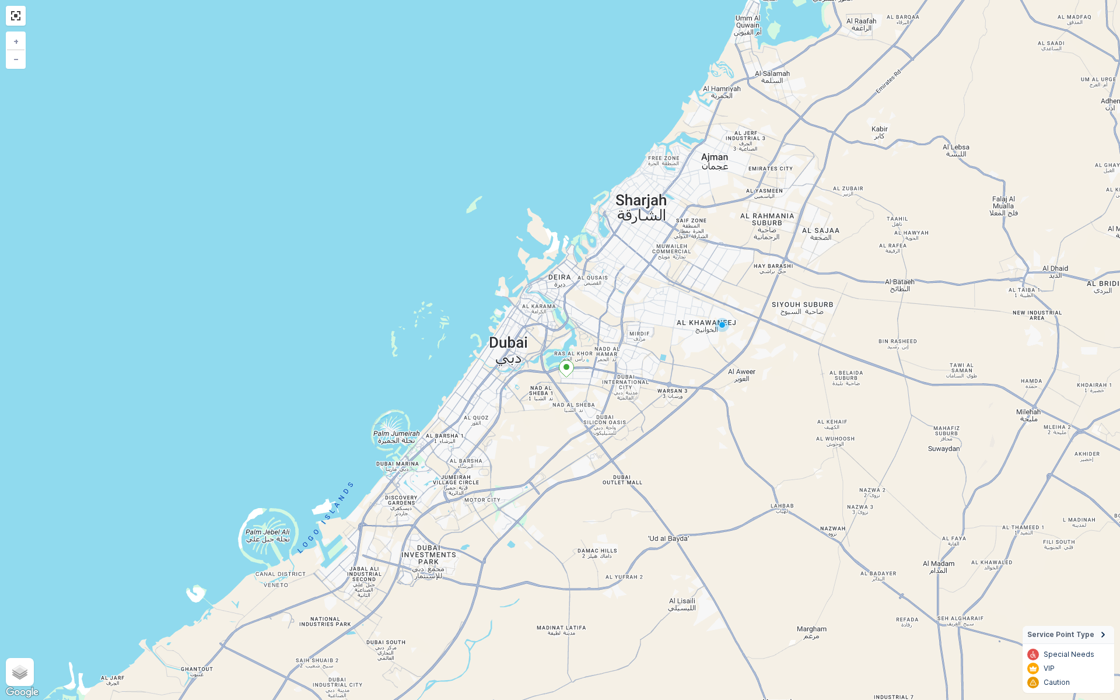
drag, startPoint x: 642, startPoint y: 544, endPoint x: 636, endPoint y: 448, distance: 95.2
click at [636, 448] on div "+ − Satellite Roadmap Terrain Hybrid Leaflet Keyboard shortcuts Map Data Map da…" at bounding box center [560, 350] width 1120 height 700
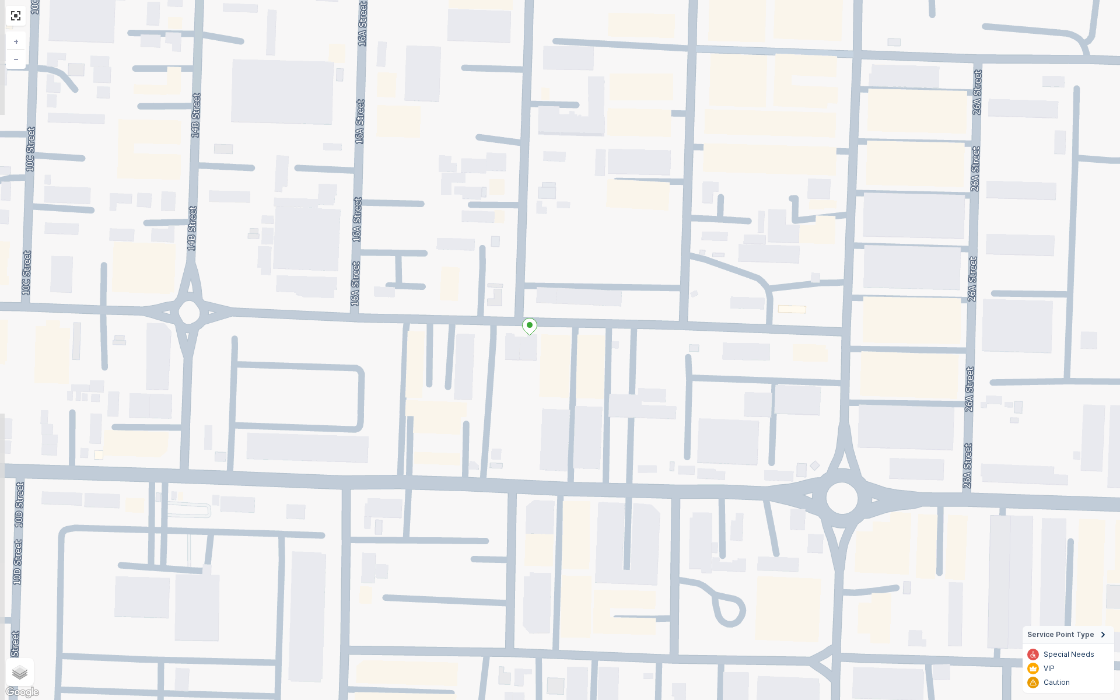
drag, startPoint x: 490, startPoint y: 276, endPoint x: 608, endPoint y: 531, distance: 280.8
click at [608, 531] on div "+ − Satellite Roadmap Terrain Hybrid Leaflet Keyboard shortcuts Map Data Map da…" at bounding box center [560, 350] width 1120 height 700
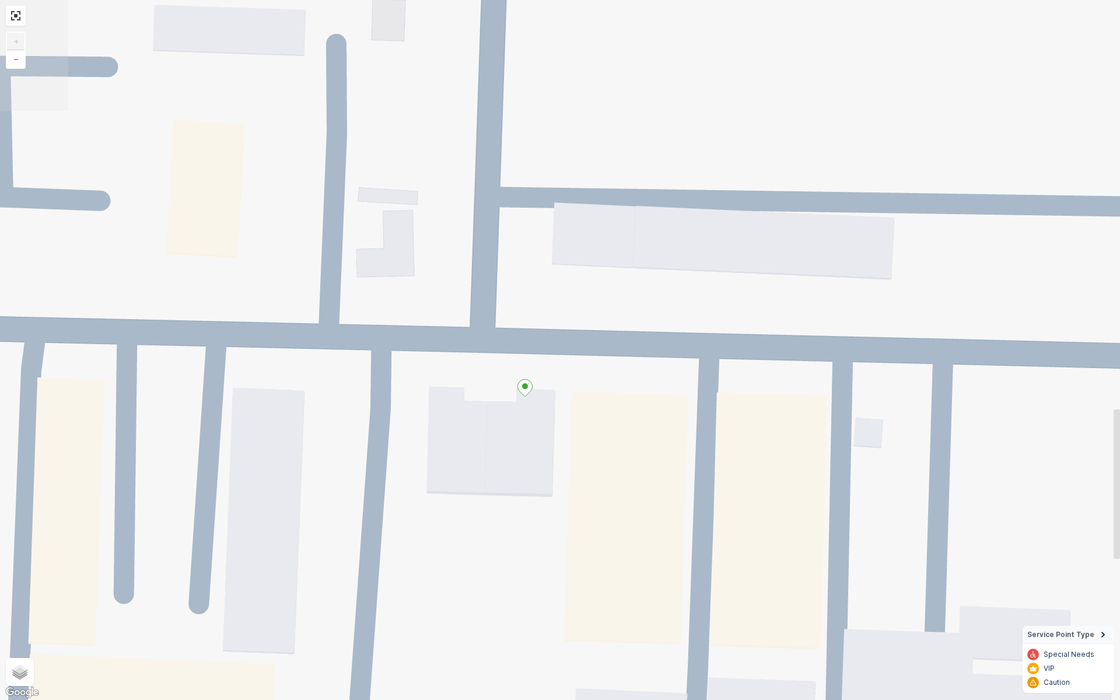
drag, startPoint x: 604, startPoint y: 208, endPoint x: 561, endPoint y: 421, distance: 217.6
click at [561, 421] on div "+ − Satellite Roadmap Terrain Hybrid Leaflet Keyboard shortcuts Map Data Map da…" at bounding box center [560, 350] width 1120 height 700
click at [524, 399] on div at bounding box center [524, 389] width 15 height 20
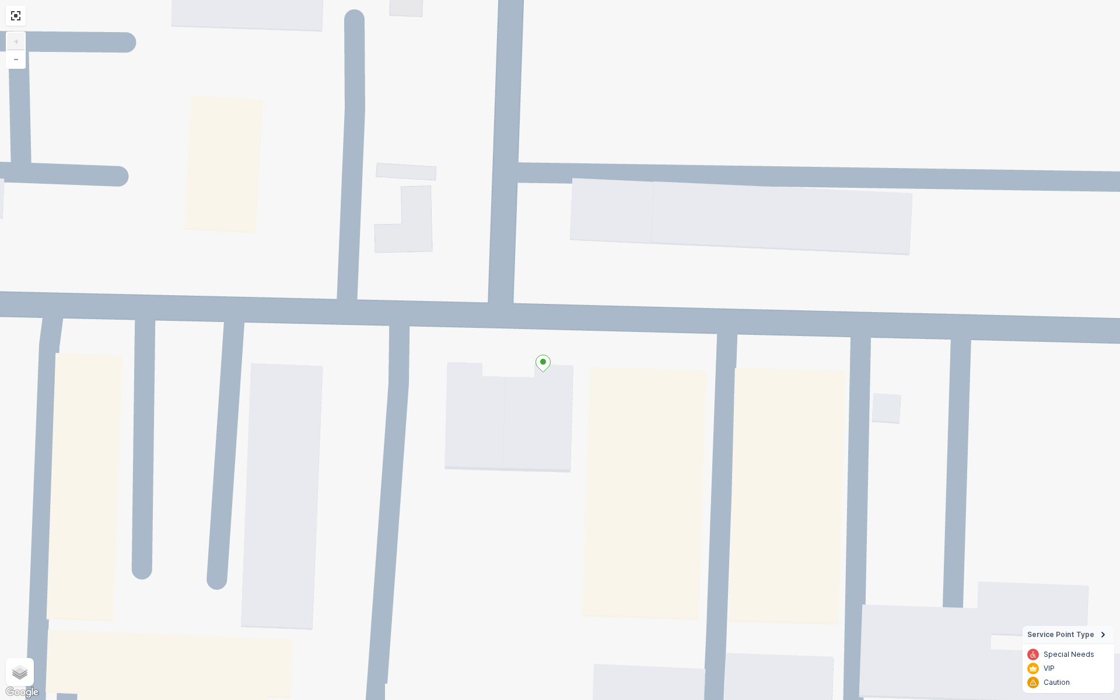
click at [544, 367] on icon at bounding box center [543, 363] width 15 height 17
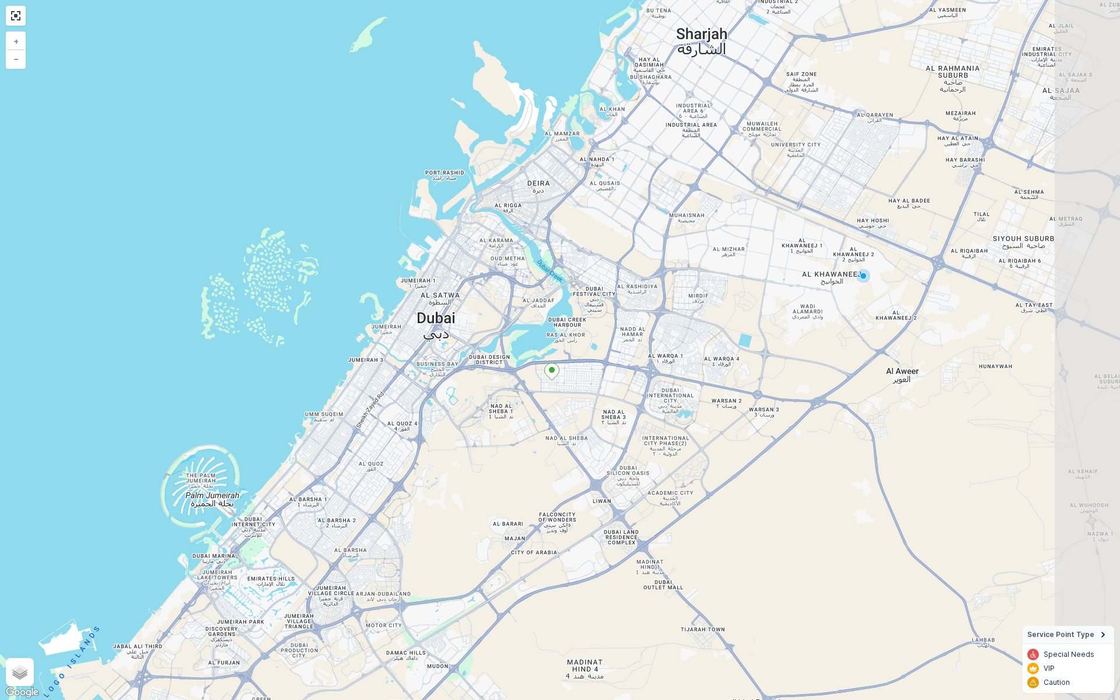
drag, startPoint x: 657, startPoint y: 574, endPoint x: 586, endPoint y: 363, distance: 222.8
click at [586, 363] on div "+ − Satellite Roadmap Terrain Hybrid Leaflet Keyboard shortcuts Map Data Map da…" at bounding box center [560, 350] width 1120 height 700
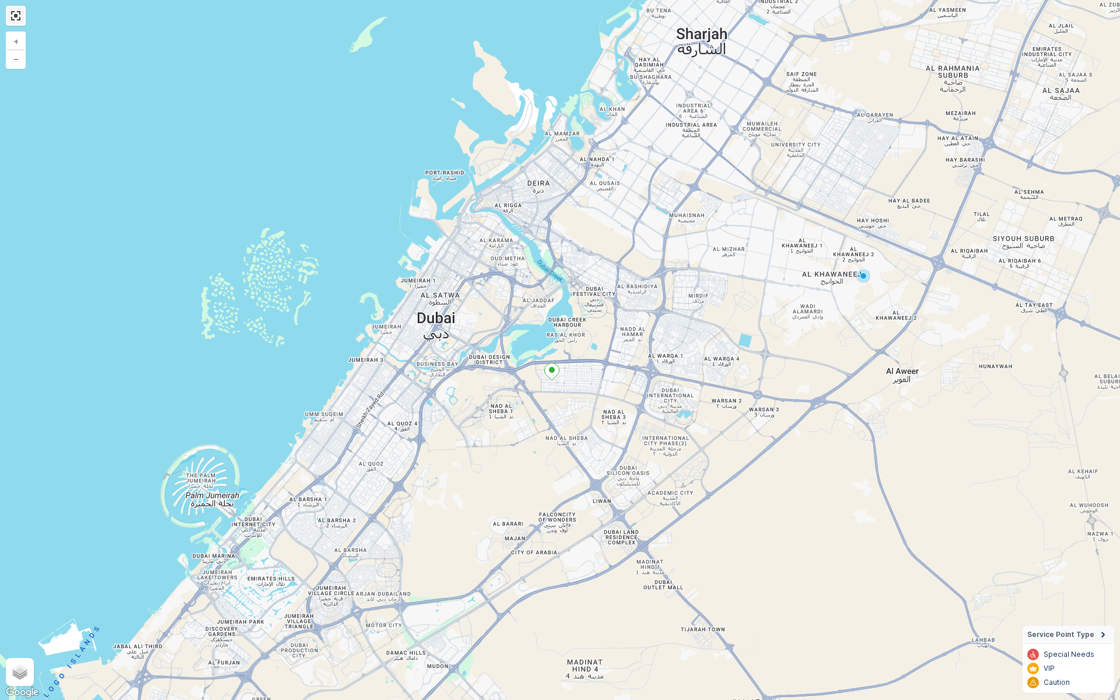
click at [17, 16] on link at bounding box center [15, 15] width 17 height 17
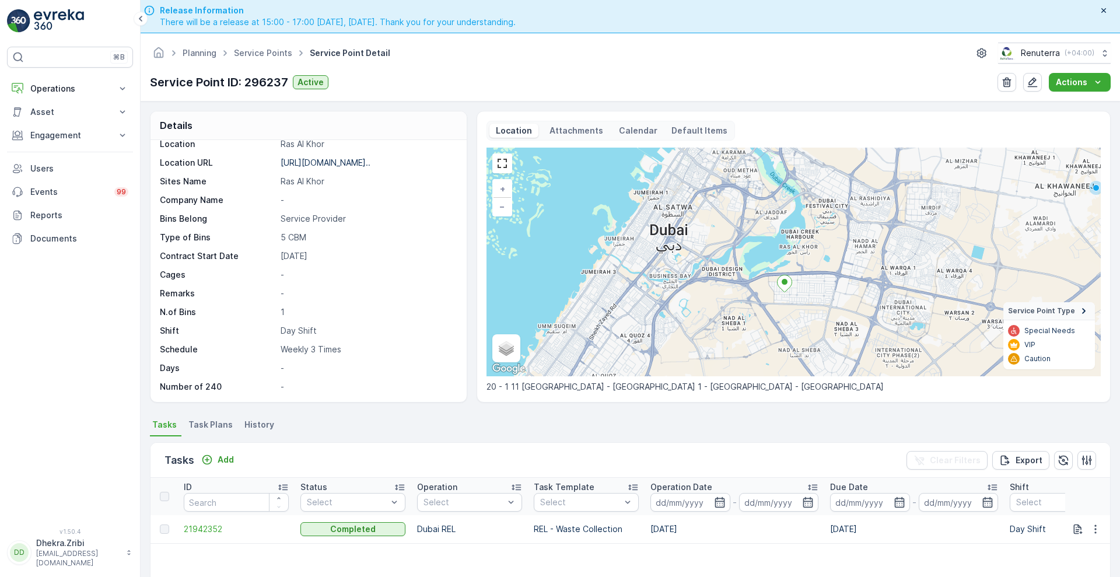
click at [623, 128] on p "Calendar" at bounding box center [638, 131] width 38 height 12
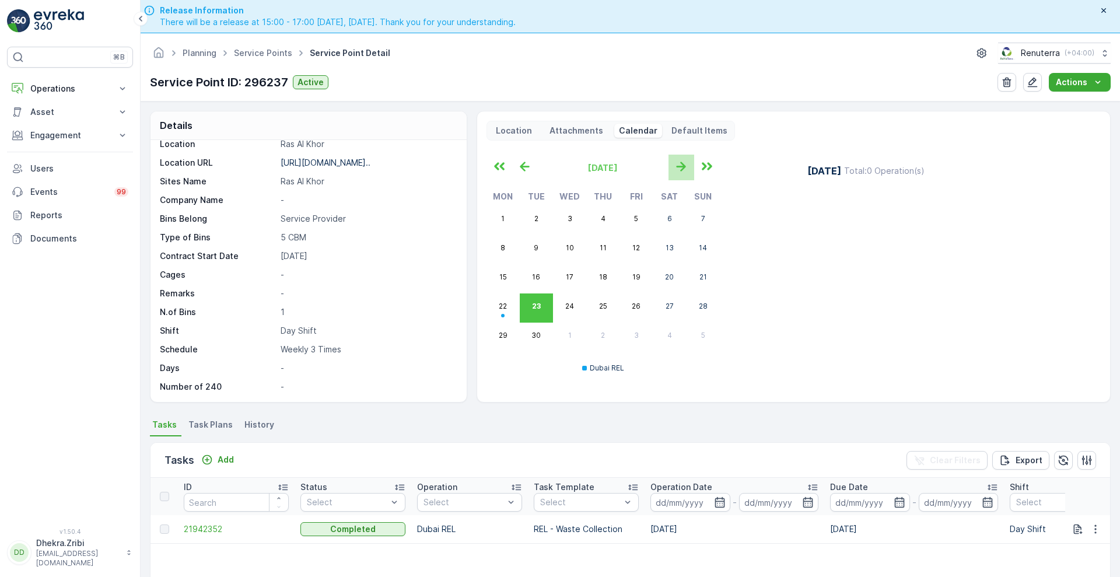
click at [681, 173] on icon "button" at bounding box center [680, 166] width 19 height 19
click at [534, 162] on button "button" at bounding box center [525, 168] width 26 height 26
click at [681, 134] on p "Default Items" at bounding box center [699, 131] width 56 height 12
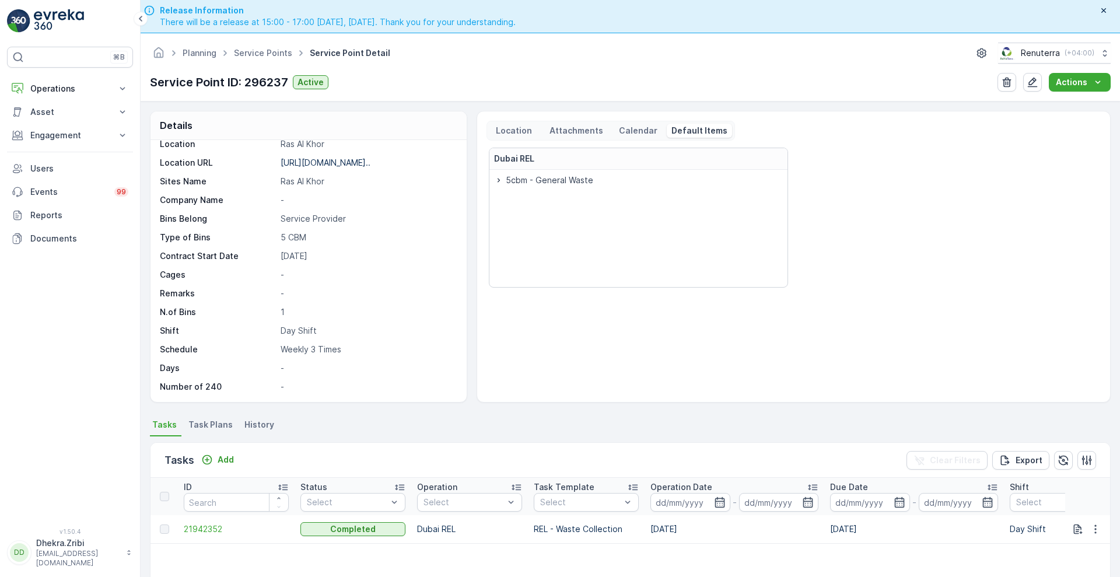
click at [509, 133] on p "Location" at bounding box center [514, 131] width 40 height 12
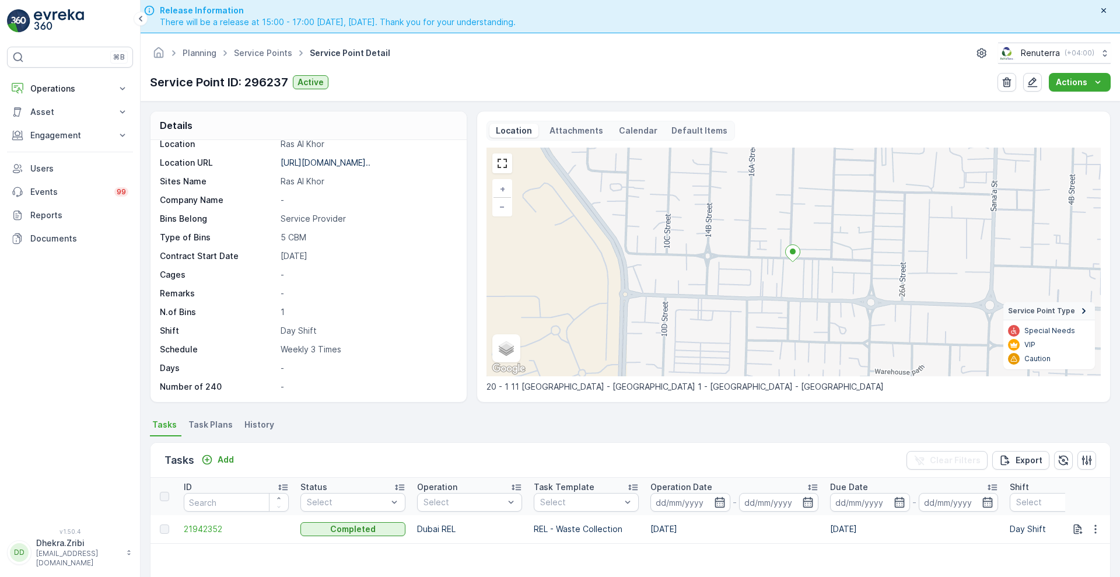
click at [204, 422] on span "Task Plans" at bounding box center [210, 425] width 44 height 12
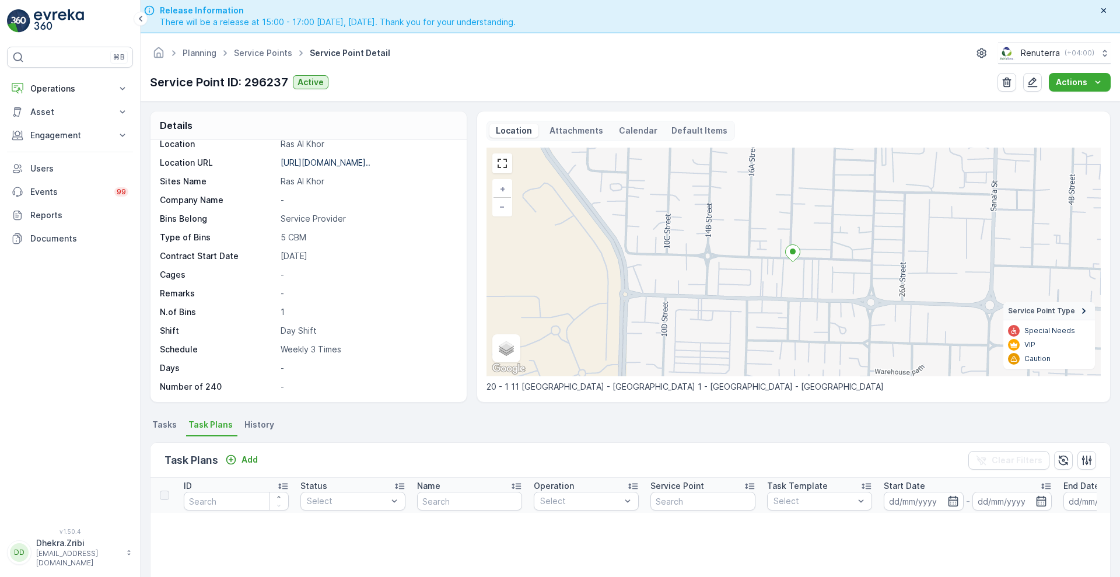
click at [166, 422] on span "Tasks" at bounding box center [164, 425] width 24 height 12
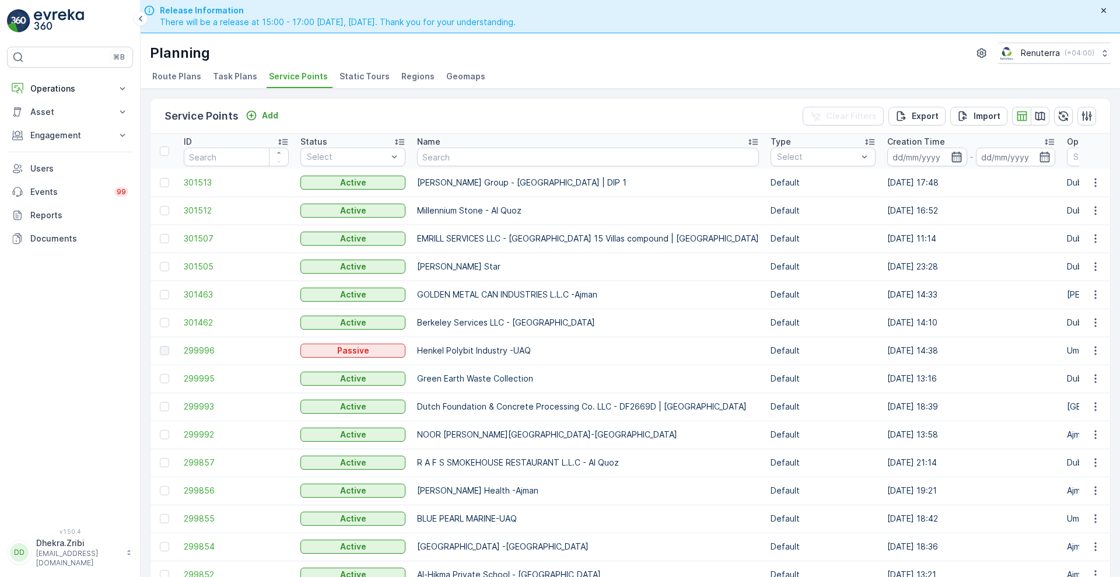
click at [951, 152] on icon "button" at bounding box center [957, 157] width 12 height 12
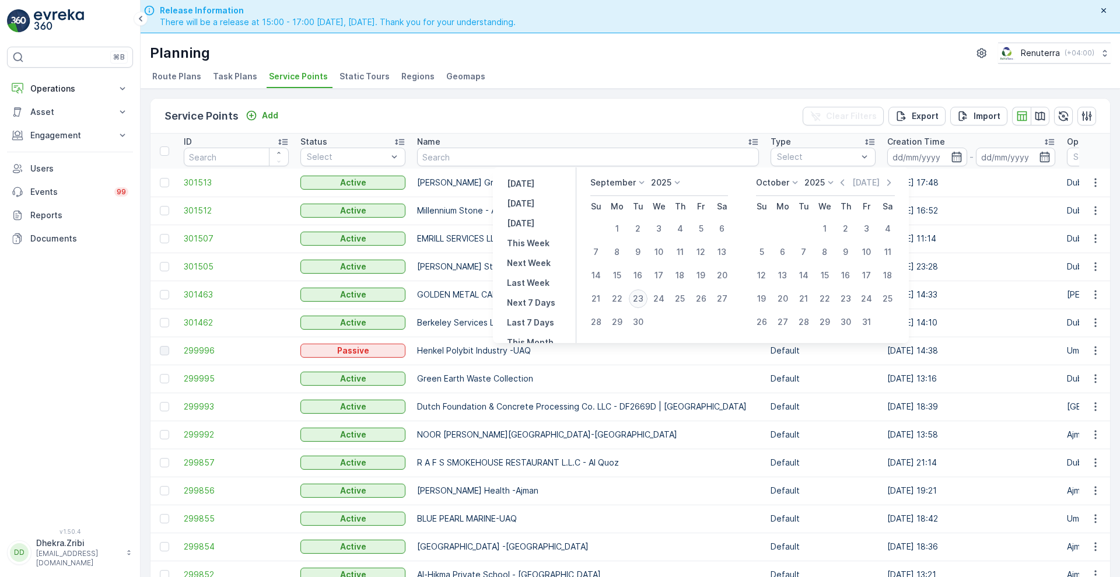
click at [641, 296] on div "23" at bounding box center [638, 298] width 19 height 19
type input "23.09.2025"
click at [641, 296] on div "23" at bounding box center [638, 298] width 19 height 19
type input "23.09.2025"
click at [641, 296] on div "23" at bounding box center [638, 298] width 19 height 19
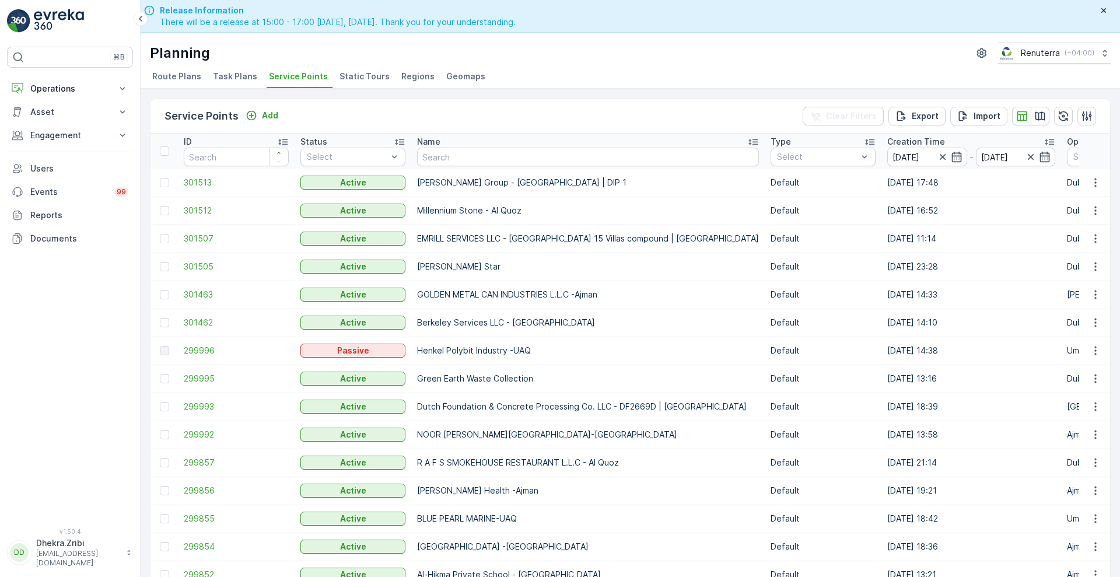
click at [641, 296] on p "GOLDEN METAL CAN INDUSTRIES L.L.C -Ajman" at bounding box center [588, 295] width 342 height 12
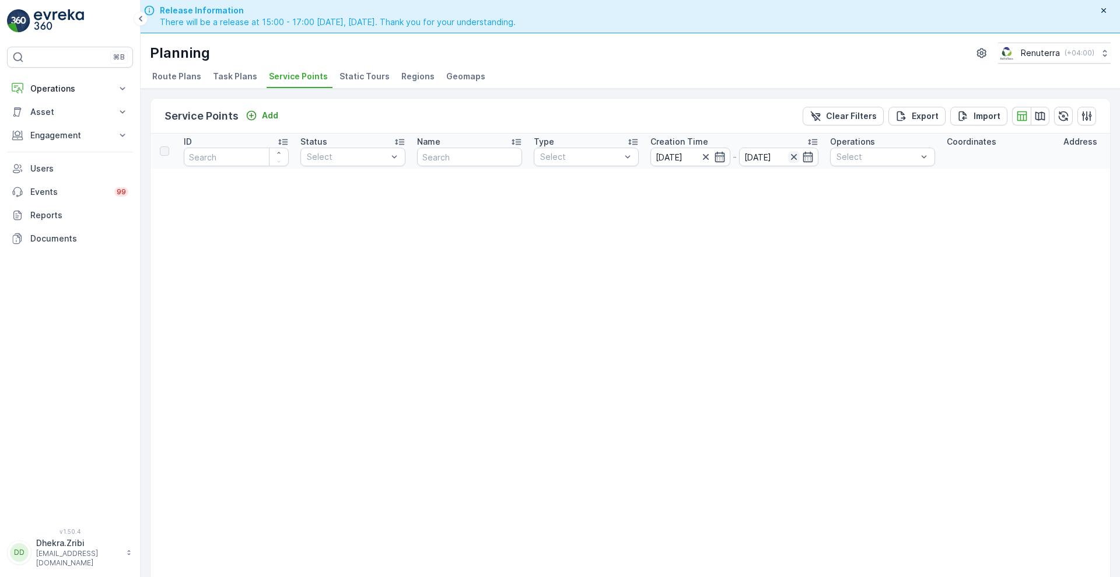
click at [798, 157] on icon "button" at bounding box center [794, 157] width 12 height 12
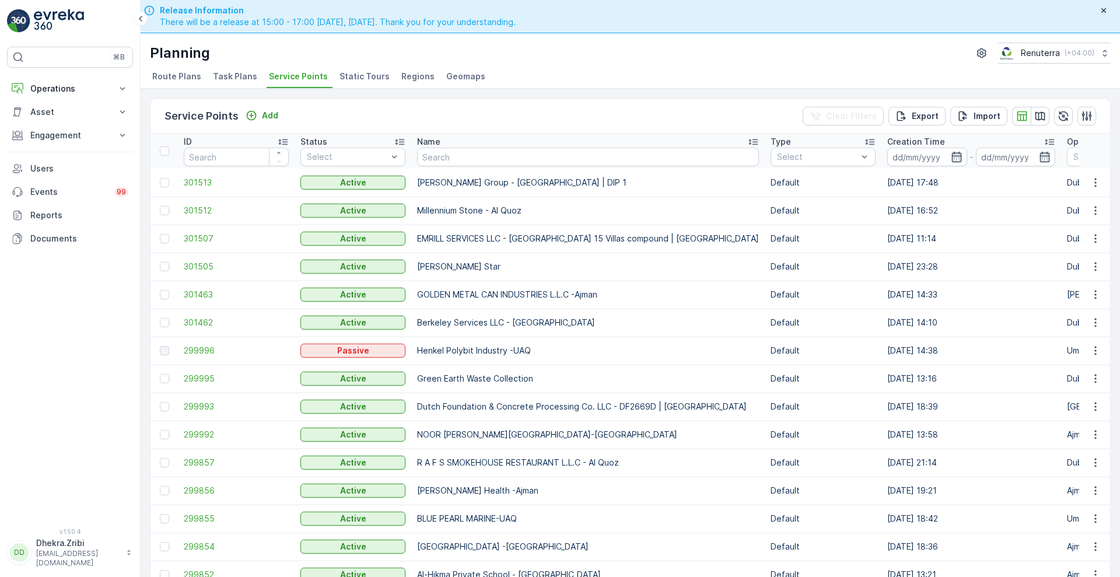
click at [357, 79] on span "Static Tours" at bounding box center [364, 77] width 50 height 12
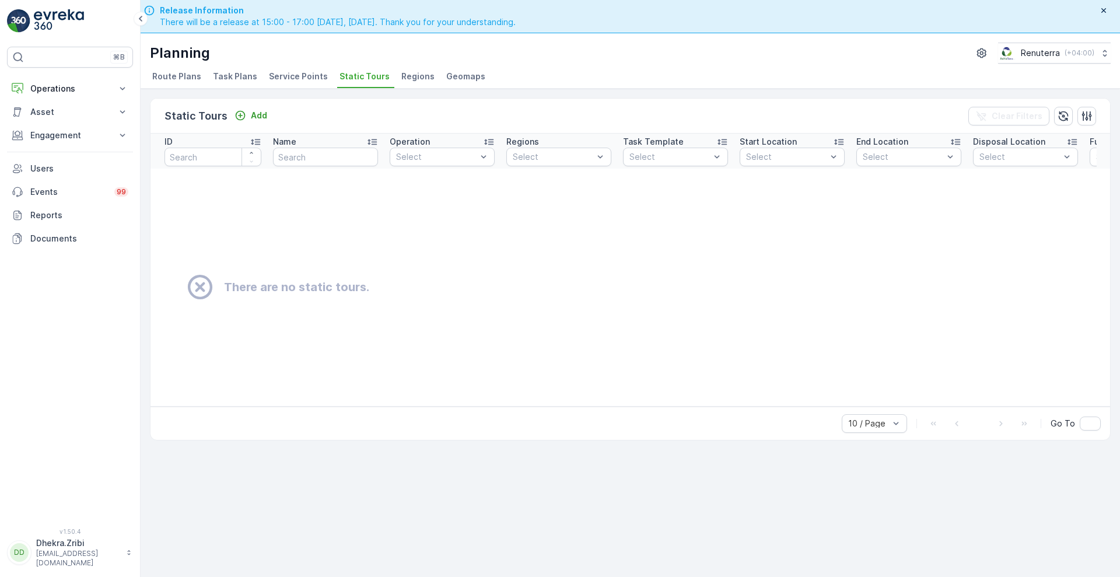
click at [403, 77] on span "Regions" at bounding box center [417, 77] width 33 height 12
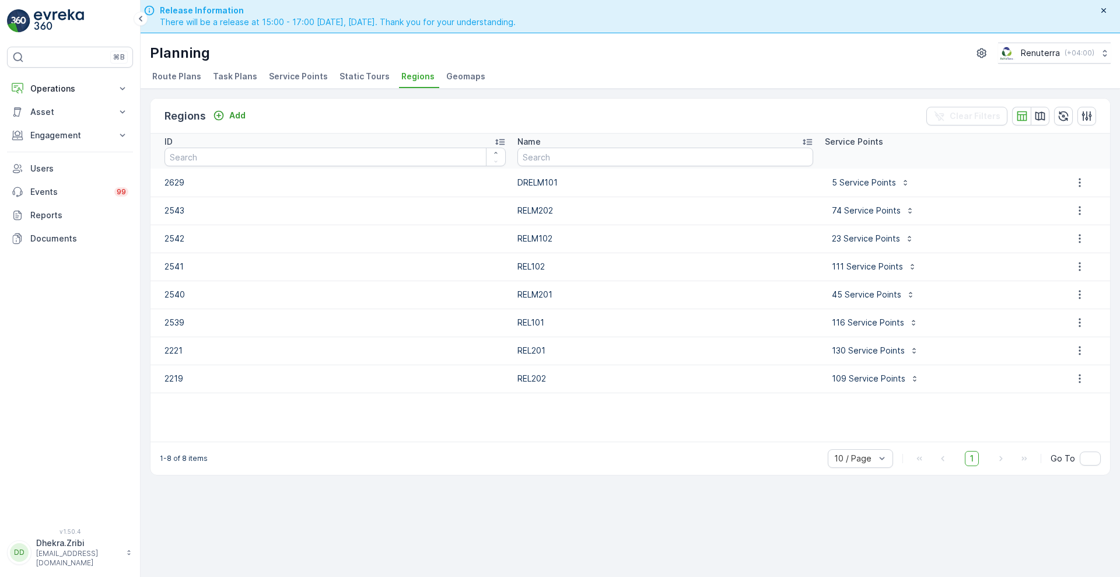
click at [465, 271] on p "2541" at bounding box center [334, 267] width 341 height 12
click at [452, 69] on li "Geomaps" at bounding box center [467, 78] width 46 height 20
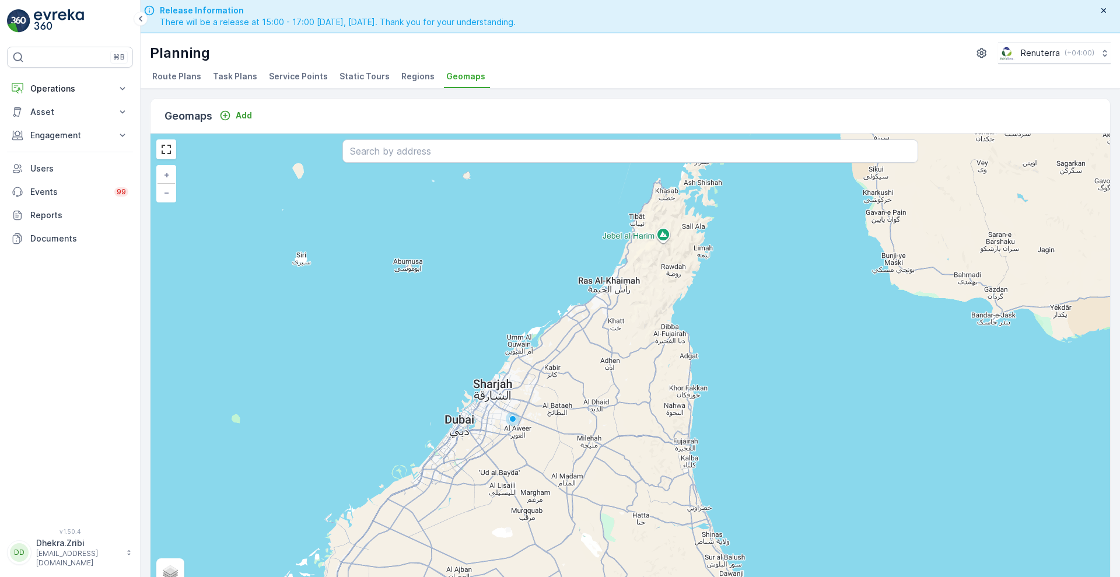
scroll to position [23, 0]
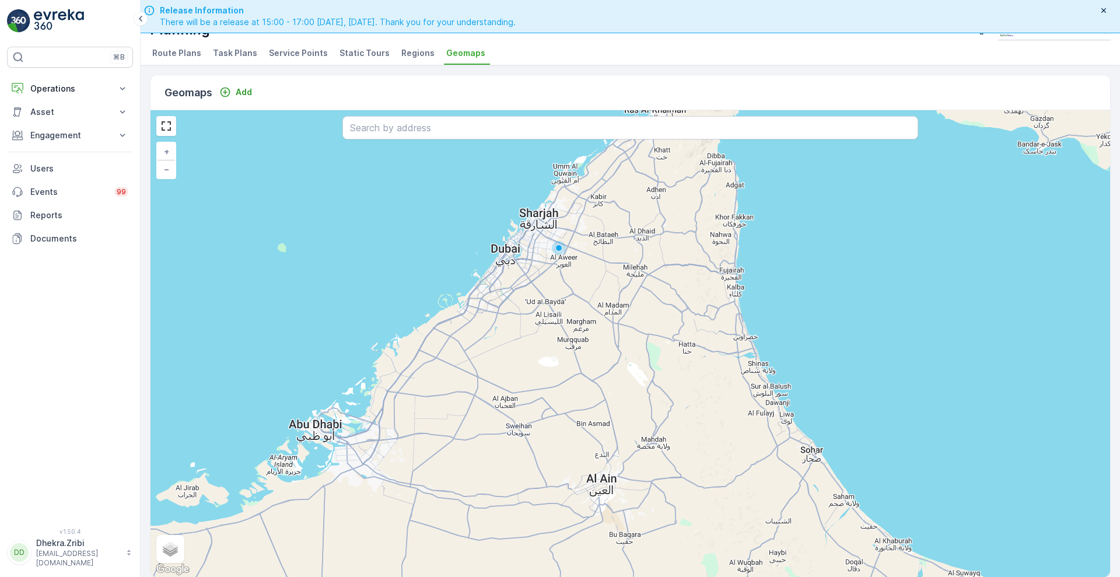
drag, startPoint x: 509, startPoint y: 471, endPoint x: 555, endPoint y: 325, distance: 152.7
click at [555, 325] on div "+ − Satellite Roadmap Terrain Hybrid Leaflet Keyboard shortcuts Map Data Map da…" at bounding box center [629, 343] width 959 height 467
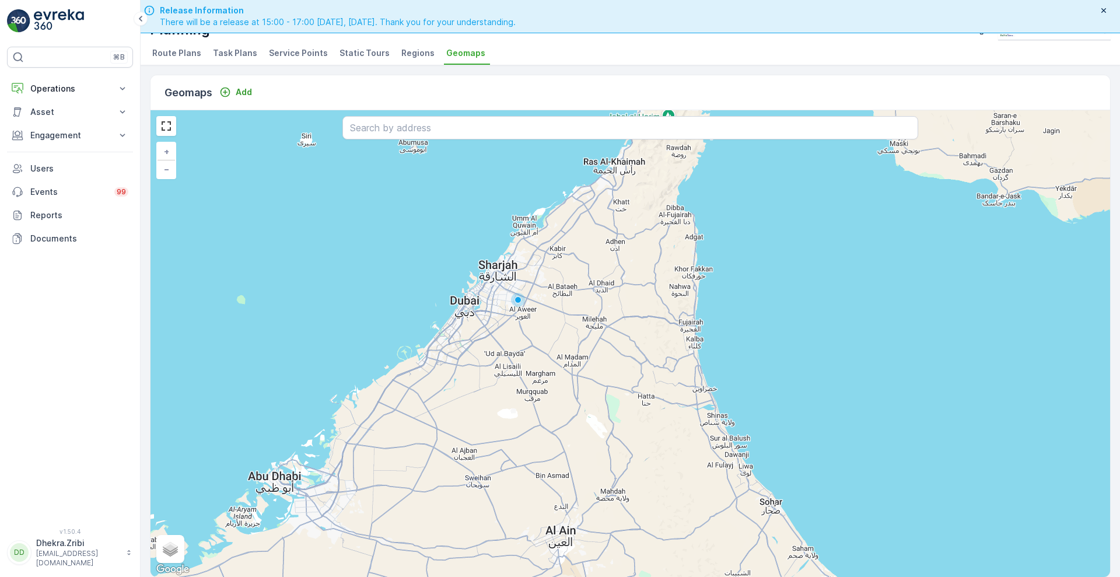
drag, startPoint x: 571, startPoint y: 353, endPoint x: 532, endPoint y: 402, distance: 63.1
click at [532, 402] on div "+ − Satellite Roadmap Terrain Hybrid Leaflet Keyboard shortcuts Map Data Map da…" at bounding box center [629, 343] width 959 height 467
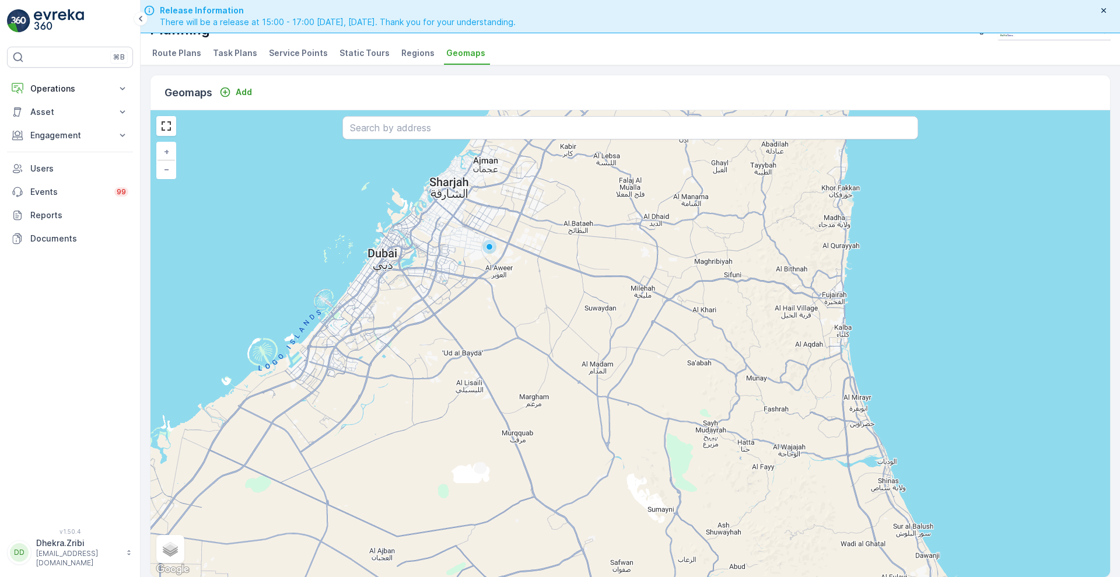
drag, startPoint x: 556, startPoint y: 321, endPoint x: 542, endPoint y: 370, distance: 51.1
click at [542, 370] on div "+ − Satellite Roadmap Terrain Hybrid Leaflet Keyboard shortcuts Map Data Map da…" at bounding box center [629, 343] width 959 height 467
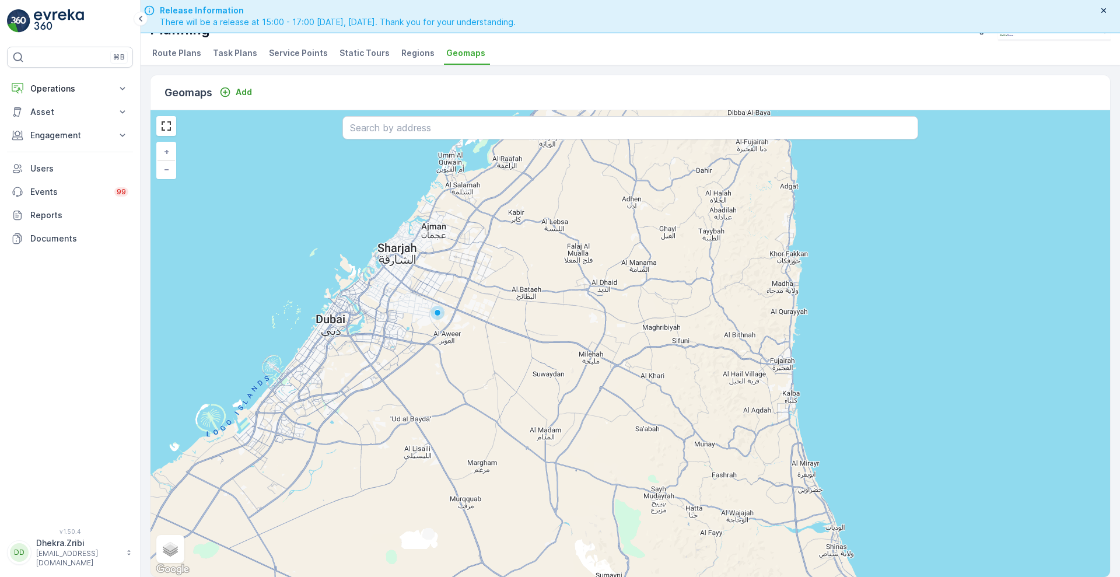
drag, startPoint x: 519, startPoint y: 294, endPoint x: 468, endPoint y: 360, distance: 84.0
click at [468, 360] on div "+ − Satellite Roadmap Terrain Hybrid Leaflet Keyboard shortcuts Map Data Map da…" at bounding box center [629, 343] width 959 height 467
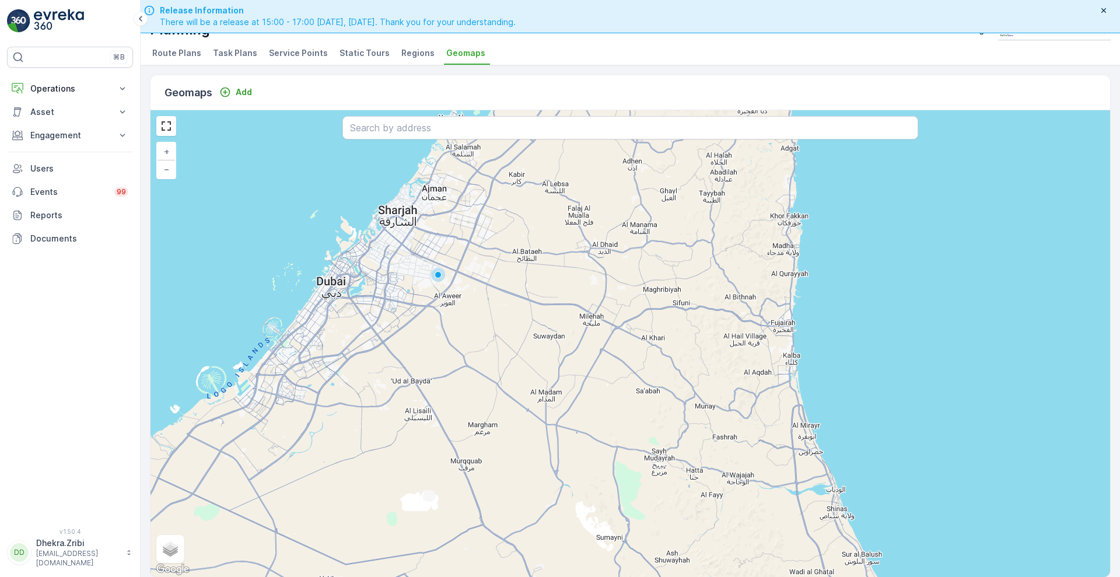
drag, startPoint x: 523, startPoint y: 483, endPoint x: 523, endPoint y: 446, distance: 37.3
click at [523, 446] on div "+ − Satellite Roadmap Terrain Hybrid Leaflet Keyboard shortcuts Map Data Map da…" at bounding box center [629, 343] width 959 height 467
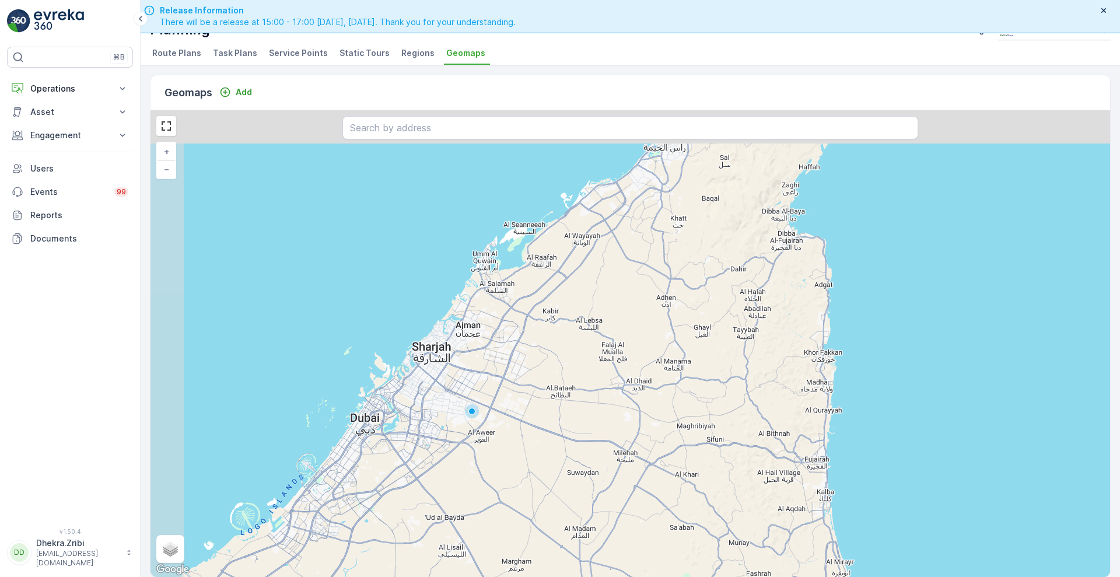
drag, startPoint x: 387, startPoint y: 298, endPoint x: 565, endPoint y: 461, distance: 241.9
click at [565, 461] on div "+ − Satellite Roadmap Terrain Hybrid Leaflet Keyboard shortcuts Map Data Map da…" at bounding box center [629, 343] width 959 height 467
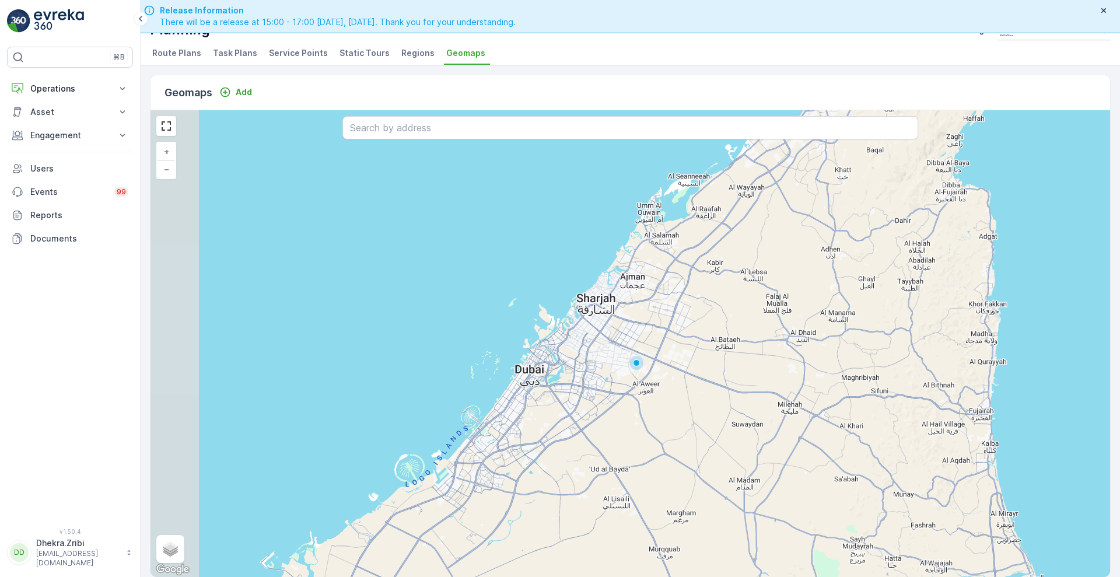
drag, startPoint x: 423, startPoint y: 524, endPoint x: 588, endPoint y: 456, distance: 178.4
click at [588, 456] on div "+ − Satellite Roadmap Terrain Hybrid Leaflet Keyboard shortcuts Map Data Map da…" at bounding box center [629, 343] width 959 height 467
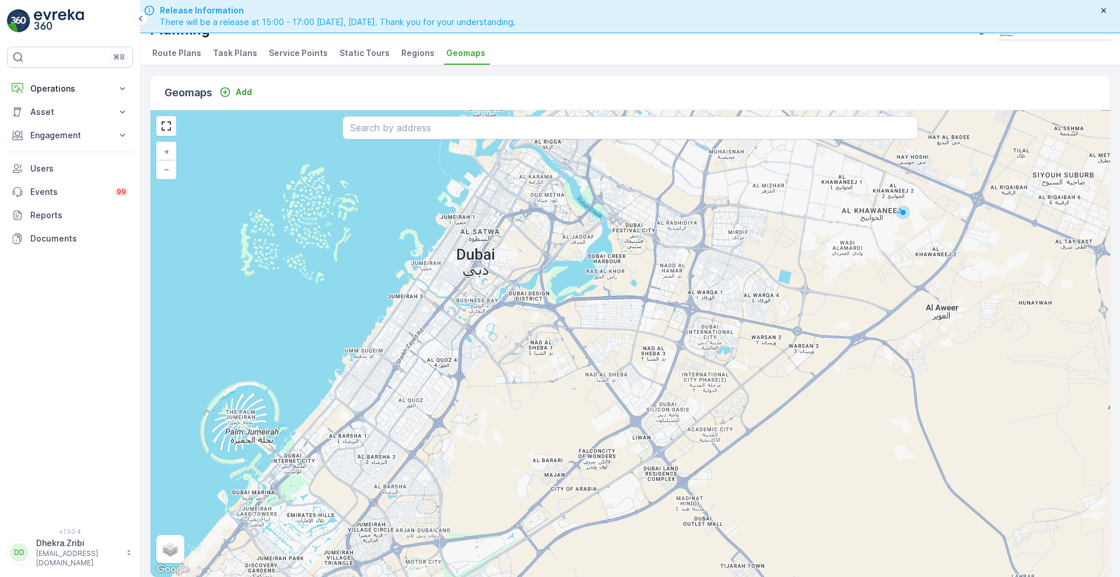
drag, startPoint x: 571, startPoint y: 454, endPoint x: 580, endPoint y: 422, distance: 34.0
click at [580, 422] on div "+ − Satellite Roadmap Terrain Hybrid Leaflet Keyboard shortcuts Map Data Map da…" at bounding box center [629, 343] width 959 height 467
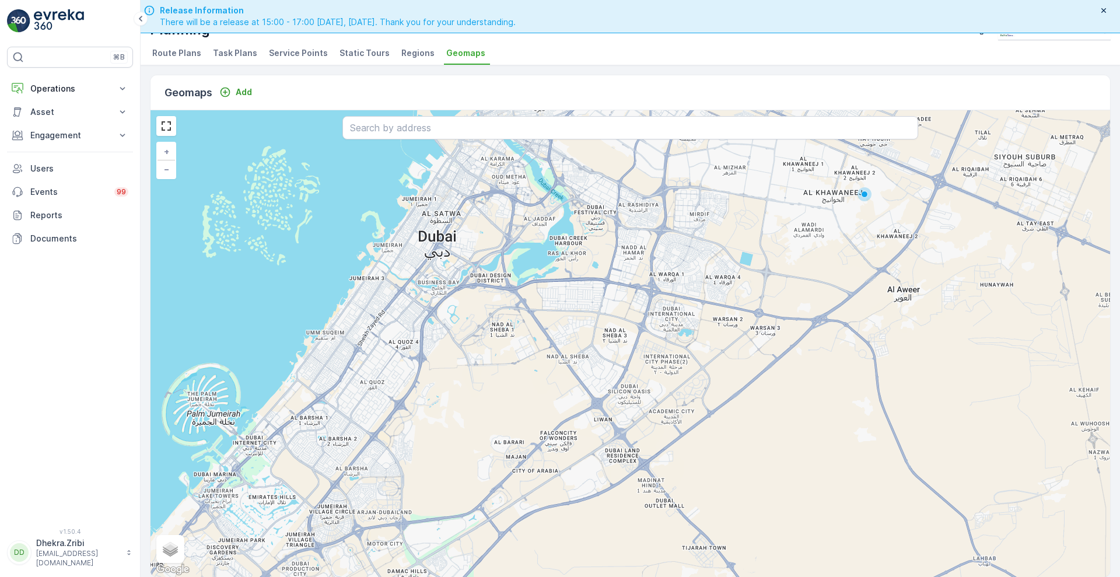
drag, startPoint x: 616, startPoint y: 372, endPoint x: 577, endPoint y: 355, distance: 42.8
click at [577, 355] on div "+ − Satellite Roadmap Terrain Hybrid Leaflet Keyboard shortcuts Map Data Map da…" at bounding box center [629, 343] width 959 height 467
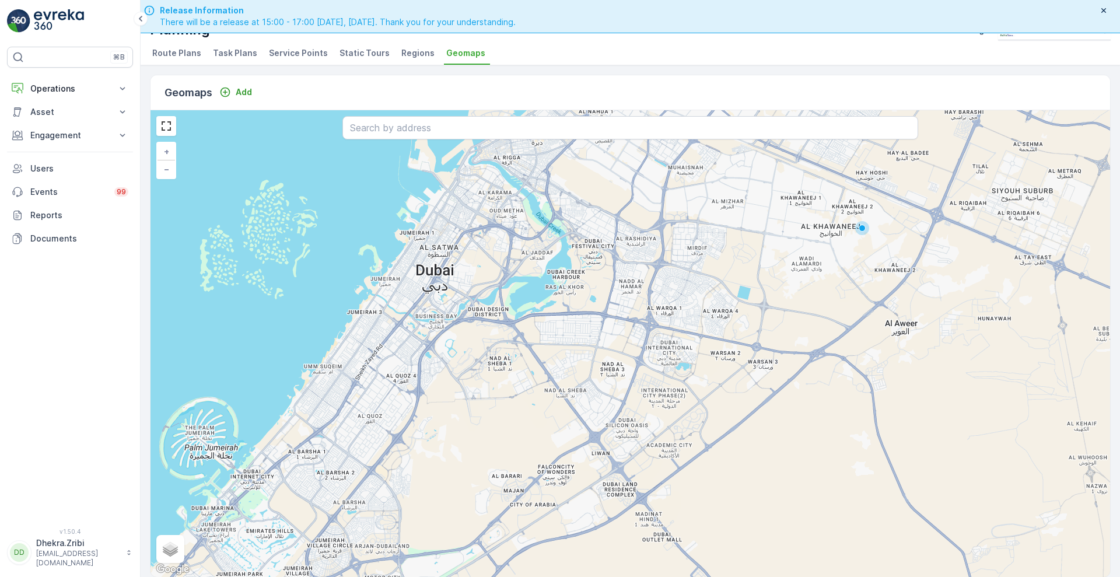
drag, startPoint x: 728, startPoint y: 291, endPoint x: 726, endPoint y: 325, distance: 33.9
click at [726, 325] on div "+ − Satellite Roadmap Terrain Hybrid Leaflet Keyboard shortcuts Map Data Map da…" at bounding box center [629, 343] width 959 height 467
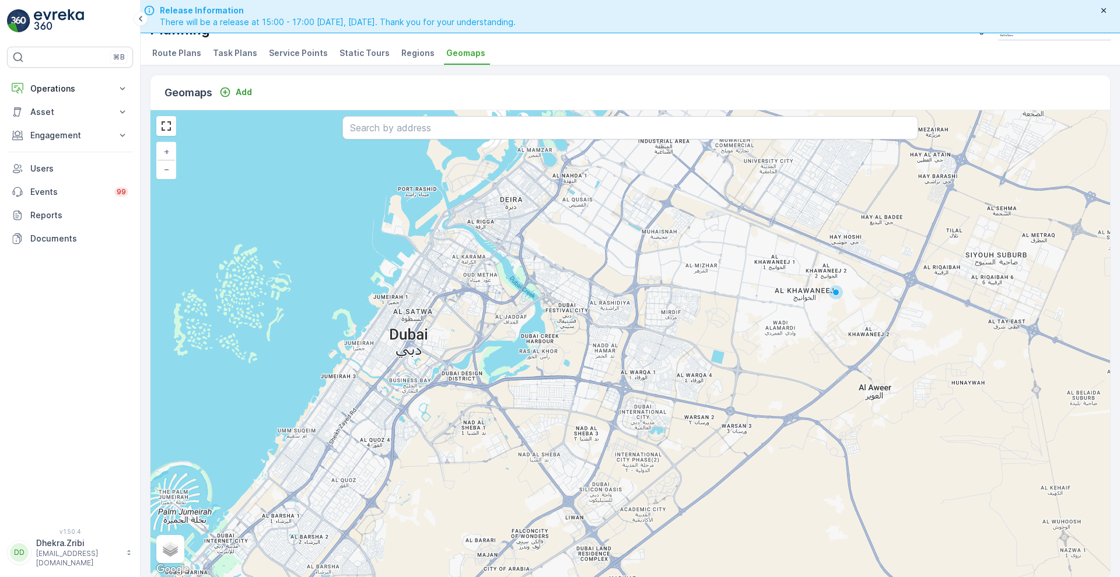
drag, startPoint x: 703, startPoint y: 291, endPoint x: 677, endPoint y: 355, distance: 69.3
click at [677, 355] on div "+ − Satellite Roadmap Terrain Hybrid Leaflet Keyboard shortcuts Map Data Map da…" at bounding box center [629, 343] width 959 height 467
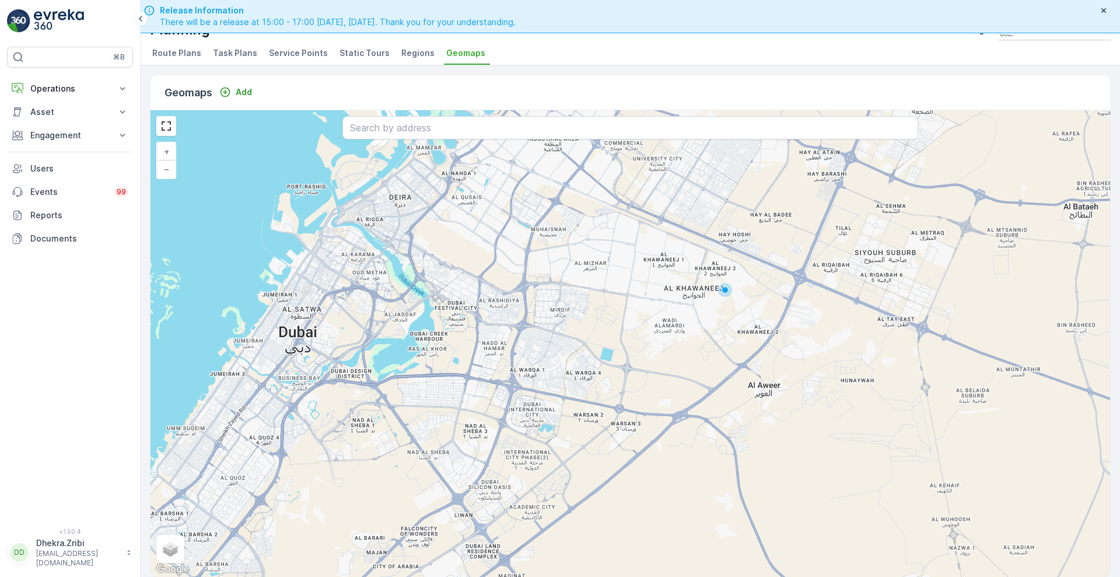
drag, startPoint x: 782, startPoint y: 313, endPoint x: 671, endPoint y: 310, distance: 110.8
click at [671, 310] on div "+ − Satellite Roadmap Terrain Hybrid Leaflet Keyboard shortcuts Map Data Map da…" at bounding box center [629, 343] width 959 height 467
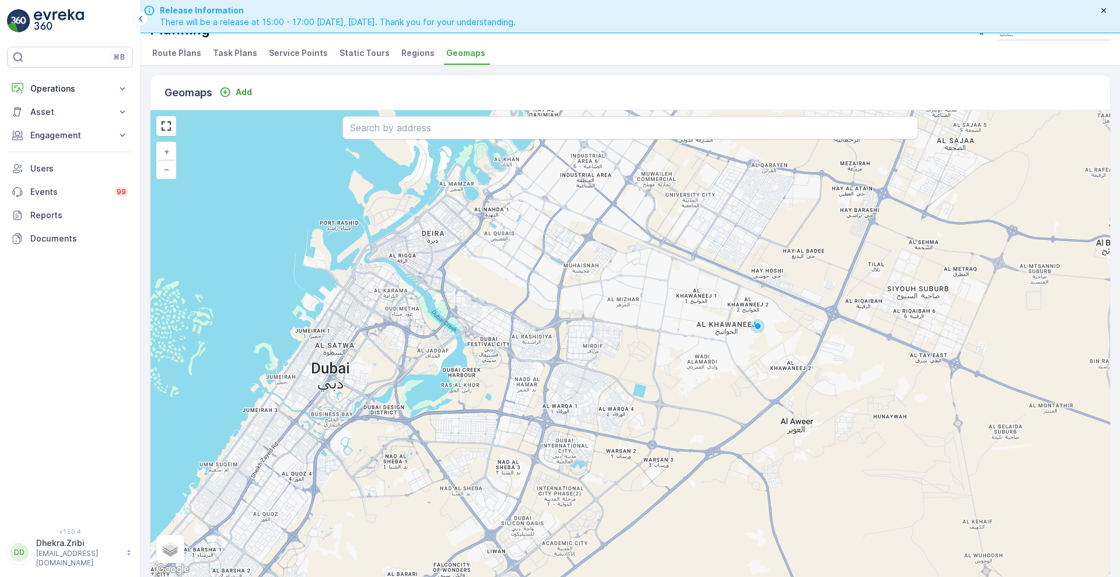
drag, startPoint x: 628, startPoint y: 341, endPoint x: 661, endPoint y: 377, distance: 48.7
click at [661, 377] on div "+ − Satellite Roadmap Terrain Hybrid Leaflet Keyboard shortcuts Map Data Map da…" at bounding box center [629, 343] width 959 height 467
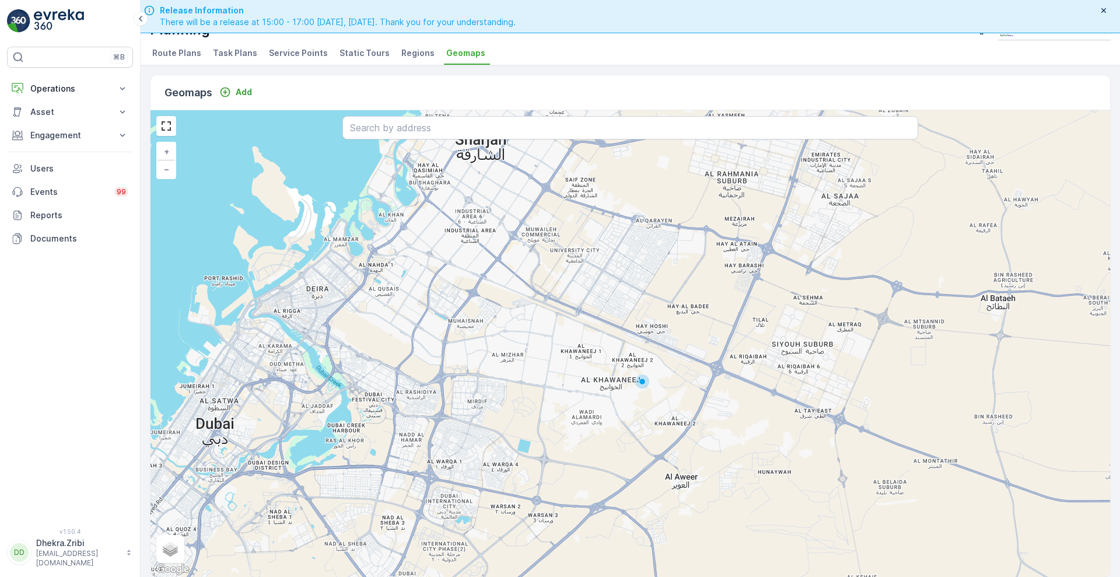
drag, startPoint x: 586, startPoint y: 273, endPoint x: 470, endPoint y: 328, distance: 128.1
click at [470, 328] on div "+ − Satellite Roadmap Terrain Hybrid Leaflet Keyboard shortcuts Map Data Map da…" at bounding box center [629, 343] width 959 height 467
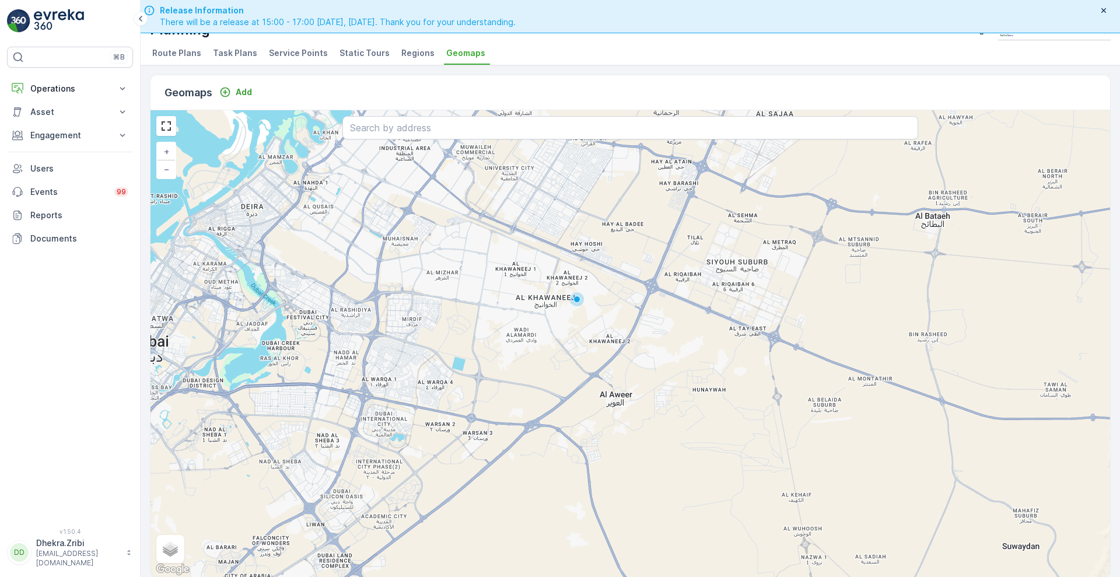
drag, startPoint x: 689, startPoint y: 468, endPoint x: 625, endPoint y: 387, distance: 103.8
click at [625, 387] on div "+ − Satellite Roadmap Terrain Hybrid Leaflet Keyboard shortcuts Map Data Map da…" at bounding box center [629, 343] width 959 height 467
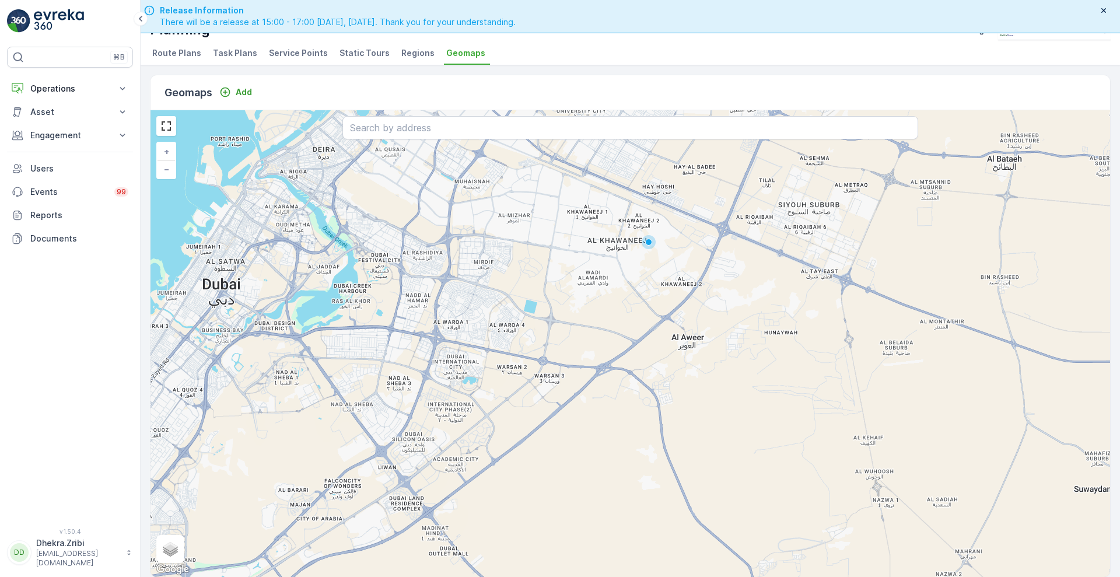
drag, startPoint x: 595, startPoint y: 454, endPoint x: 667, endPoint y: 397, distance: 91.7
click at [667, 397] on div "+ − Satellite Roadmap Terrain Hybrid Leaflet Keyboard shortcuts Map Data Map da…" at bounding box center [629, 343] width 959 height 467
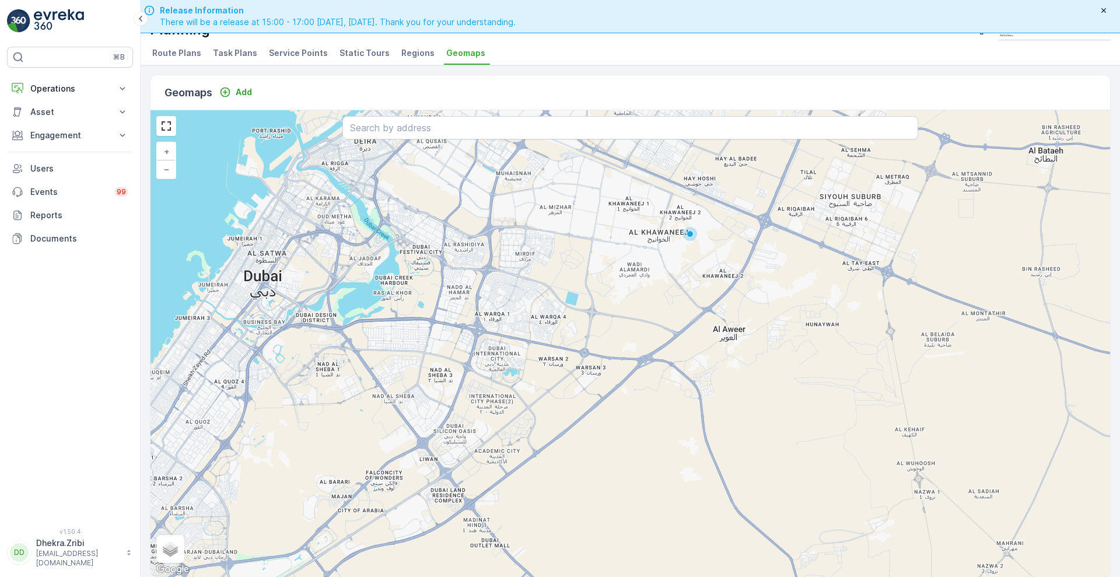
drag, startPoint x: 541, startPoint y: 413, endPoint x: 582, endPoint y: 405, distance: 42.2
click at [582, 405] on div "+ − Satellite Roadmap Terrain Hybrid Leaflet Keyboard shortcuts Map Data Map da…" at bounding box center [629, 343] width 959 height 467
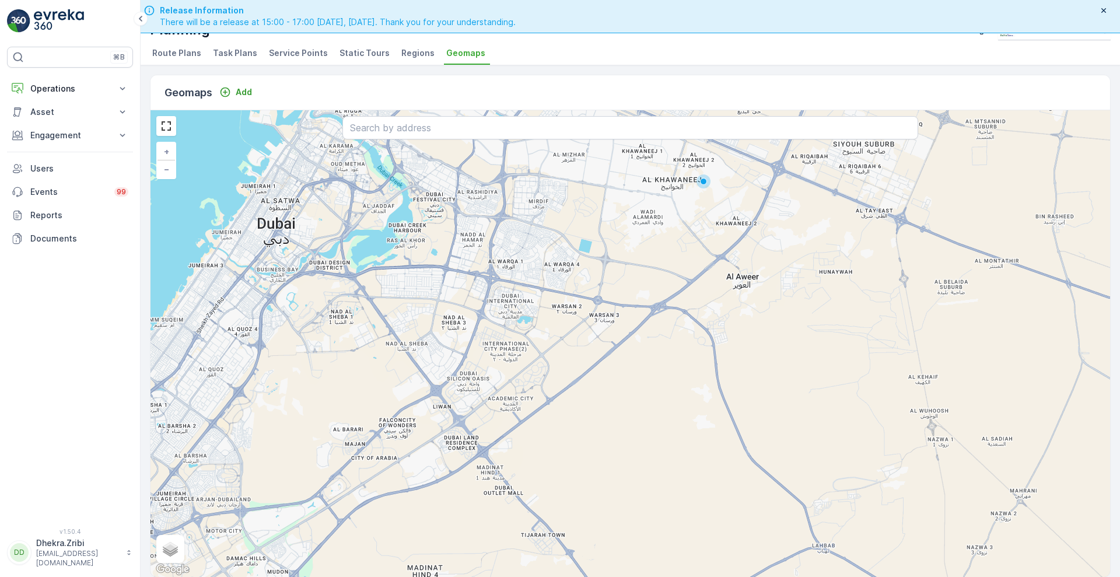
drag, startPoint x: 321, startPoint y: 427, endPoint x: 334, endPoint y: 374, distance: 54.2
click at [334, 374] on div "+ − Satellite Roadmap Terrain Hybrid Leaflet Keyboard shortcuts Map Data Map da…" at bounding box center [629, 343] width 959 height 467
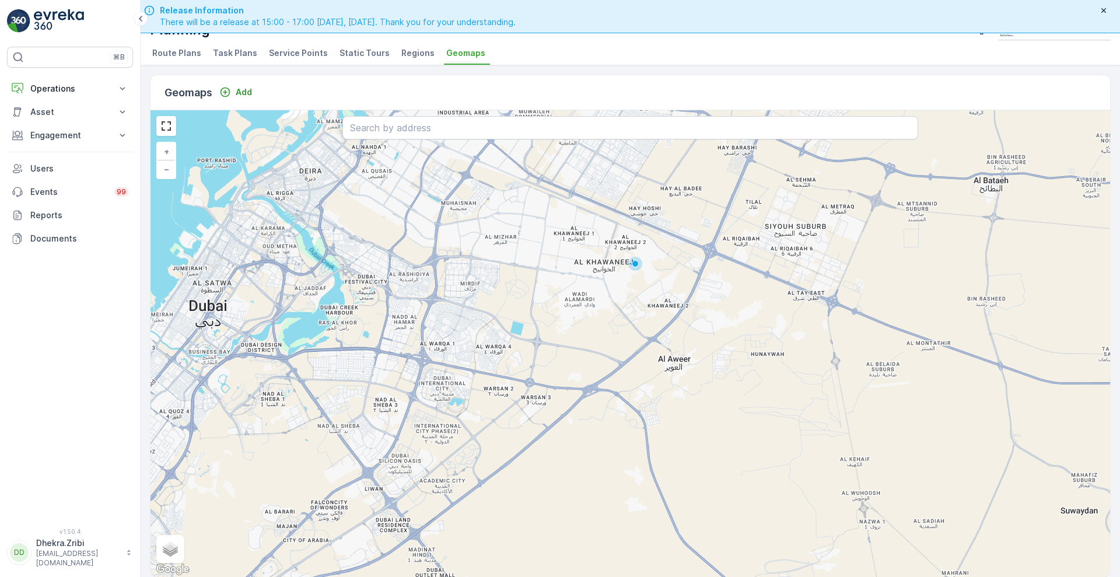
drag, startPoint x: 612, startPoint y: 403, endPoint x: 544, endPoint y: 485, distance: 106.8
click at [544, 485] on div "+ − Satellite Roadmap Terrain Hybrid Leaflet Keyboard shortcuts Map Data Map da…" at bounding box center [629, 343] width 959 height 467
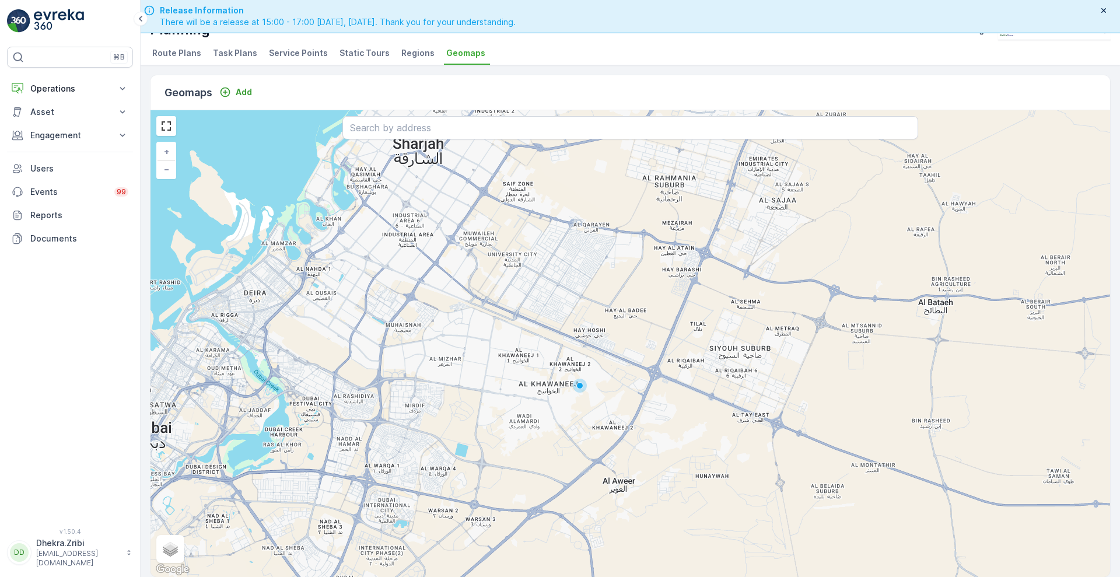
drag, startPoint x: 631, startPoint y: 296, endPoint x: 576, endPoint y: 418, distance: 133.9
click at [576, 418] on div "+ − Satellite Roadmap Terrain Hybrid Leaflet Keyboard shortcuts Map Data Map da…" at bounding box center [629, 343] width 959 height 467
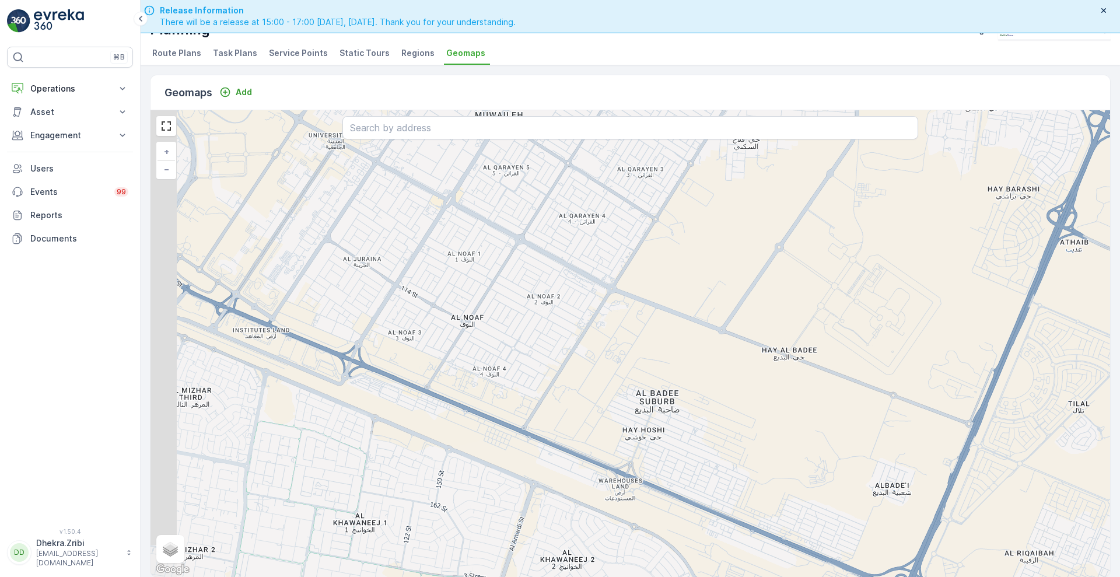
drag, startPoint x: 537, startPoint y: 297, endPoint x: 662, endPoint y: 339, distance: 132.4
click at [662, 339] on div "+ − Satellite Roadmap Terrain Hybrid Leaflet Keyboard shortcuts Map Data Map da…" at bounding box center [629, 343] width 959 height 467
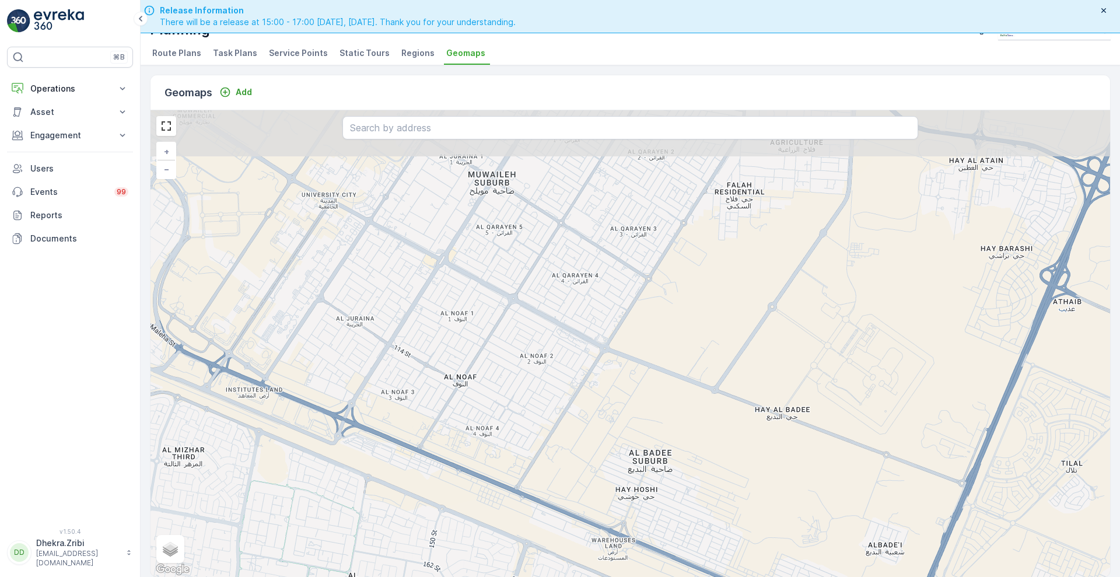
drag, startPoint x: 530, startPoint y: 265, endPoint x: 523, endPoint y: 325, distance: 59.9
click at [523, 325] on div "+ − Satellite Roadmap Terrain Hybrid Leaflet Keyboard shortcuts Map Data Map da…" at bounding box center [629, 343] width 959 height 467
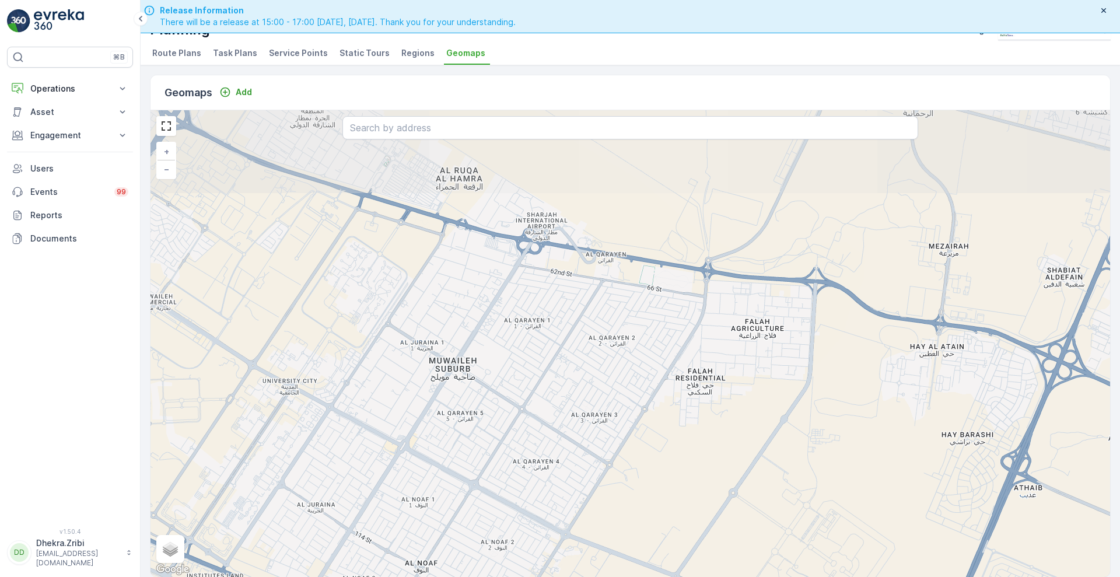
drag, startPoint x: 474, startPoint y: 298, endPoint x: 397, endPoint y: 462, distance: 181.6
click at [397, 462] on div "+ − Satellite Roadmap Terrain Hybrid Leaflet Keyboard shortcuts Map Data Map da…" at bounding box center [629, 343] width 959 height 467
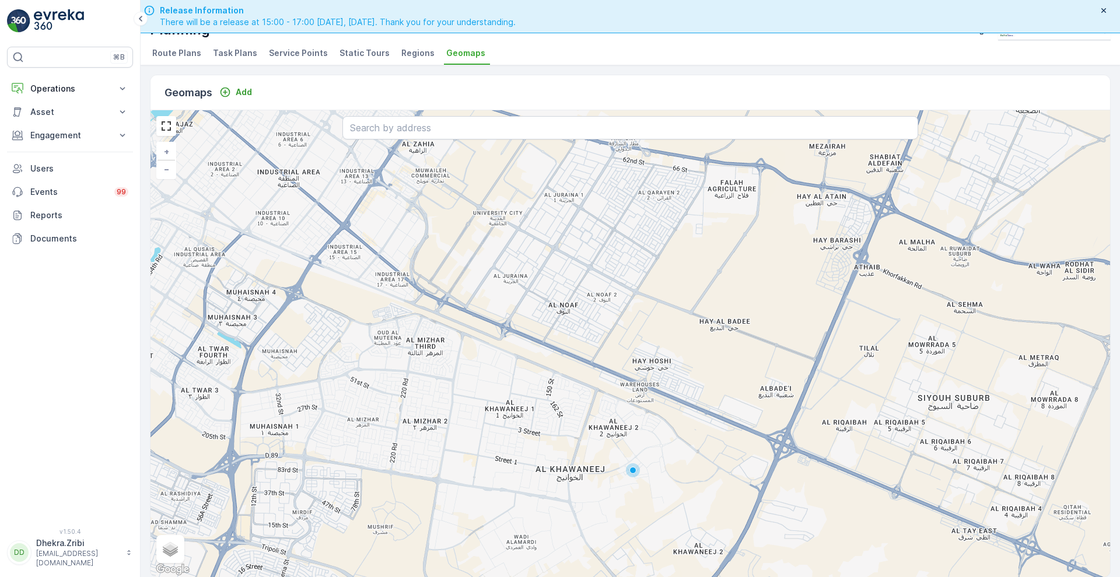
drag, startPoint x: 311, startPoint y: 381, endPoint x: 453, endPoint y: 262, distance: 185.0
click at [453, 262] on div "+ − Satellite Roadmap Terrain Hybrid Leaflet Keyboard shortcuts Map Data Map da…" at bounding box center [629, 343] width 959 height 467
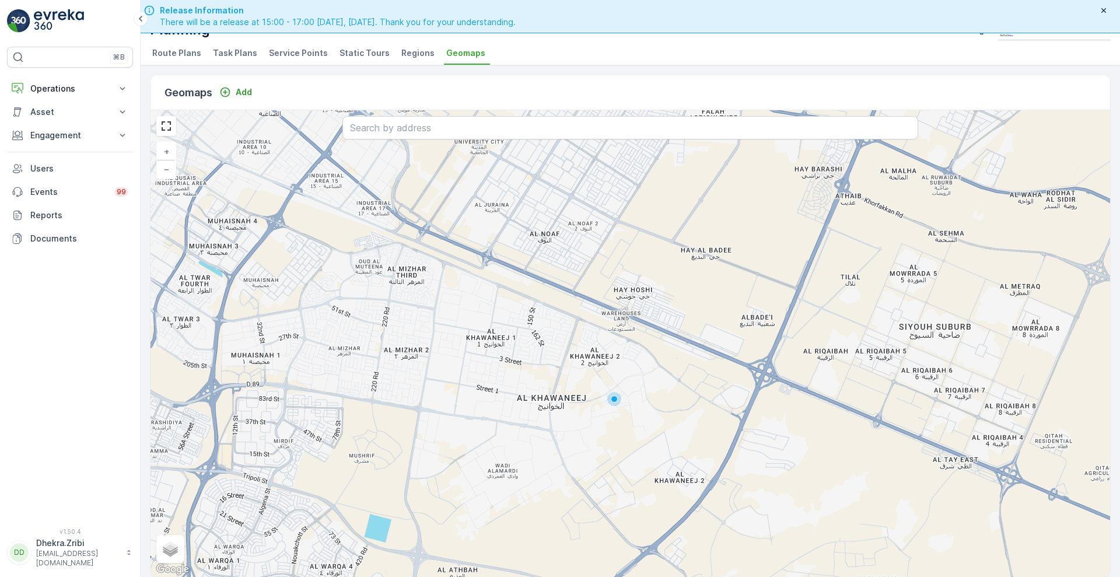
drag, startPoint x: 718, startPoint y: 490, endPoint x: 699, endPoint y: 419, distance: 73.7
click at [699, 419] on div "+ − Satellite Roadmap Terrain Hybrid Leaflet Keyboard shortcuts Map Data Map da…" at bounding box center [629, 343] width 959 height 467
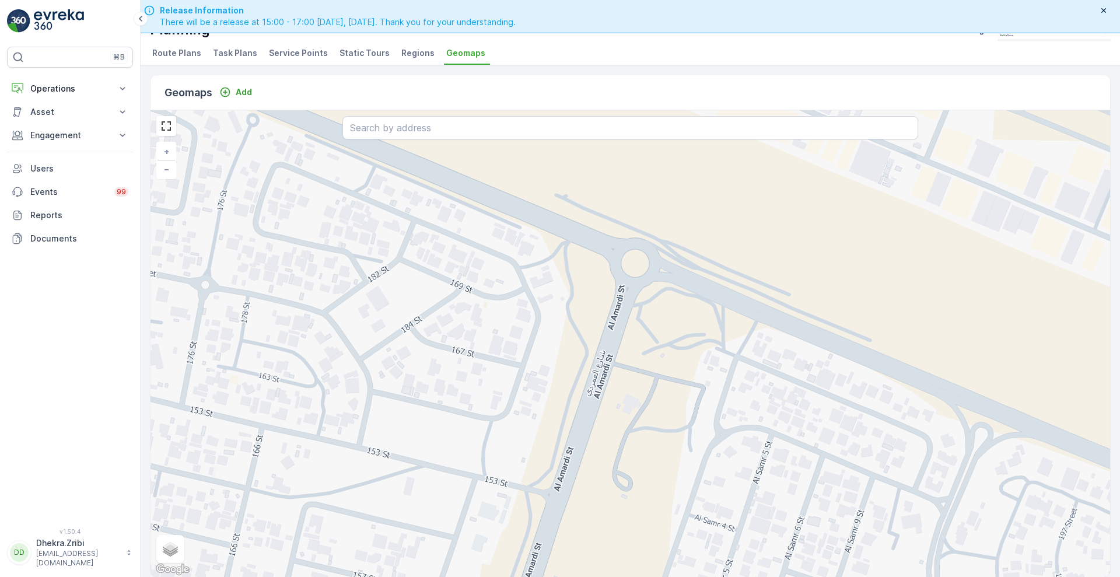
click at [550, 223] on div "+ − Satellite Roadmap Terrain Hybrid Leaflet Keyboard shortcuts Map Data Map da…" at bounding box center [629, 343] width 959 height 467
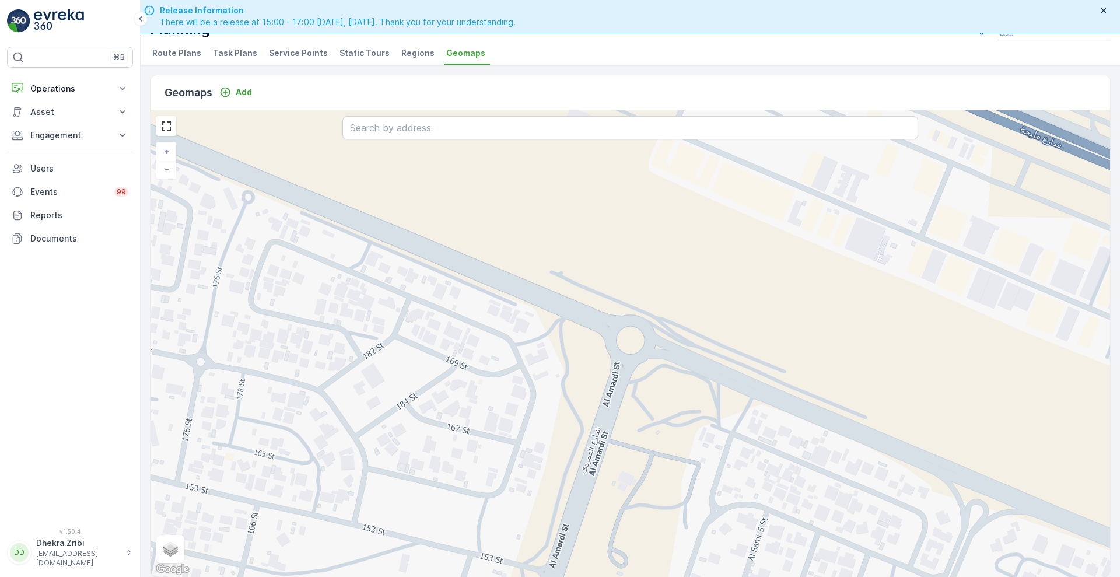
drag, startPoint x: 550, startPoint y: 223, endPoint x: 545, endPoint y: 300, distance: 77.1
click at [545, 300] on div "+ − Satellite Roadmap Terrain Hybrid Leaflet Keyboard shortcuts Map Data Map da…" at bounding box center [629, 343] width 959 height 467
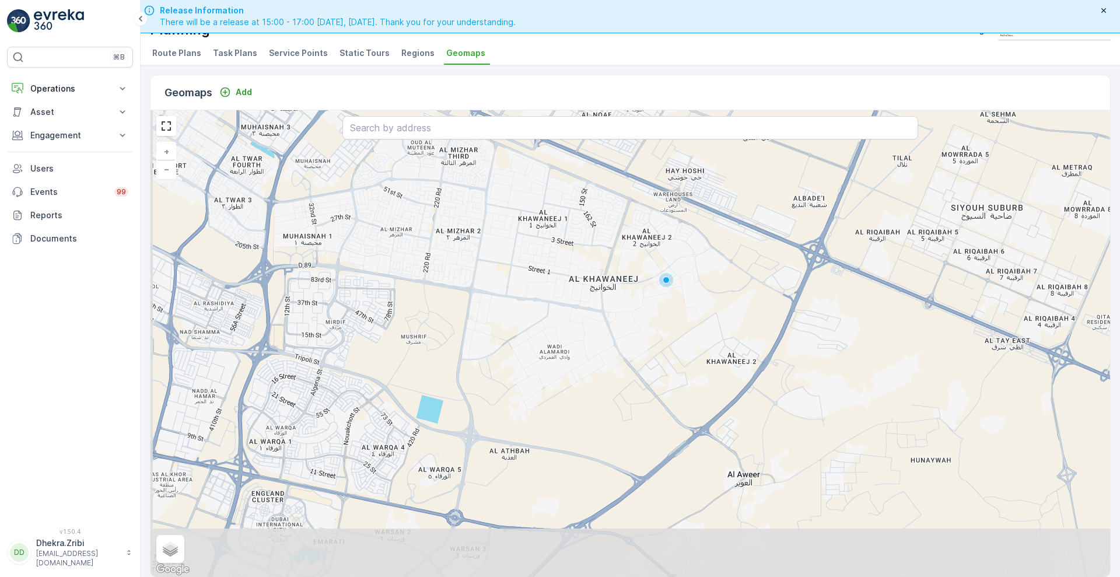
drag, startPoint x: 493, startPoint y: 468, endPoint x: 572, endPoint y: 364, distance: 130.2
click at [572, 364] on div "+ − Satellite Roadmap Terrain Hybrid Leaflet Keyboard shortcuts Map Data Map da…" at bounding box center [629, 343] width 959 height 467
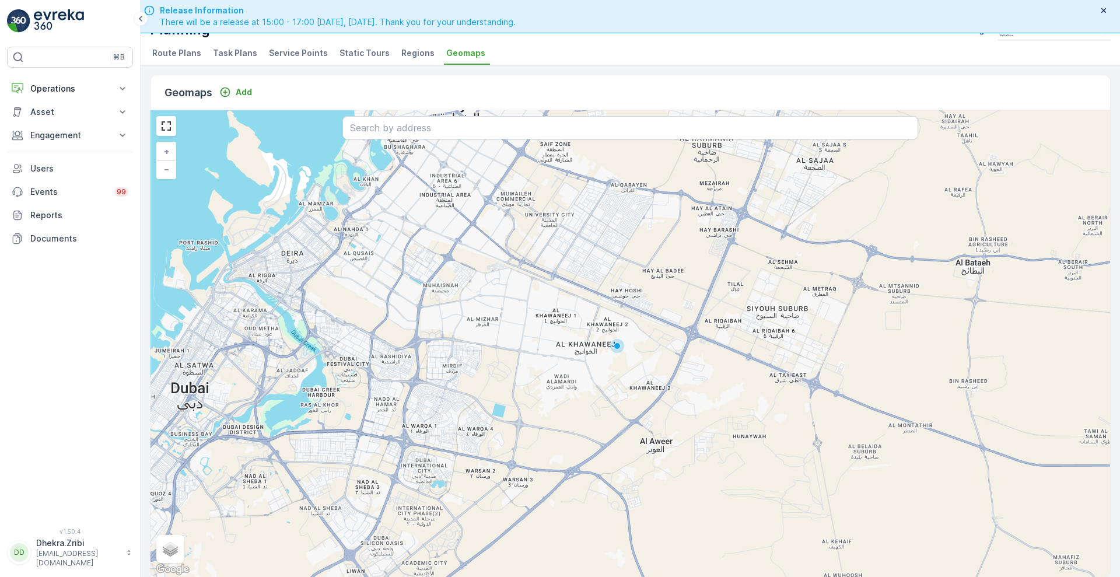
drag, startPoint x: 594, startPoint y: 326, endPoint x: 592, endPoint y: 350, distance: 24.0
click at [592, 350] on div "+ − Satellite Roadmap Terrain Hybrid Leaflet Keyboard shortcuts Map Data Map da…" at bounding box center [629, 343] width 959 height 467
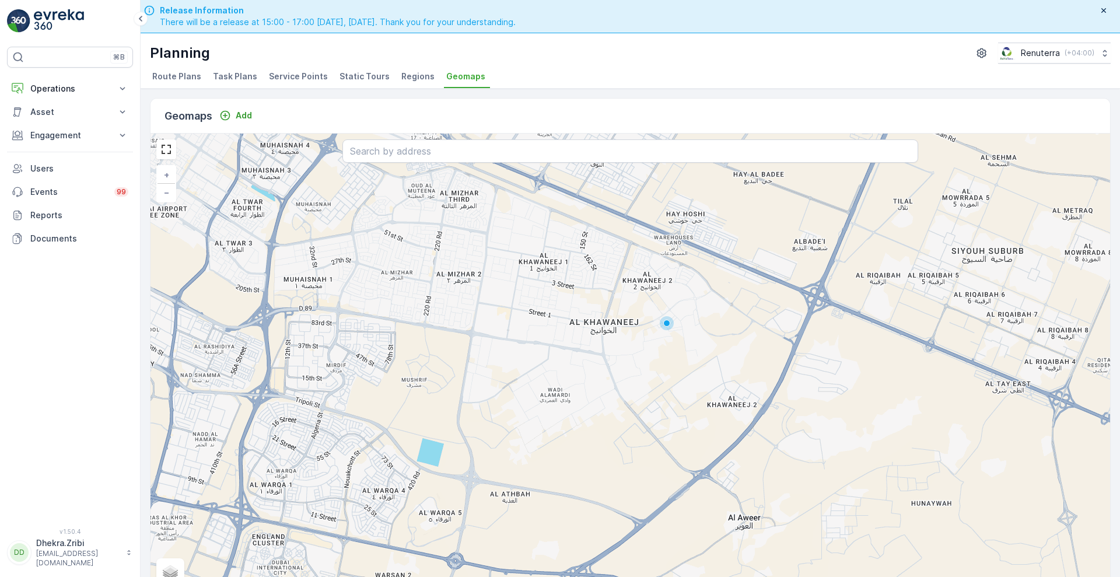
scroll to position [23, 0]
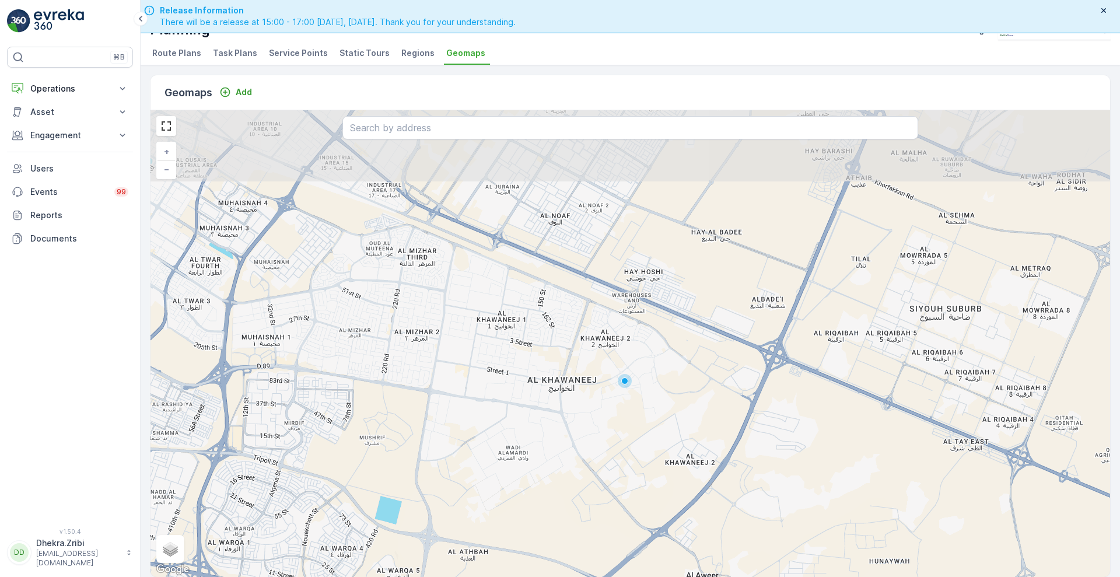
drag, startPoint x: 509, startPoint y: 293, endPoint x: 467, endPoint y: 374, distance: 91.3
click at [467, 374] on div "+ − Satellite Roadmap Terrain Hybrid Leaflet Keyboard shortcuts Map Data Map da…" at bounding box center [629, 343] width 959 height 467
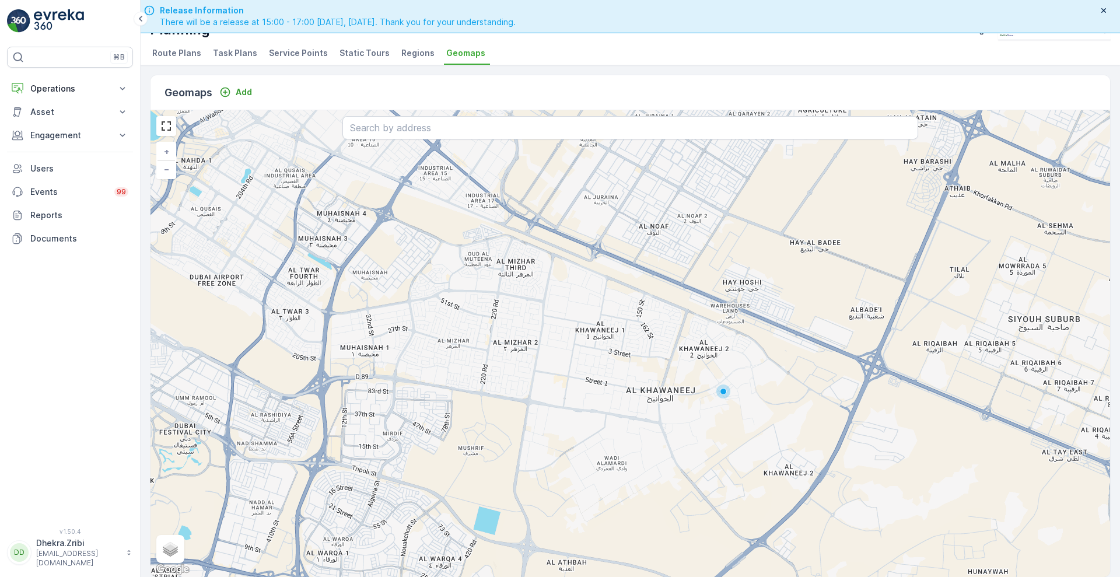
drag, startPoint x: 492, startPoint y: 385, endPoint x: 591, endPoint y: 396, distance: 99.1
click at [591, 396] on div "+ − Satellite Roadmap Terrain Hybrid Leaflet Keyboard shortcuts Map Data Map da…" at bounding box center [629, 343] width 959 height 467
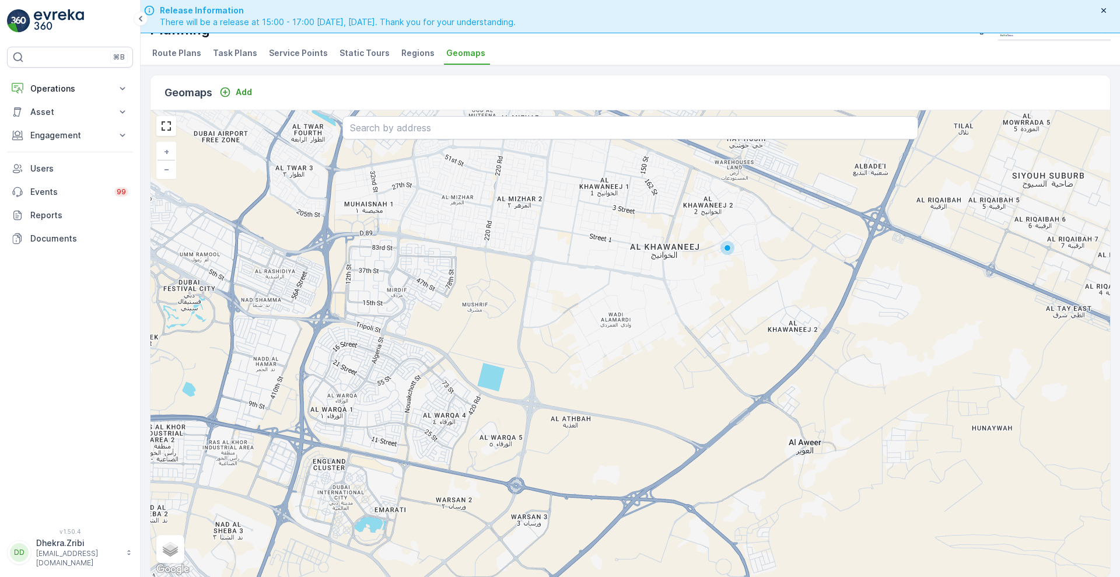
drag, startPoint x: 629, startPoint y: 500, endPoint x: 633, endPoint y: 356, distance: 143.5
click at [633, 356] on div "+ − Satellite Roadmap Terrain Hybrid Leaflet Keyboard shortcuts Map Data Map da…" at bounding box center [629, 343] width 959 height 467
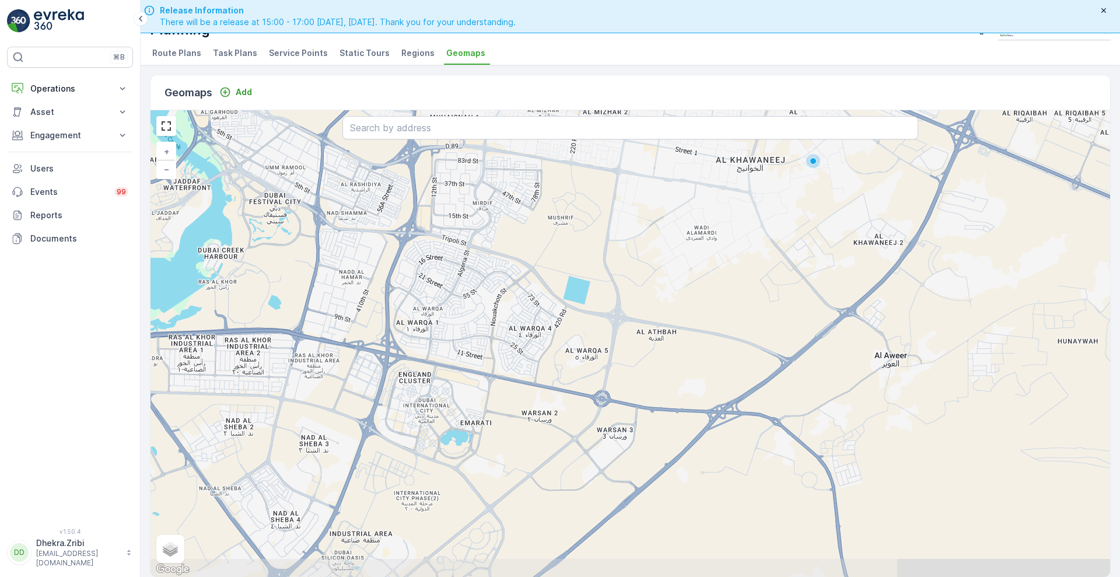
drag, startPoint x: 518, startPoint y: 371, endPoint x: 604, endPoint y: 285, distance: 122.1
click at [604, 285] on div "+ − Satellite Roadmap Terrain Hybrid Leaflet Keyboard shortcuts Map Data Map da…" at bounding box center [629, 343] width 959 height 467
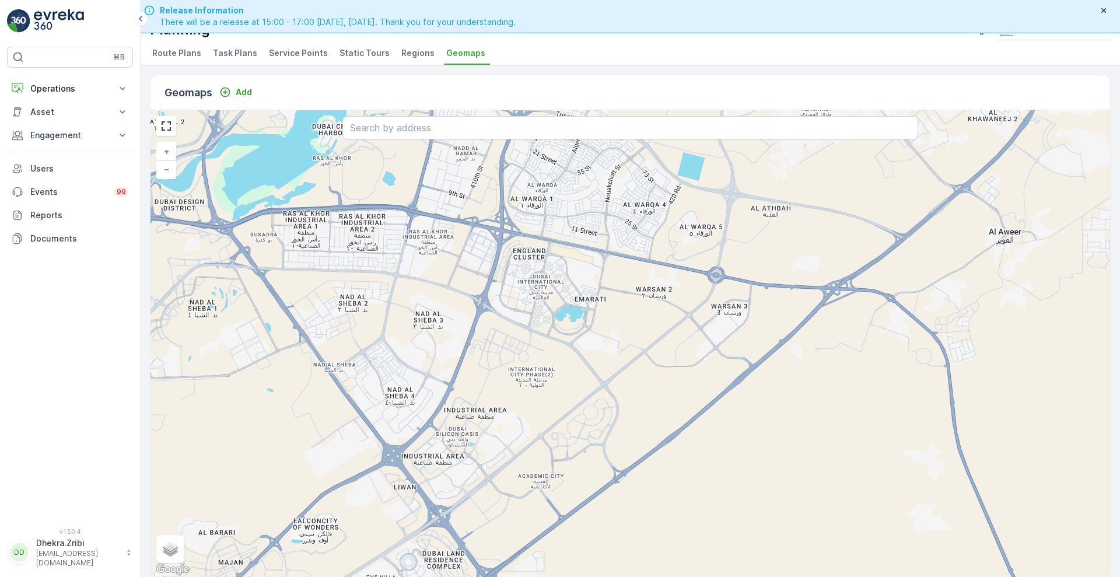
drag, startPoint x: 493, startPoint y: 488, endPoint x: 607, endPoint y: 364, distance: 168.0
click at [607, 364] on div "+ − Satellite Roadmap Terrain Hybrid Leaflet Keyboard shortcuts Map Data Map da…" at bounding box center [629, 343] width 959 height 467
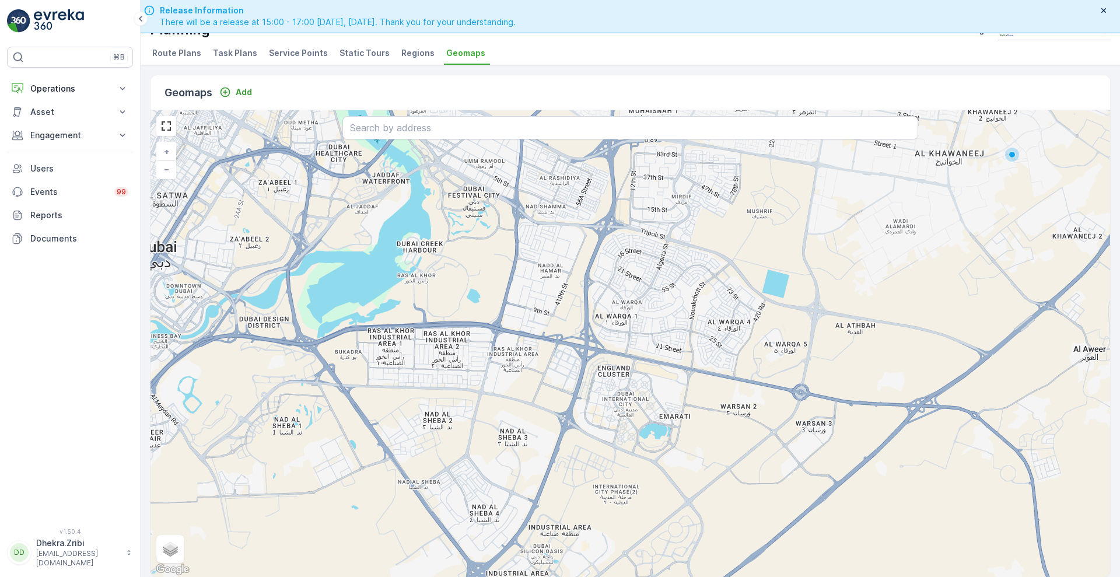
drag, startPoint x: 530, startPoint y: 342, endPoint x: 614, endPoint y: 459, distance: 144.5
click at [614, 459] on div "+ − Satellite Roadmap Terrain Hybrid Leaflet Keyboard shortcuts Map Data Map da…" at bounding box center [629, 343] width 959 height 467
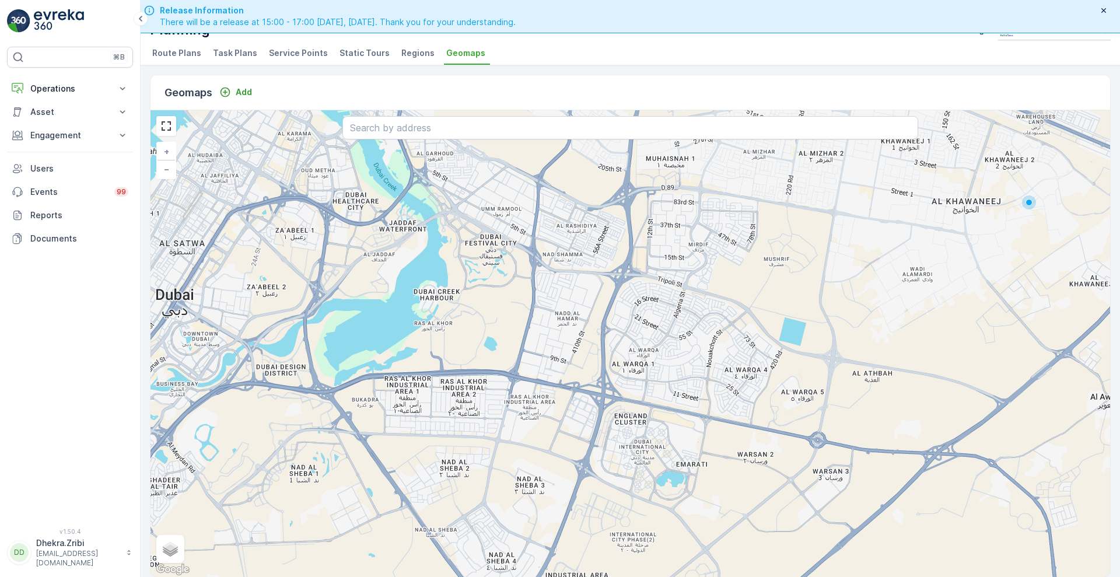
drag, startPoint x: 580, startPoint y: 275, endPoint x: 597, endPoint y: 322, distance: 50.7
click at [597, 322] on div "+ − Satellite Roadmap Terrain Hybrid Leaflet Keyboard shortcuts Map Data Map da…" at bounding box center [629, 343] width 959 height 467
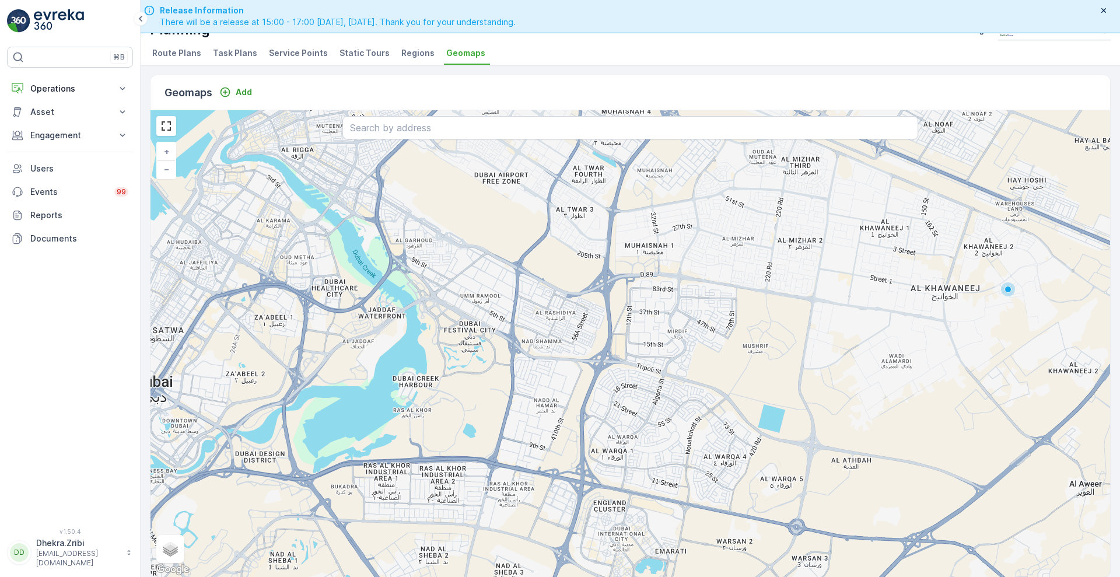
drag, startPoint x: 622, startPoint y: 244, endPoint x: 601, endPoint y: 331, distance: 89.4
click at [601, 331] on div "+ − Satellite Roadmap Terrain Hybrid Leaflet Keyboard shortcuts Map Data Map da…" at bounding box center [629, 343] width 959 height 467
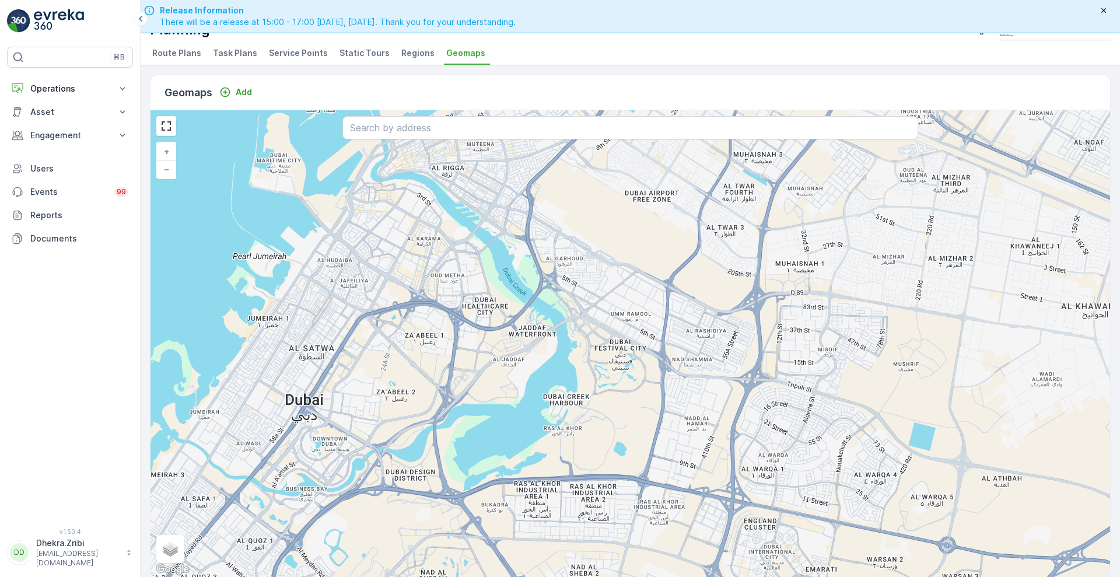
drag, startPoint x: 464, startPoint y: 408, endPoint x: 615, endPoint y: 426, distance: 151.5
click at [615, 426] on div "+ − Satellite Roadmap Terrain Hybrid Leaflet Keyboard shortcuts Map Data Map da…" at bounding box center [629, 343] width 959 height 467
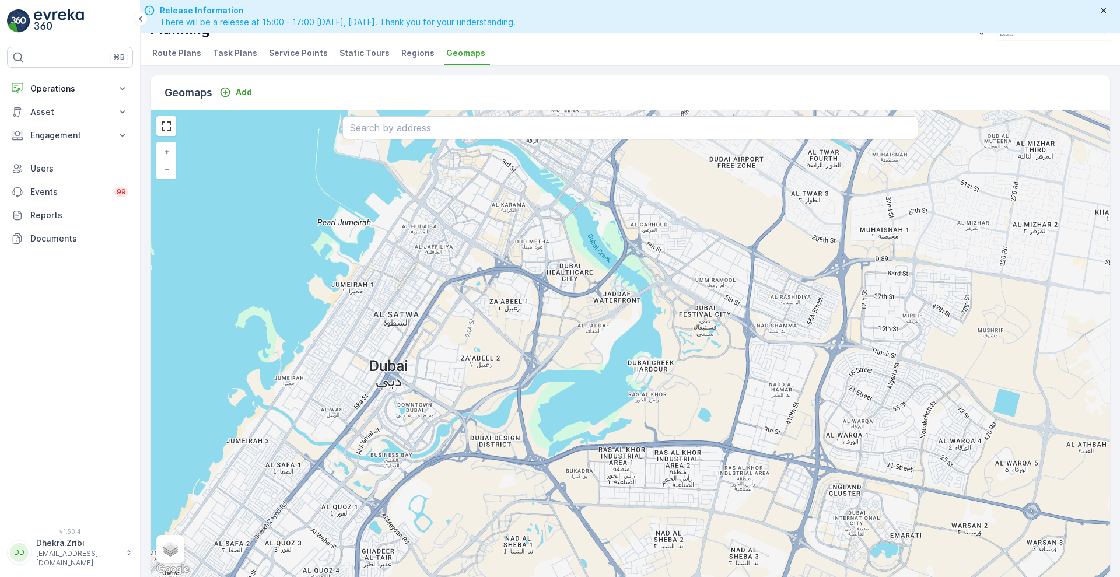
drag, startPoint x: 511, startPoint y: 383, endPoint x: 595, endPoint y: 349, distance: 91.1
click at [595, 349] on div "+ − Satellite Roadmap Terrain Hybrid Leaflet Keyboard shortcuts Map Data Map da…" at bounding box center [629, 343] width 959 height 467
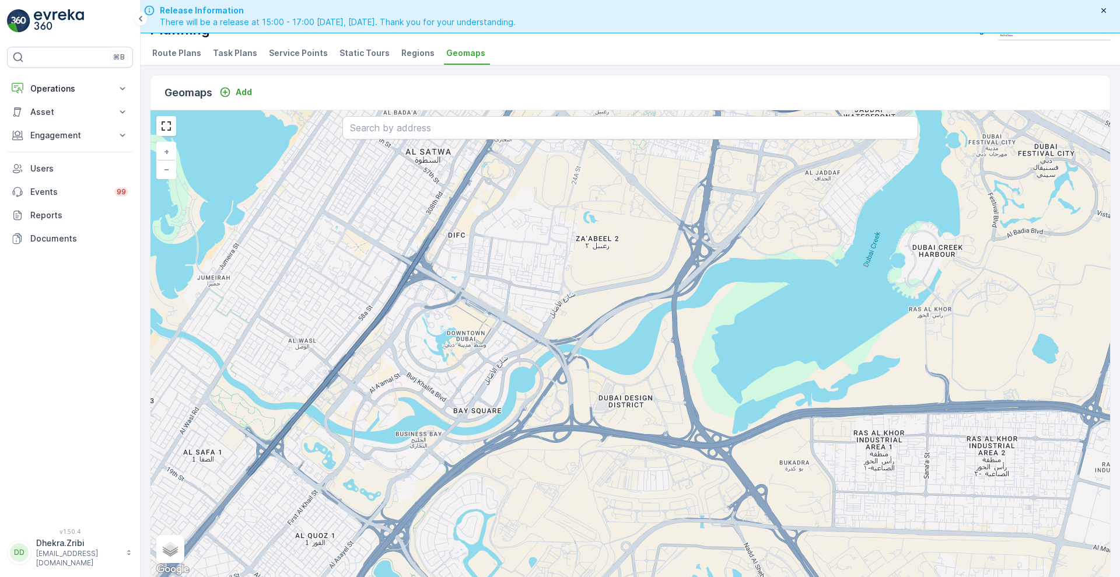
drag, startPoint x: 399, startPoint y: 453, endPoint x: 467, endPoint y: 393, distance: 90.5
click at [467, 393] on div "+ − Satellite Roadmap Terrain Hybrid Leaflet Keyboard shortcuts Map Data Map da…" at bounding box center [629, 343] width 959 height 467
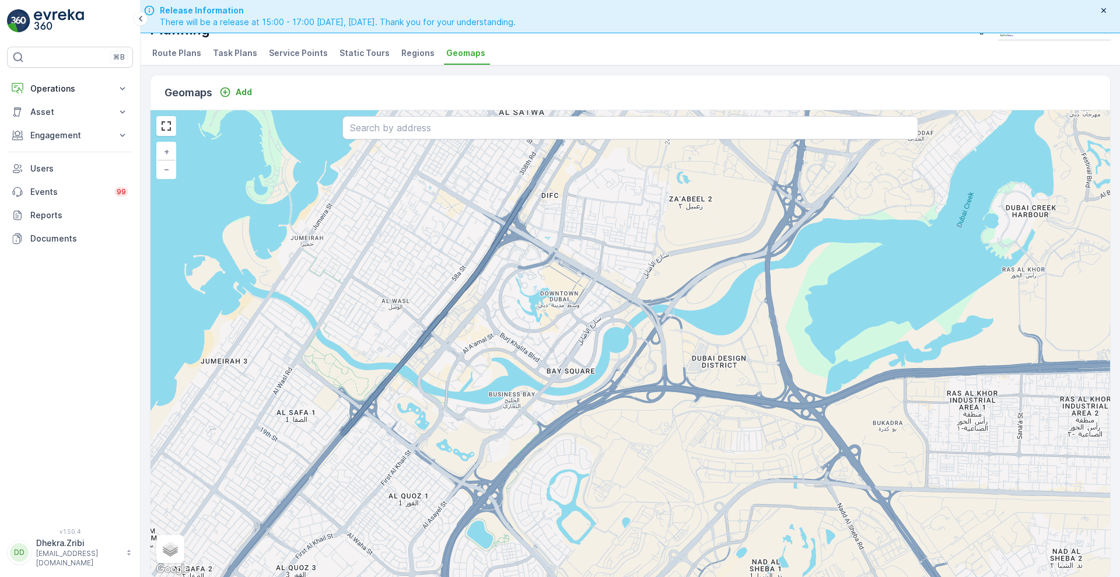
drag, startPoint x: 468, startPoint y: 411, endPoint x: 562, endPoint y: 371, distance: 101.4
click at [562, 371] on div "+ − Satellite Roadmap Terrain Hybrid Leaflet Keyboard shortcuts Map Data Map da…" at bounding box center [629, 343] width 959 height 467
click at [299, 55] on span "Service Points" at bounding box center [298, 53] width 59 height 12
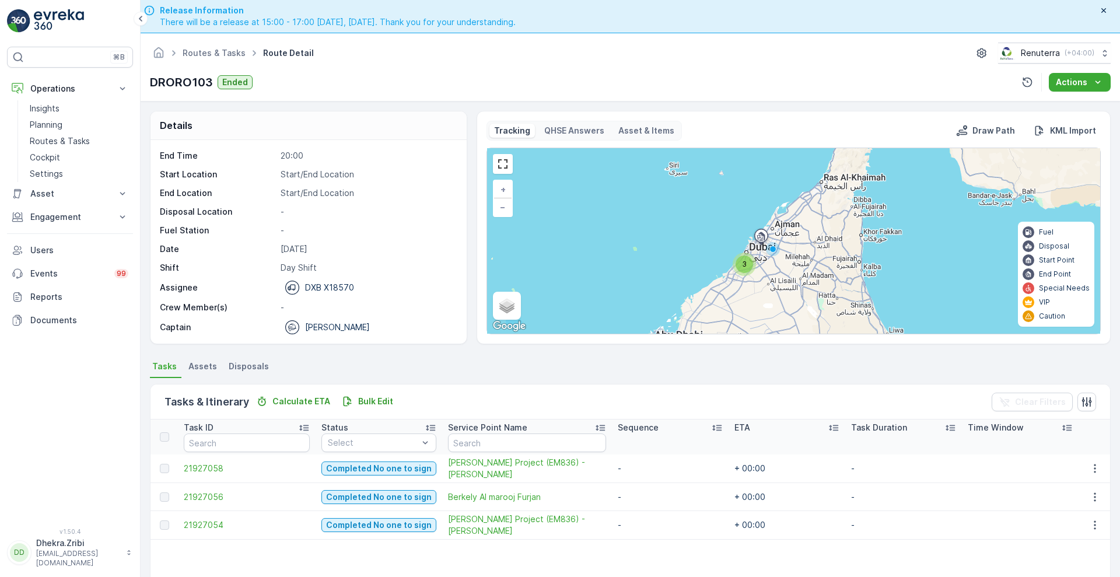
scroll to position [36, 0]
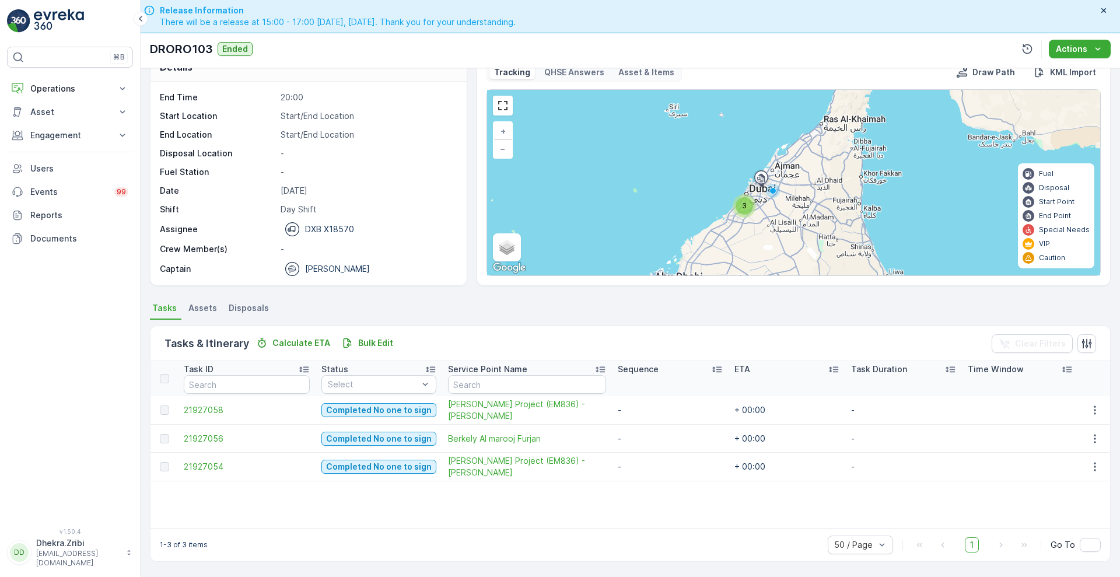
scroll to position [4, 0]
